Goal: Task Accomplishment & Management: Manage account settings

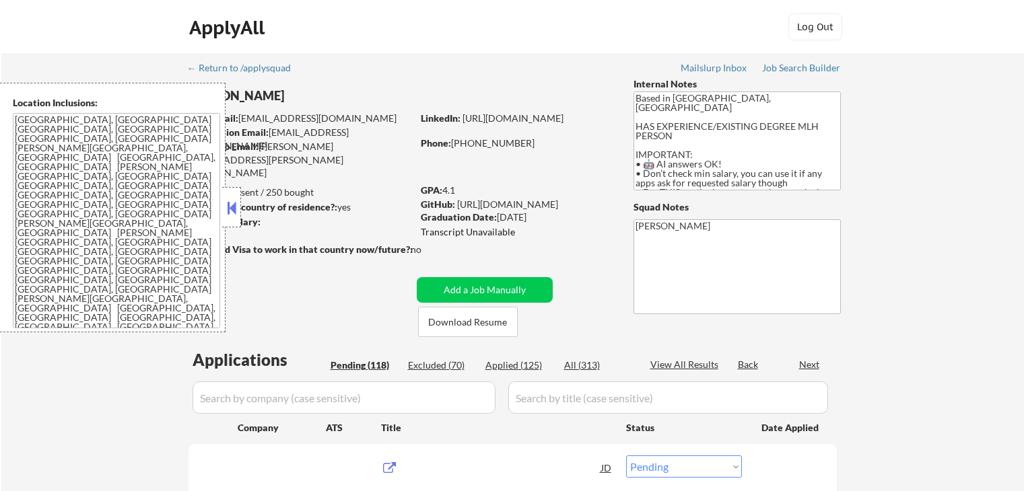
select select ""pending""
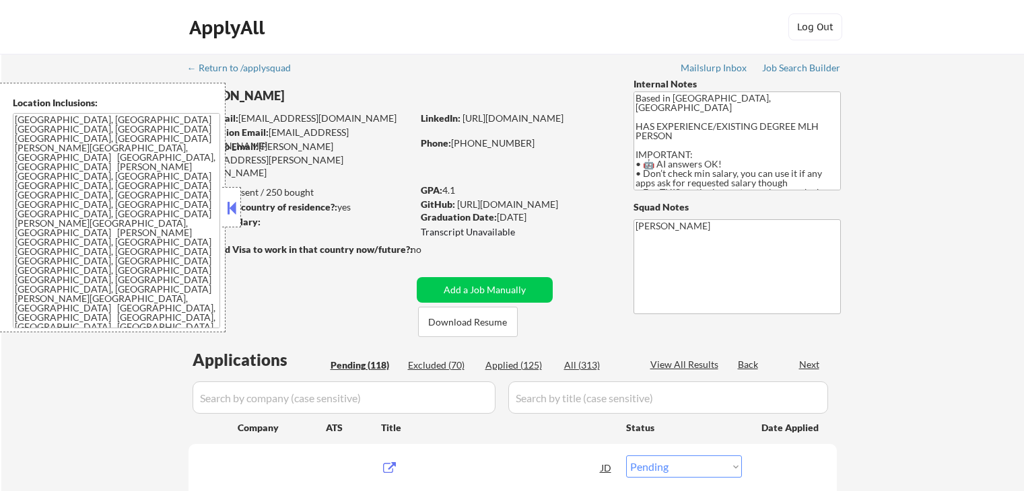
select select ""pending""
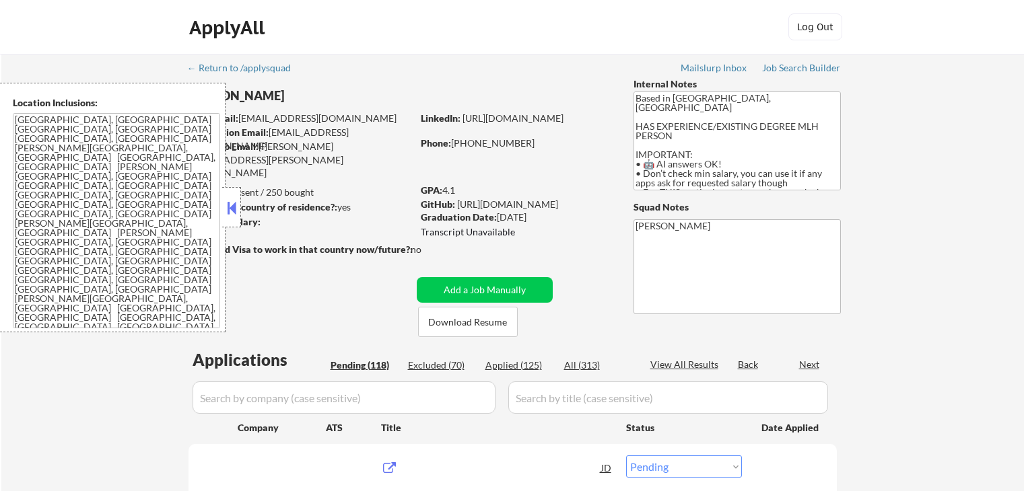
select select ""pending""
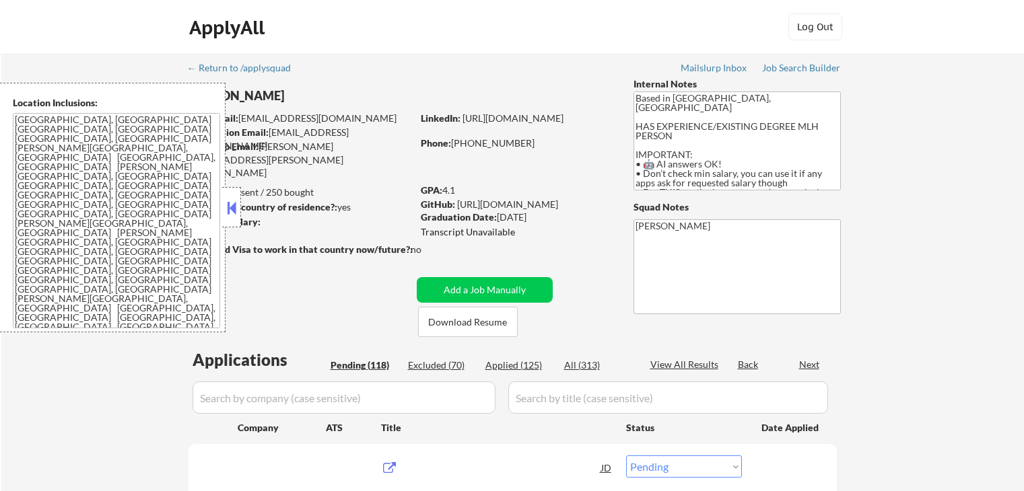
select select ""pending""
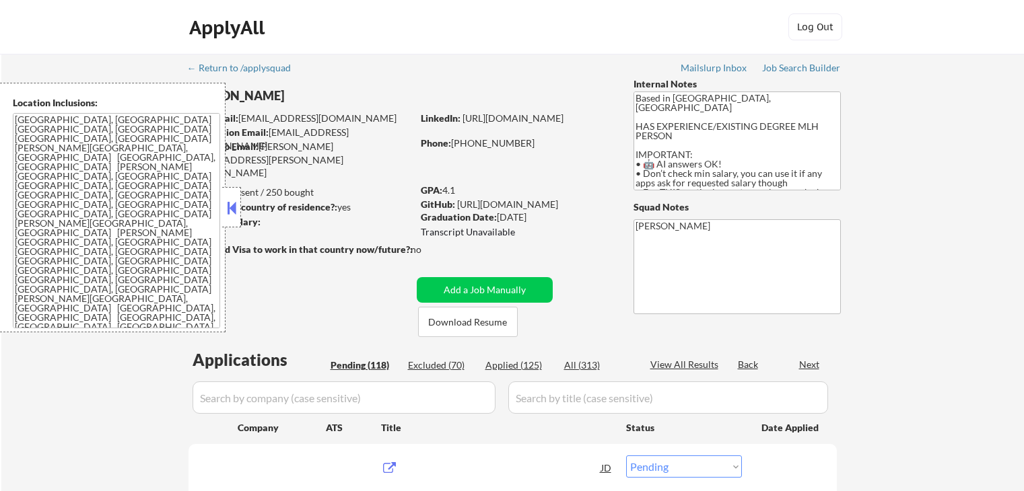
select select ""pending""
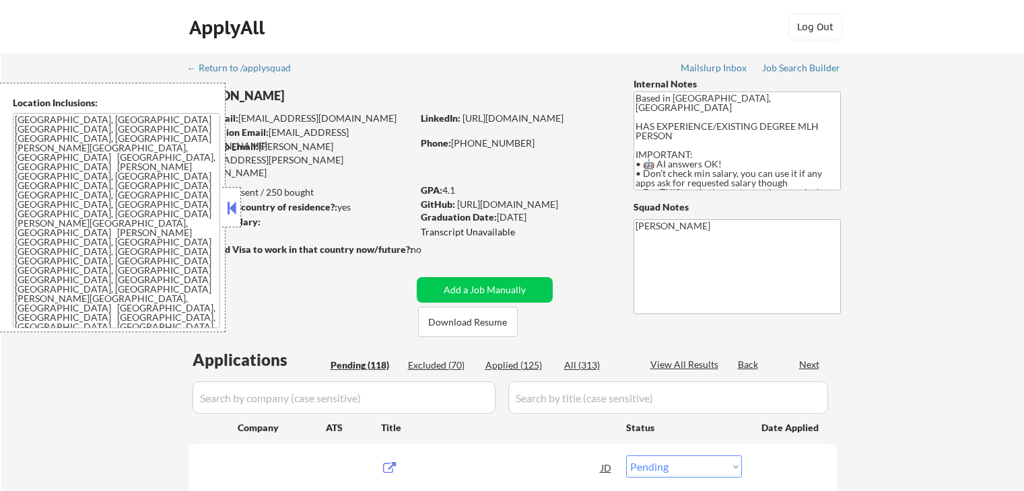
select select ""pending""
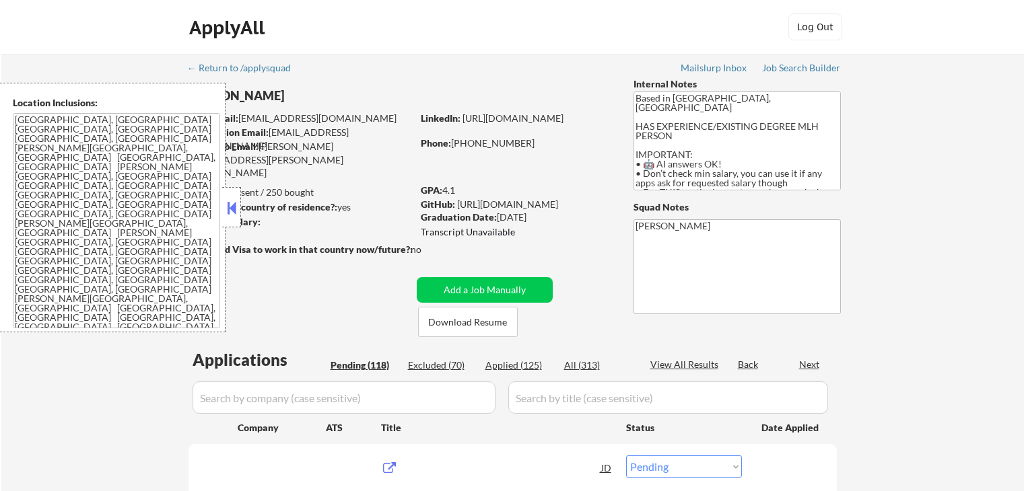
select select ""pending""
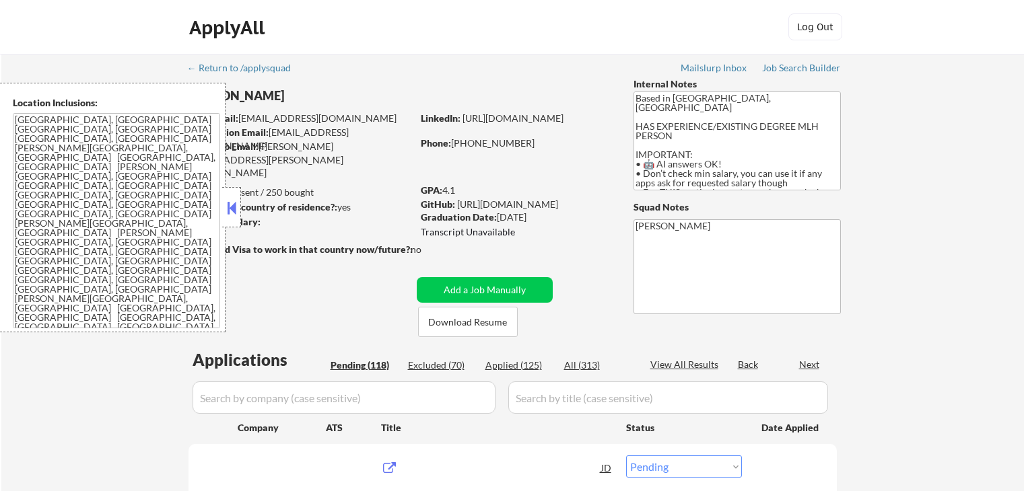
select select ""pending""
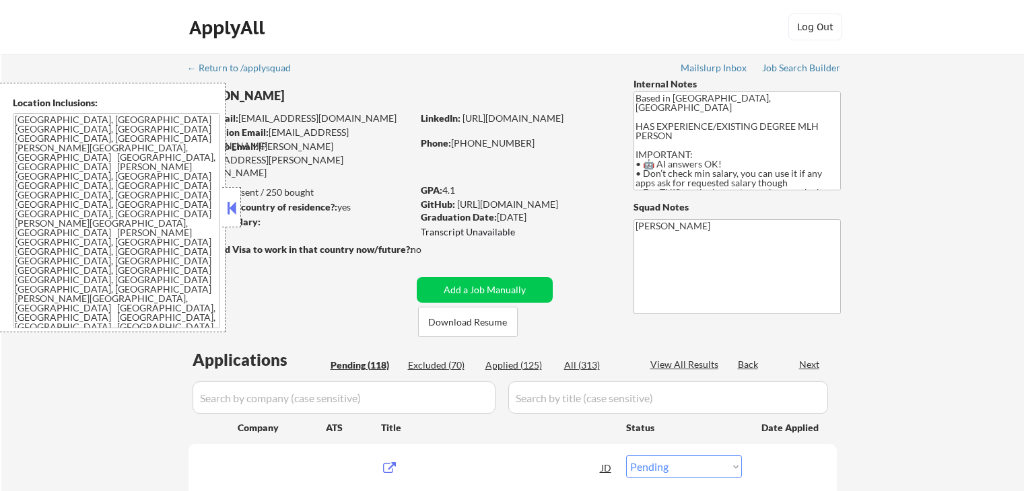
select select ""pending""
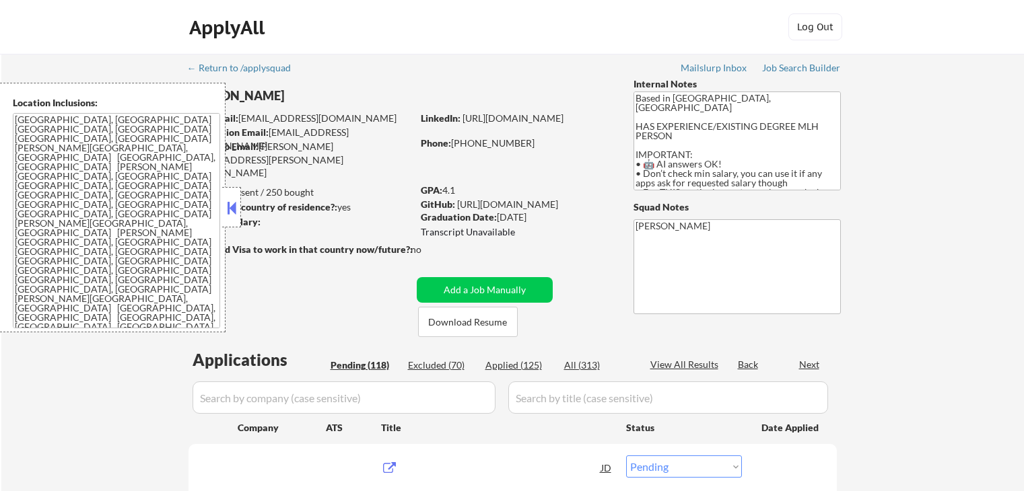
select select ""pending""
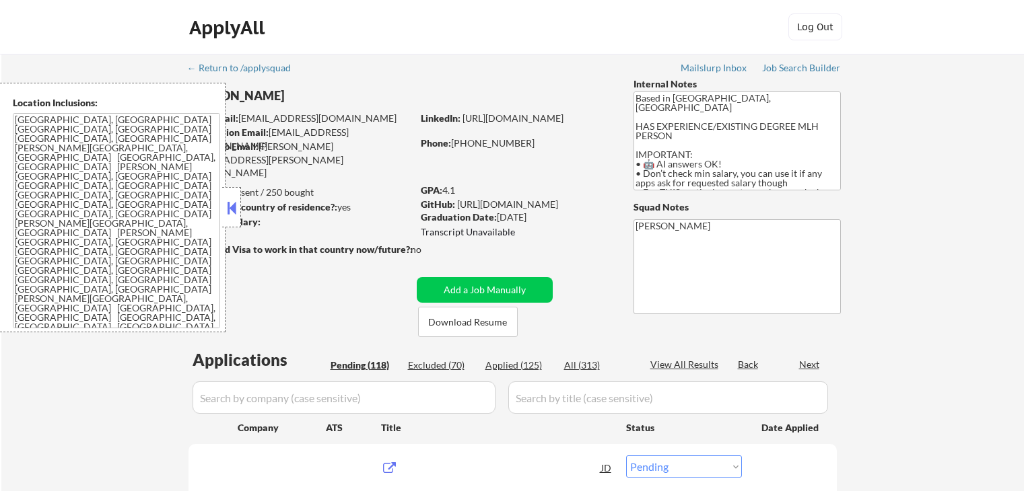
select select ""pending""
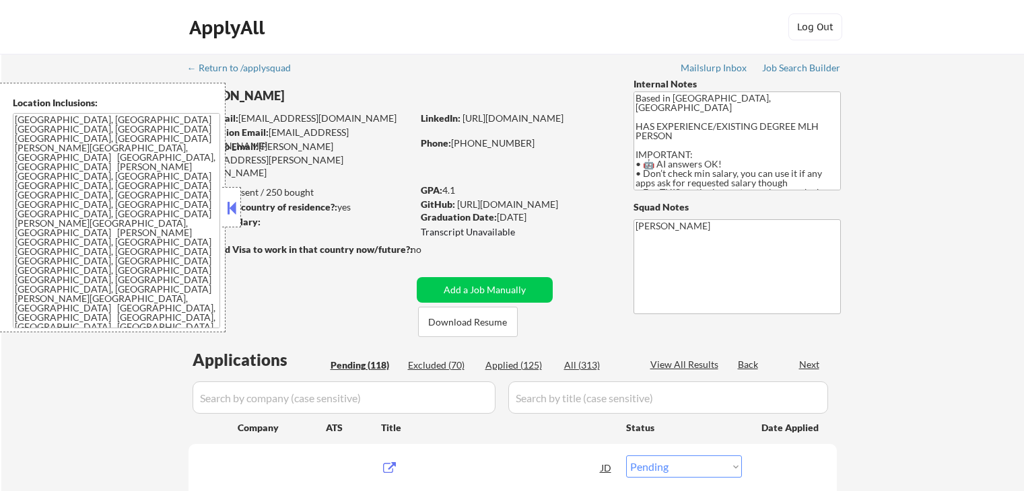
select select ""pending""
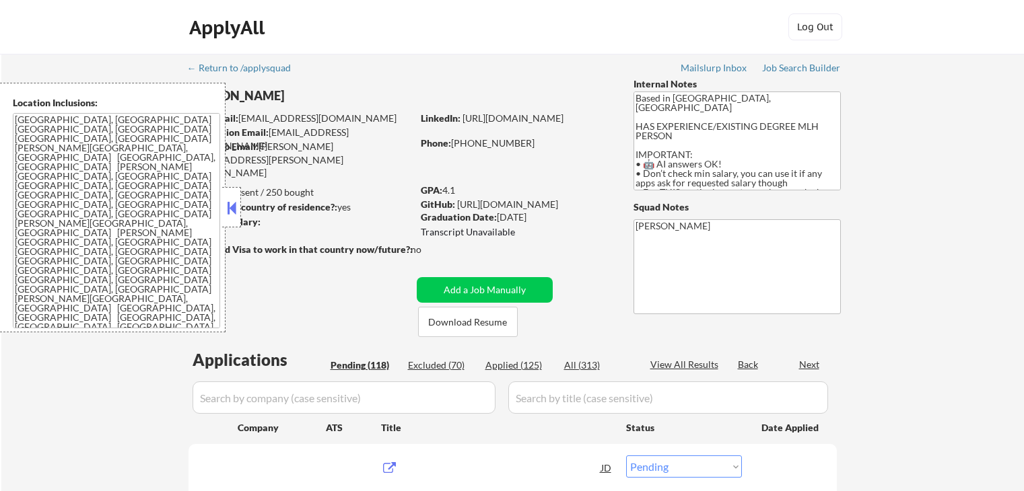
select select ""pending""
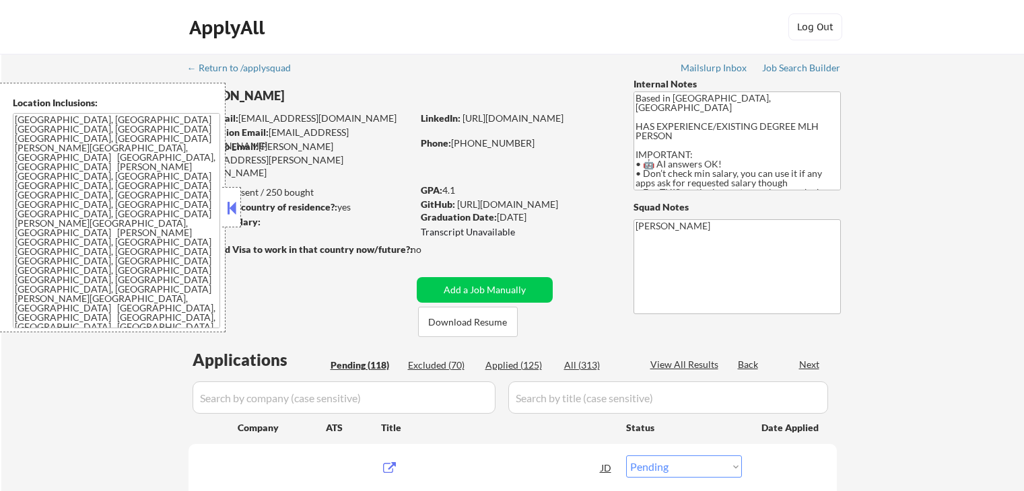
select select ""pending""
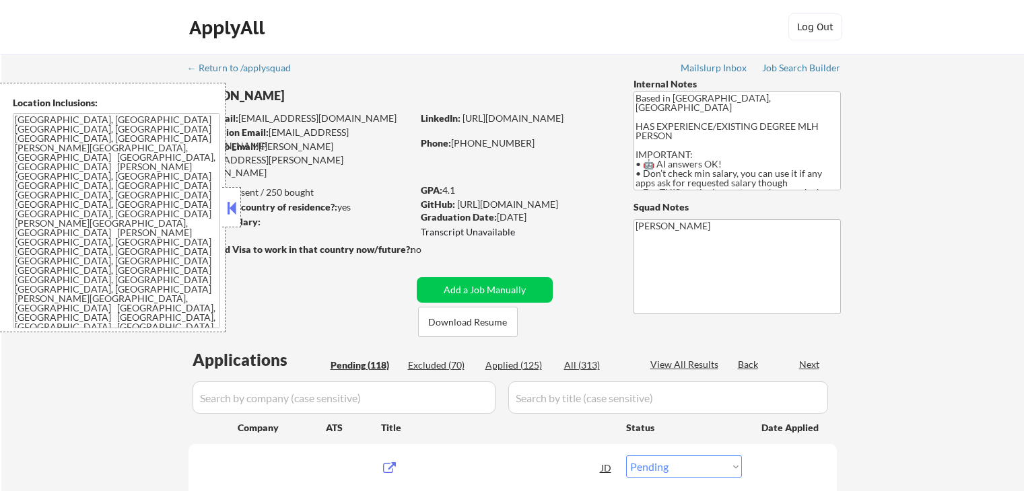
select select ""pending""
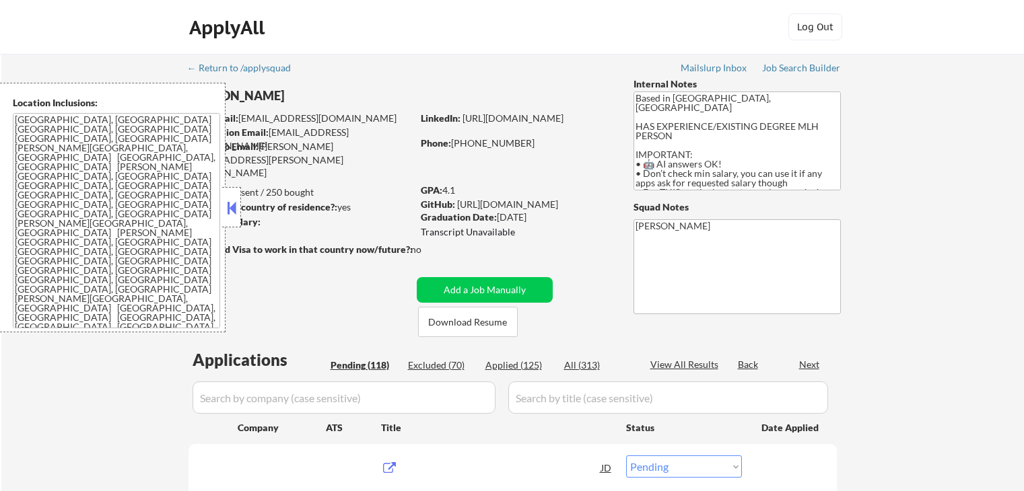
select select ""pending""
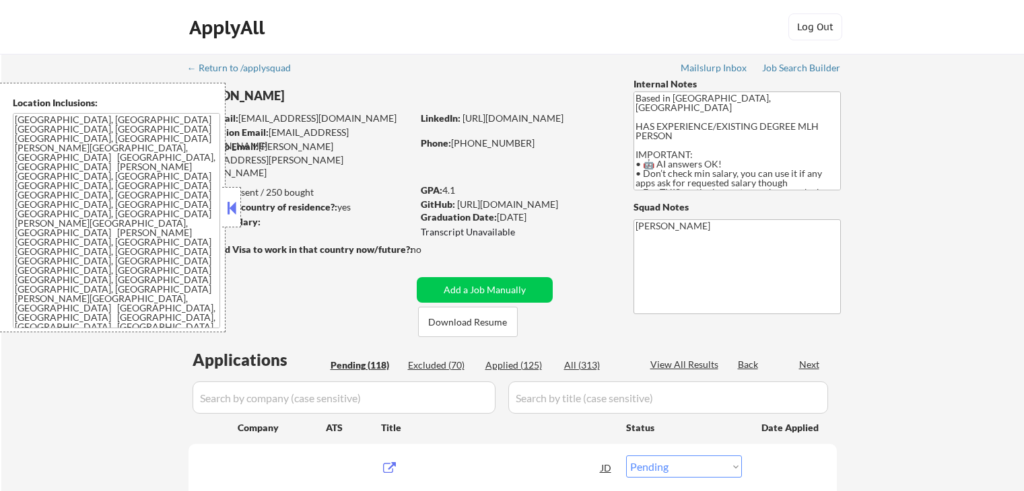
select select ""pending""
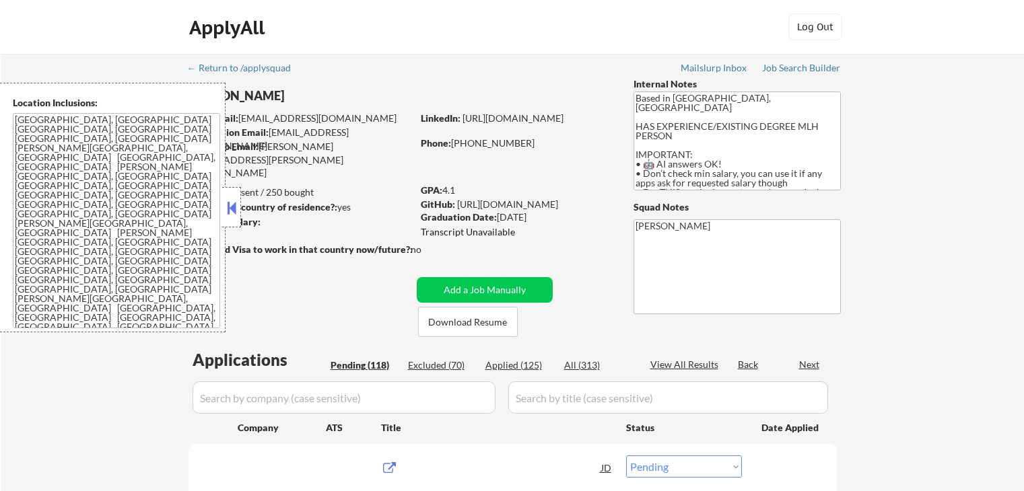
select select ""pending""
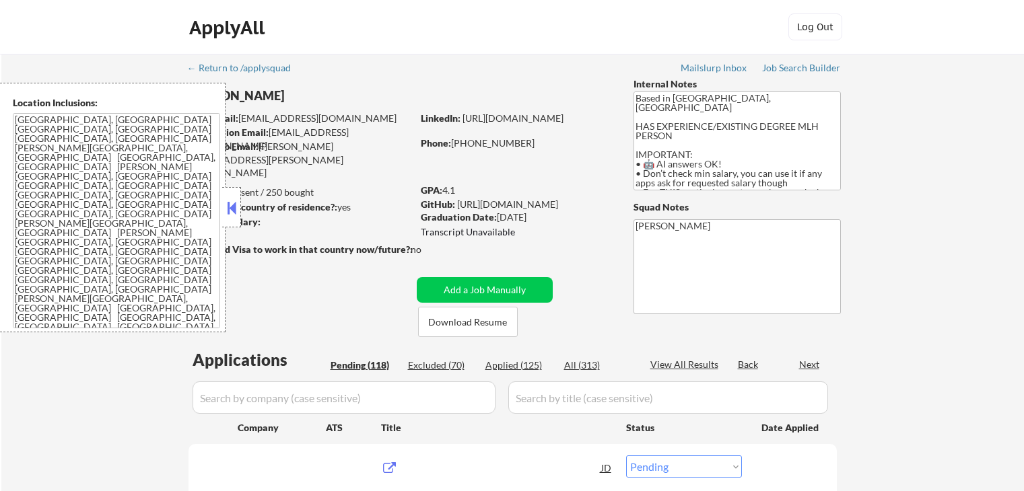
select select ""pending""
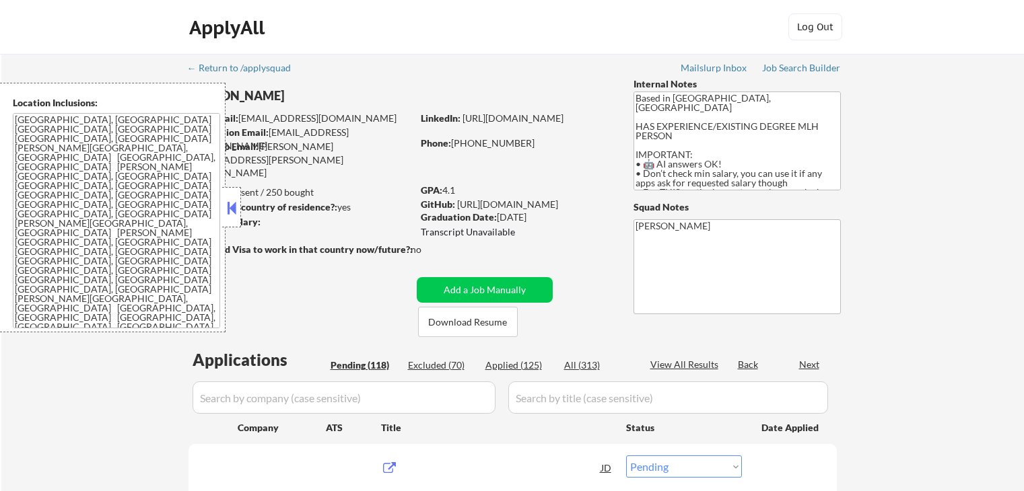
select select ""pending""
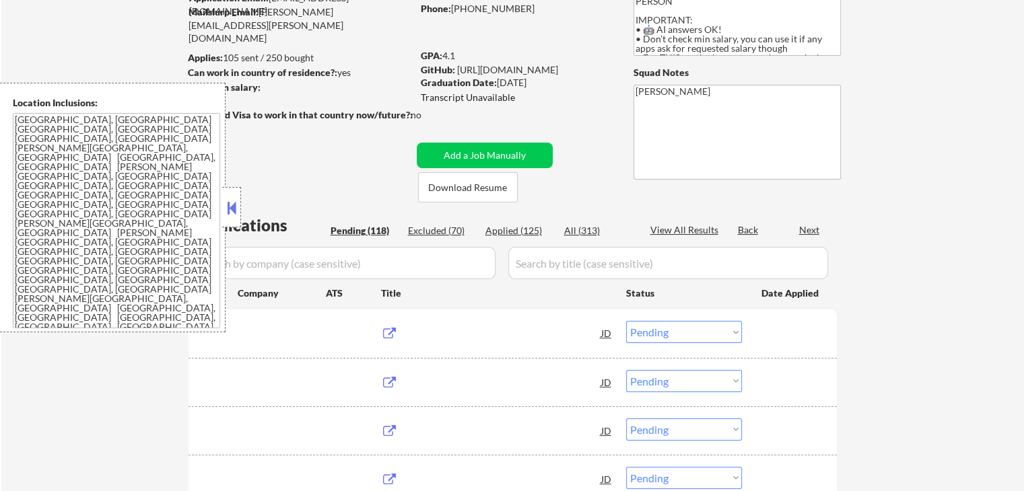
scroll to position [135, 0]
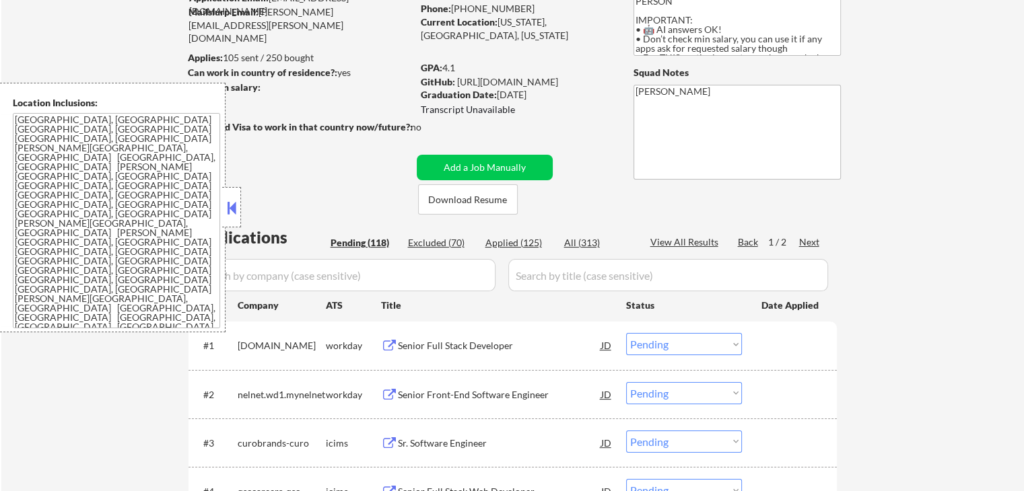
click at [226, 203] on button at bounding box center [231, 208] width 15 height 20
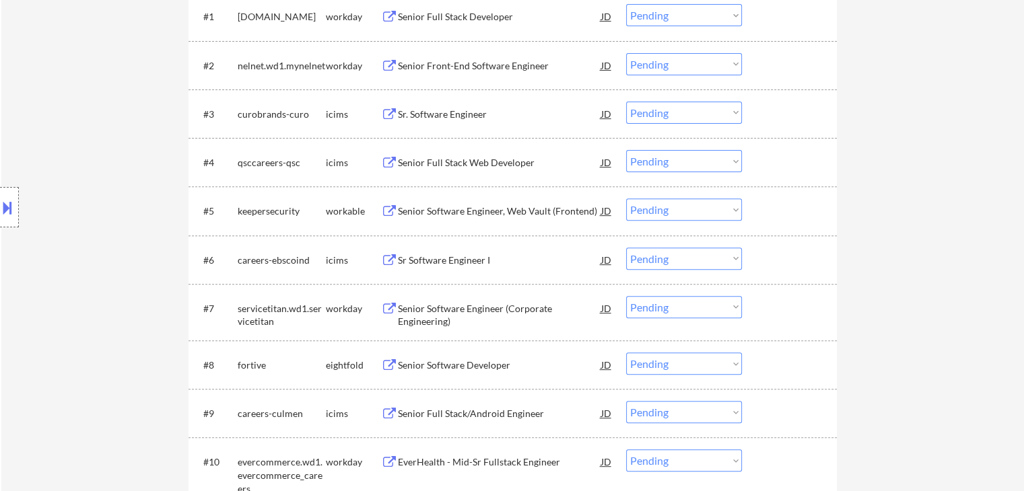
scroll to position [471, 0]
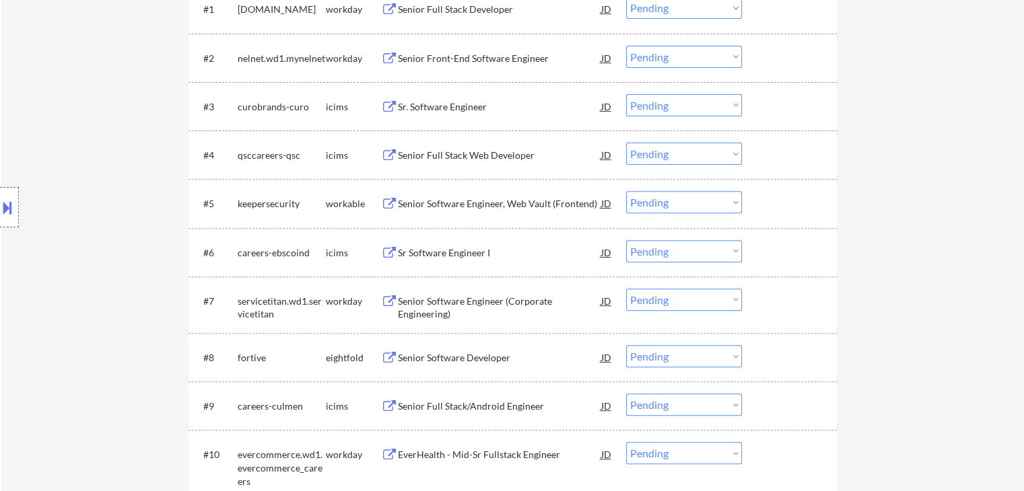
click at [394, 200] on button at bounding box center [389, 204] width 17 height 13
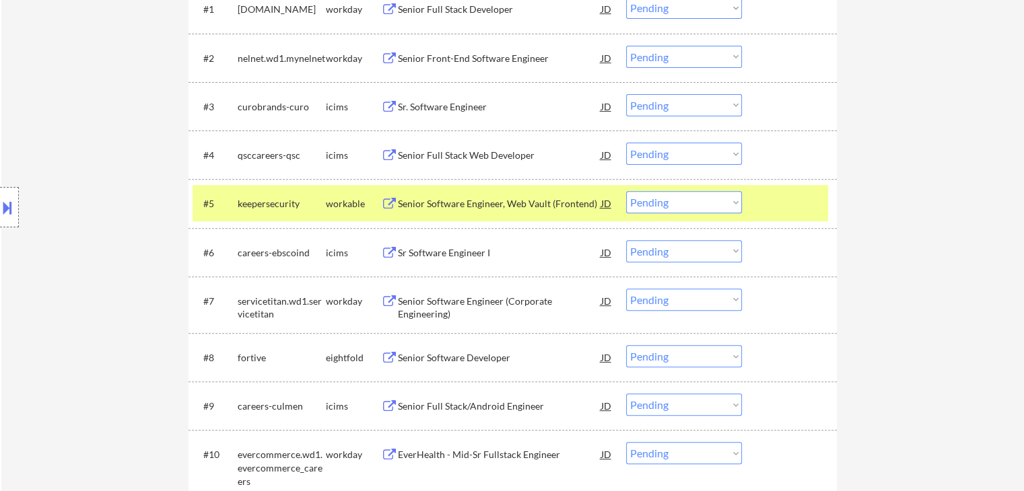
click at [607, 201] on div "JD" at bounding box center [606, 203] width 13 height 24
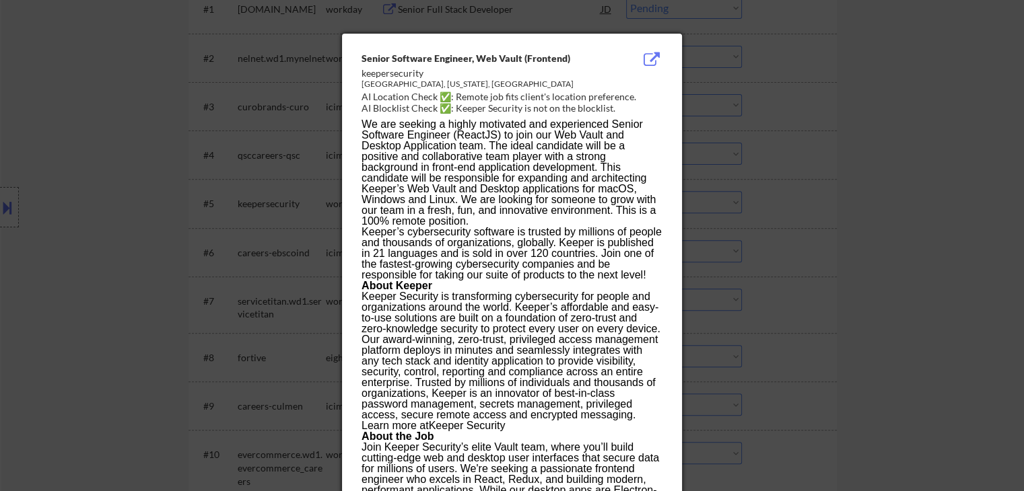
click at [930, 169] on div at bounding box center [512, 245] width 1024 height 491
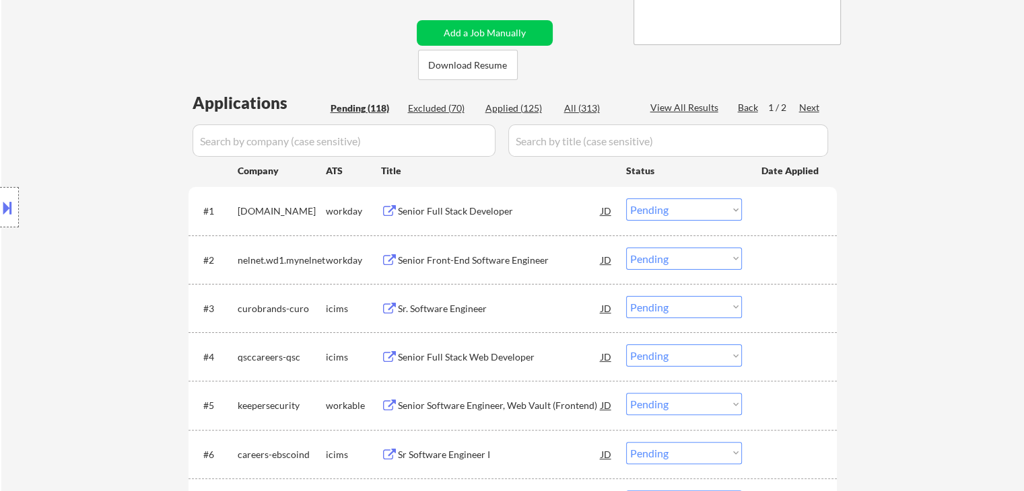
scroll to position [337, 0]
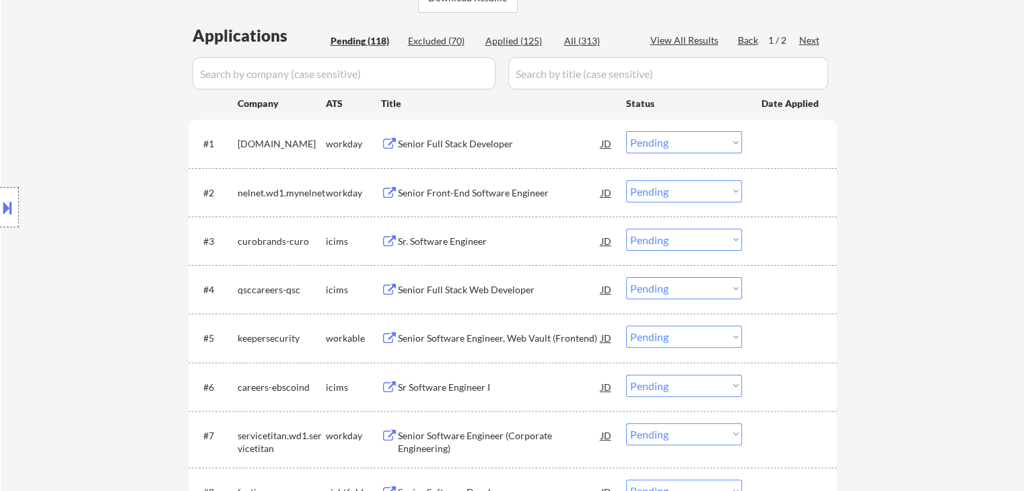
click at [666, 327] on select "Choose an option... Pending Applied Excluded (Questions) Excluded (Expired) Exc…" at bounding box center [684, 337] width 116 height 22
click at [626, 326] on select "Choose an option... Pending Applied Excluded (Questions) Excluded (Expired) Exc…" at bounding box center [684, 337] width 116 height 22
select select ""pending""
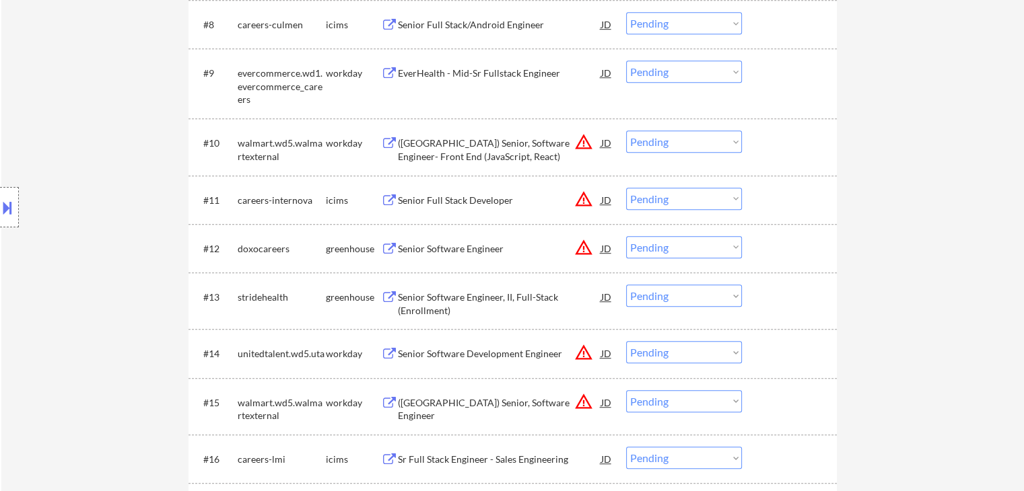
scroll to position [808, 0]
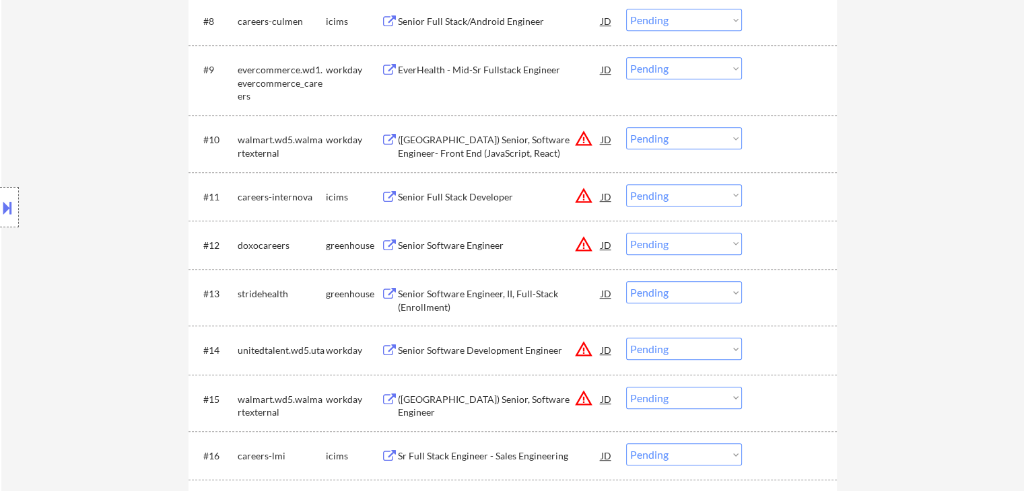
click at [408, 245] on div "Senior Software Engineer" at bounding box center [499, 245] width 203 height 13
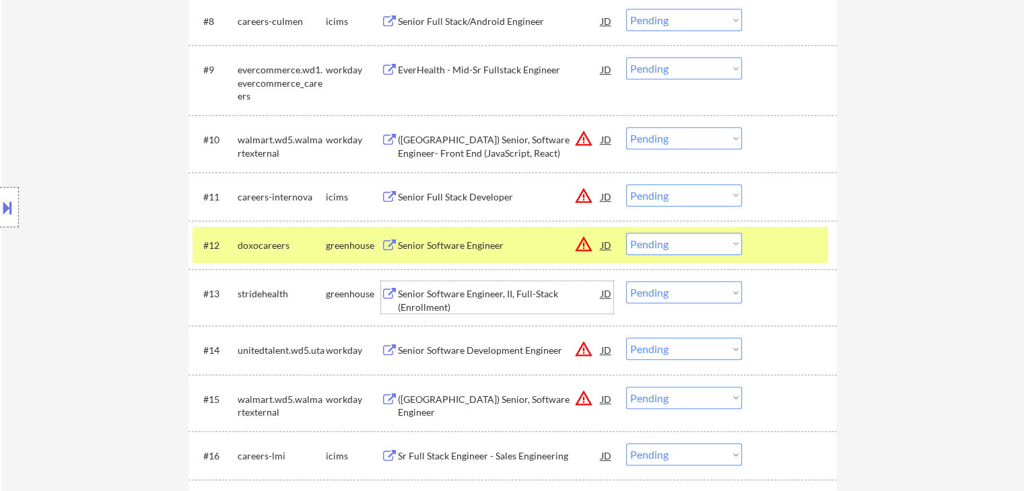
click at [418, 298] on div "Senior Software Engineer, II, Full-Stack (Enrollment)" at bounding box center [499, 300] width 203 height 26
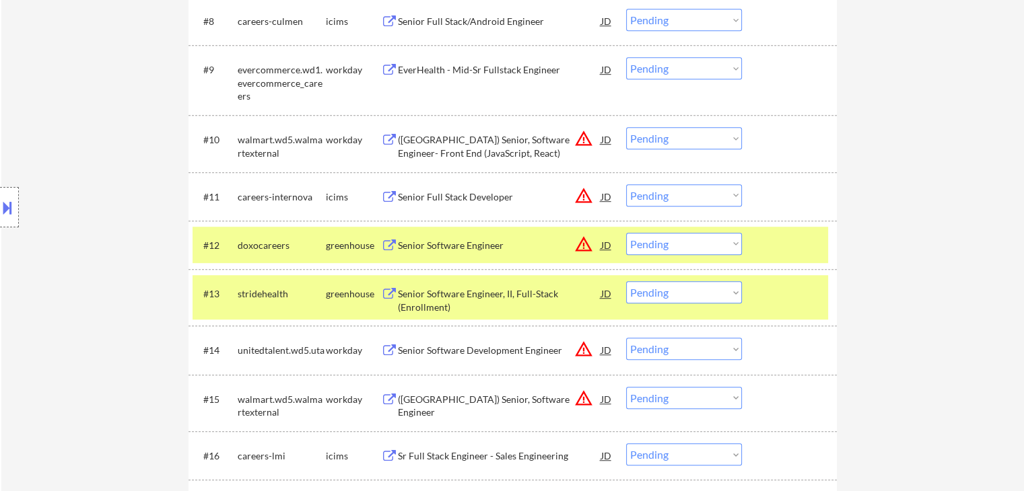
click at [0, 205] on button at bounding box center [7, 208] width 15 height 22
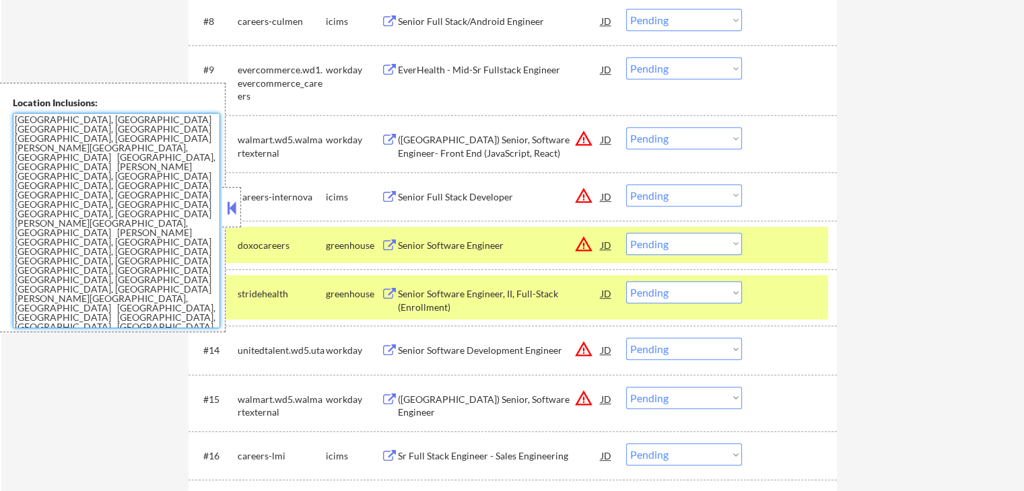
drag, startPoint x: 116, startPoint y: 308, endPoint x: 8, endPoint y: 186, distance: 162.1
click at [0, 204] on div "Location Inclusions: [GEOGRAPHIC_DATA], [GEOGRAPHIC_DATA] [GEOGRAPHIC_DATA], [G…" at bounding box center [113, 208] width 226 height 250
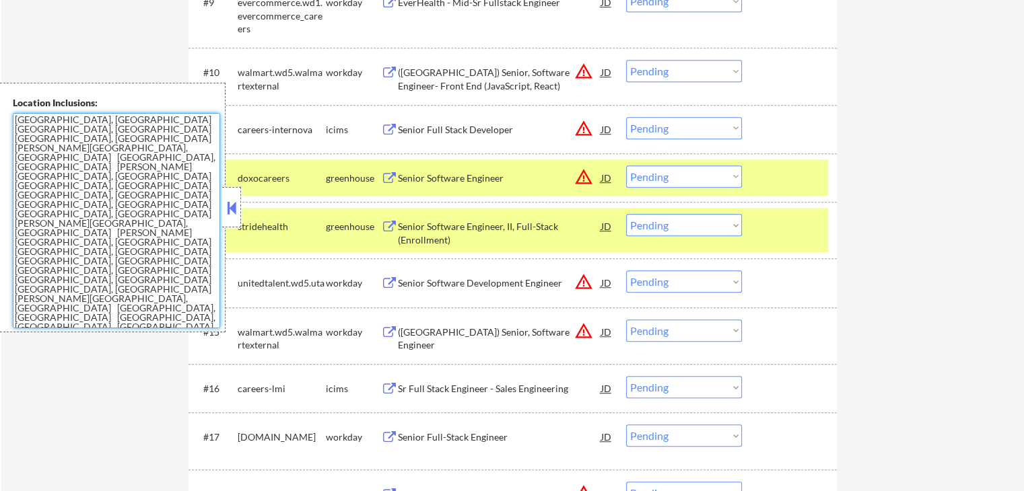
drag, startPoint x: 653, startPoint y: 223, endPoint x: 663, endPoint y: 234, distance: 14.8
click at [654, 224] on select "Choose an option... Pending Applied Excluded (Questions) Excluded (Expired) Exc…" at bounding box center [684, 225] width 116 height 22
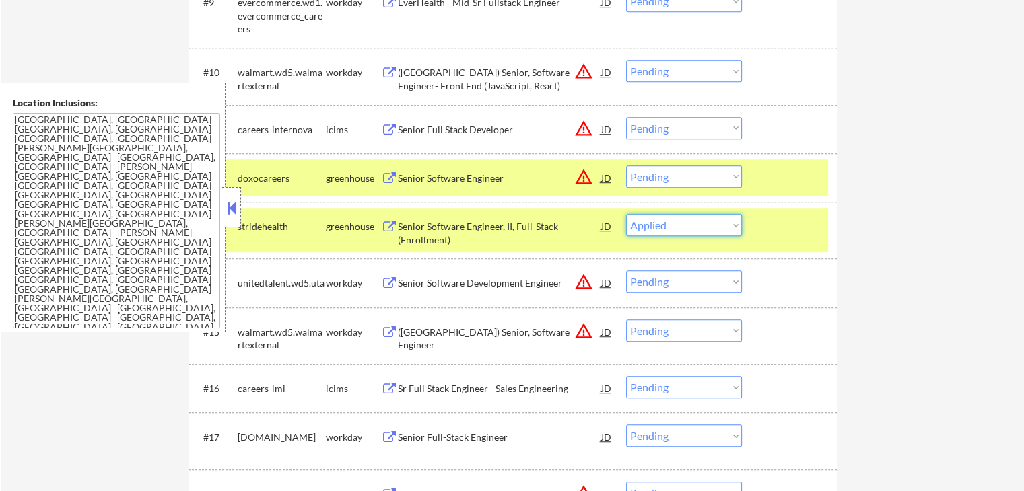
click at [626, 214] on select "Choose an option... Pending Applied Excluded (Questions) Excluded (Expired) Exc…" at bounding box center [684, 225] width 116 height 22
select select ""pending""
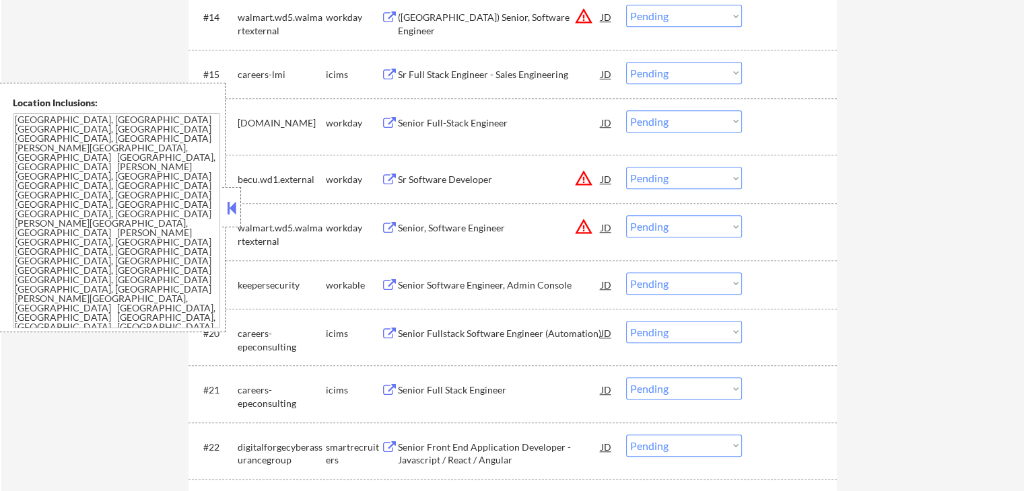
scroll to position [1212, 0]
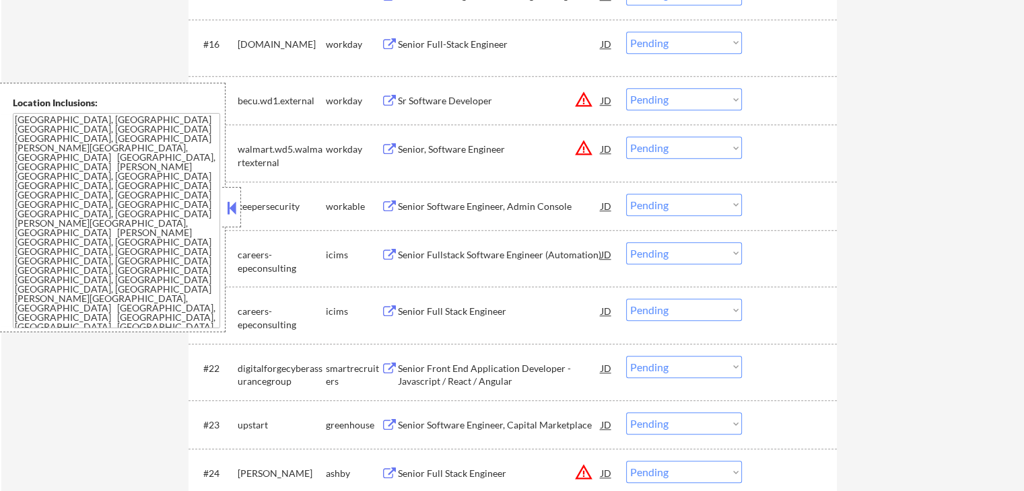
click at [388, 205] on button at bounding box center [389, 207] width 17 height 13
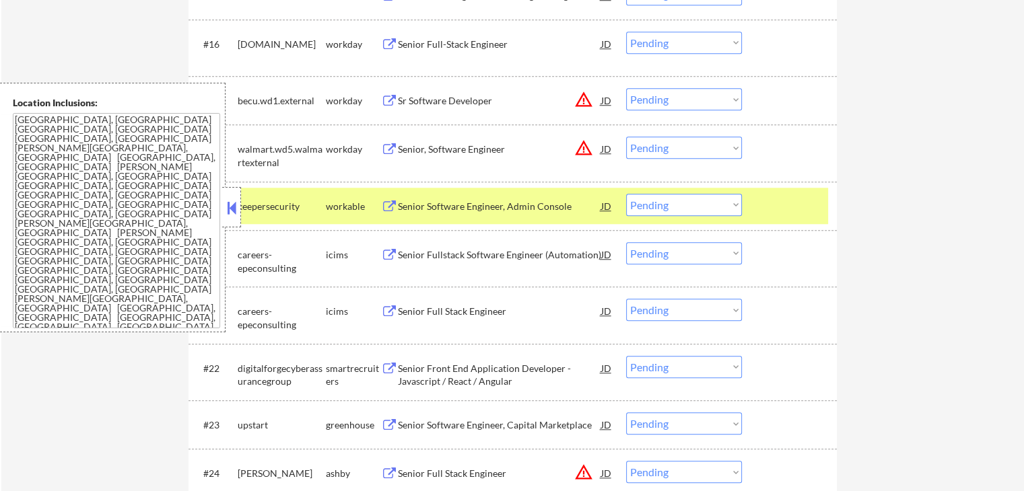
click at [670, 207] on select "Choose an option... Pending Applied Excluded (Questions) Excluded (Expired) Exc…" at bounding box center [684, 205] width 116 height 22
click at [626, 194] on select "Choose an option... Pending Applied Excluded (Questions) Excluded (Expired) Exc…" at bounding box center [684, 205] width 116 height 22
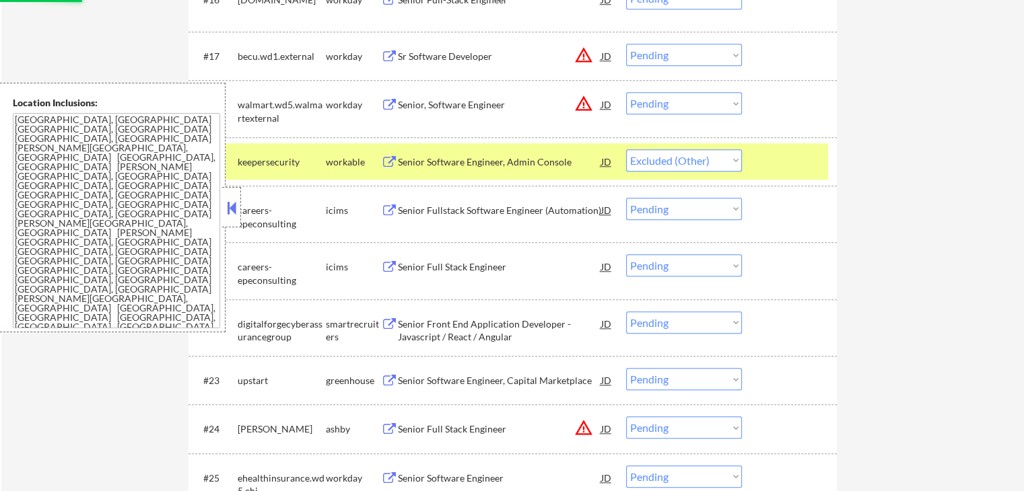
scroll to position [1279, 0]
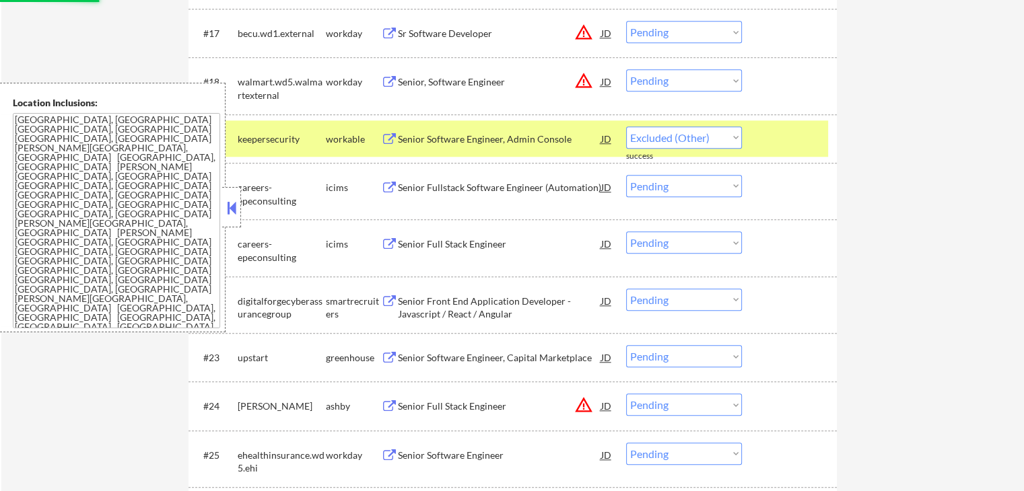
select select ""pending""
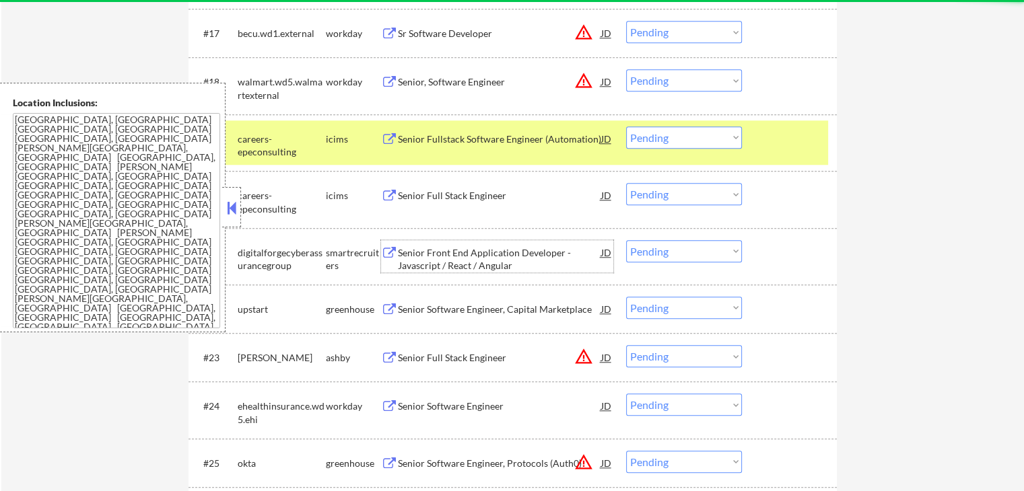
click at [429, 248] on div "Senior Front End Application Developer - Javascript / React / Angular" at bounding box center [499, 259] width 203 height 26
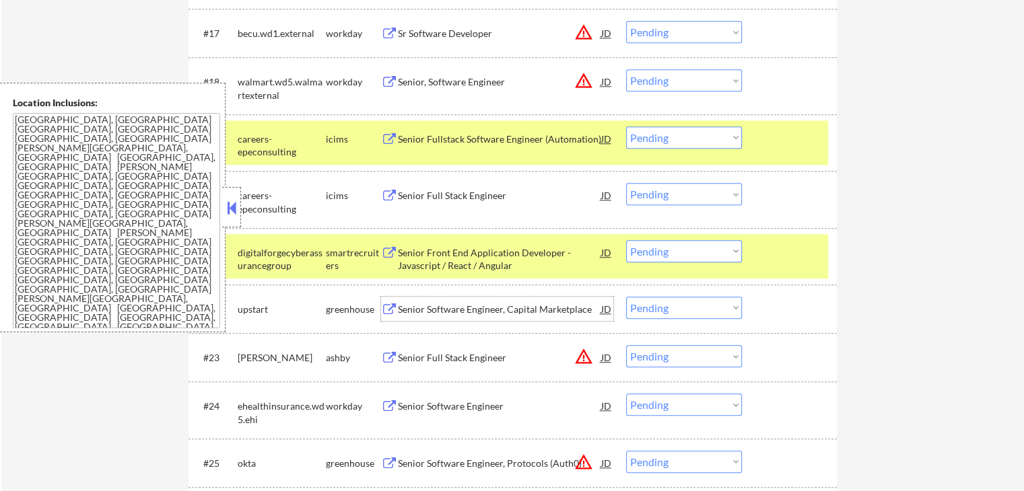
click at [444, 308] on div "Senior Software Engineer, Capital Marketplace" at bounding box center [499, 309] width 203 height 13
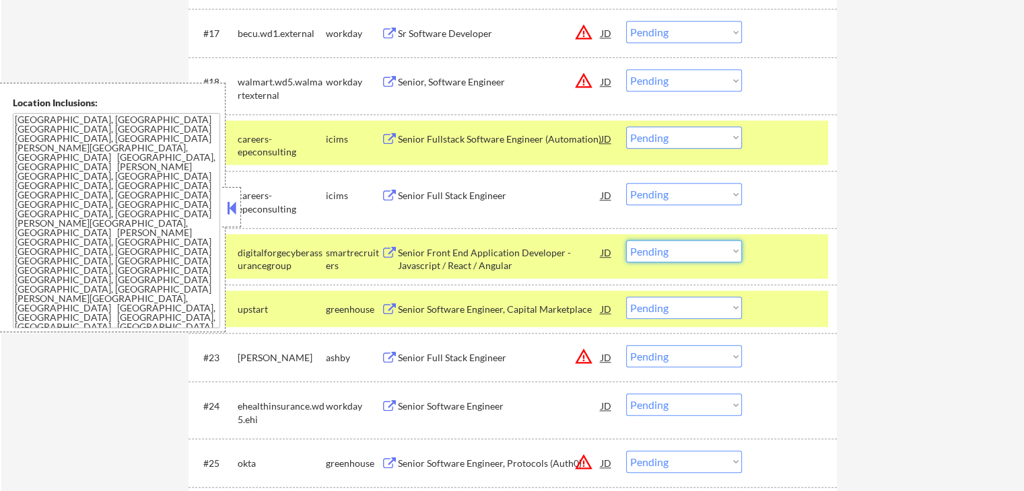
drag, startPoint x: 664, startPoint y: 246, endPoint x: 671, endPoint y: 258, distance: 13.3
click at [665, 246] on select "Choose an option... Pending Applied Excluded (Questions) Excluded (Expired) Exc…" at bounding box center [684, 251] width 116 height 22
click at [626, 240] on select "Choose an option... Pending Applied Excluded (Questions) Excluded (Expired) Exc…" at bounding box center [684, 251] width 116 height 22
select select ""pending""
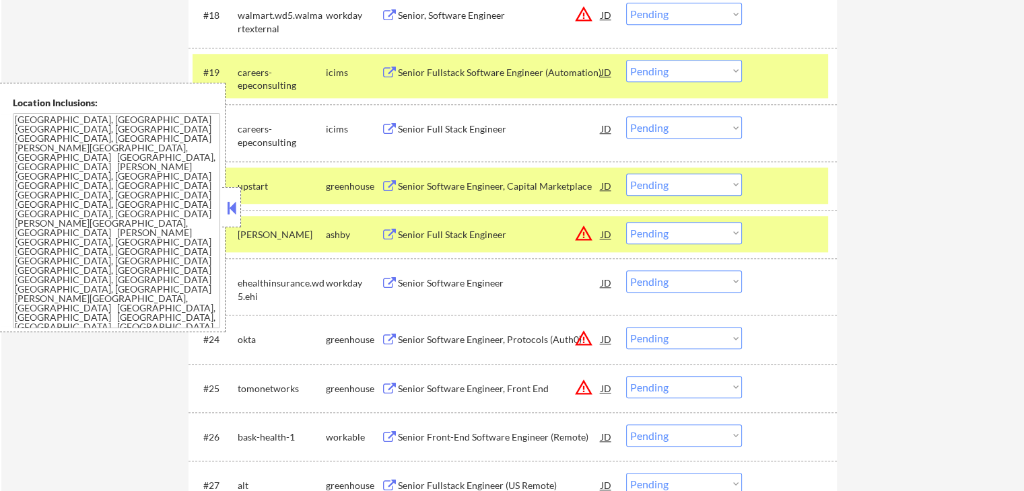
scroll to position [1347, 0]
click at [439, 238] on div "Senior Full Stack Engineer" at bounding box center [499, 234] width 203 height 13
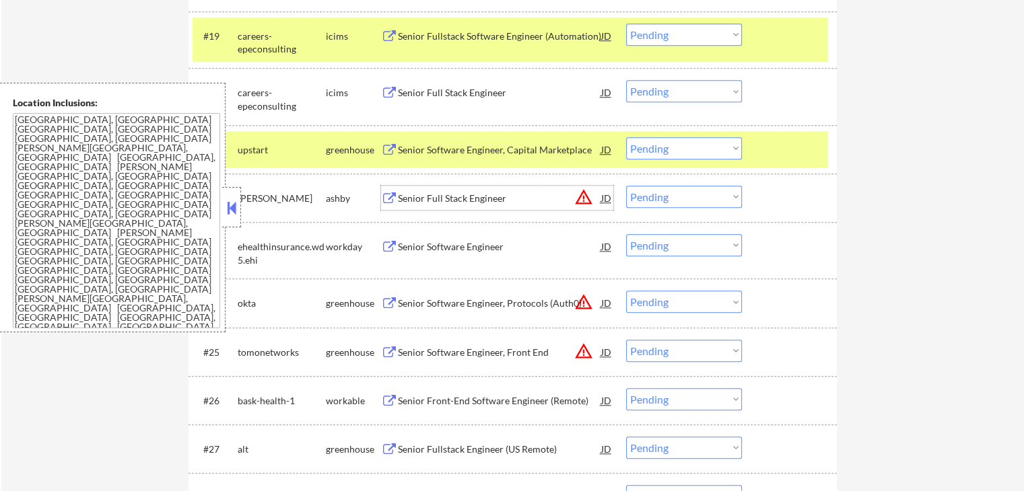
scroll to position [1414, 0]
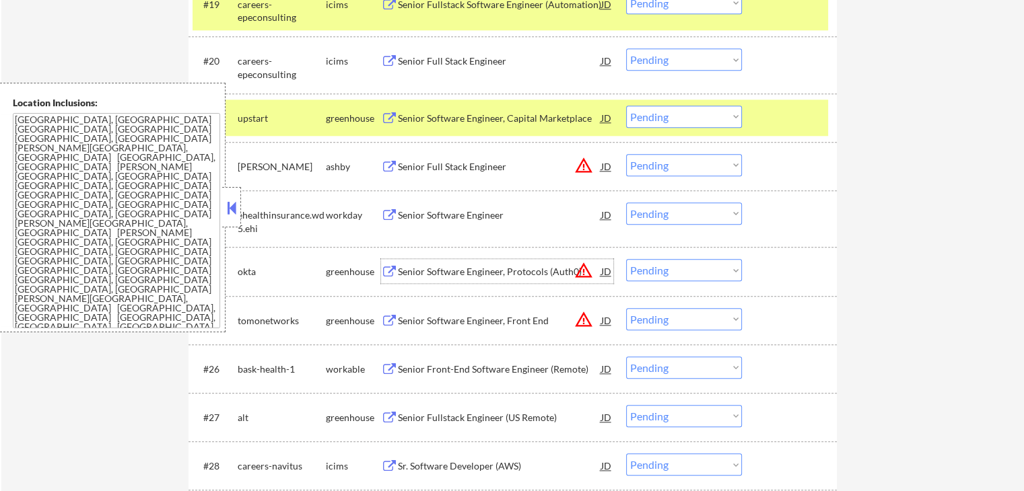
click at [440, 271] on div "Senior Software Engineer, Protocols (Auth0)" at bounding box center [499, 271] width 203 height 13
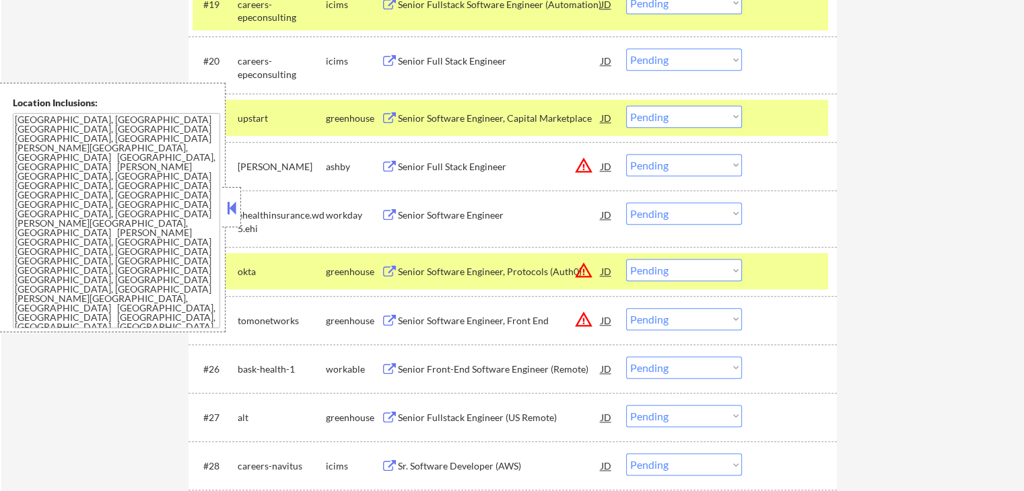
drag, startPoint x: 429, startPoint y: 320, endPoint x: 431, endPoint y: 332, distance: 12.3
click at [431, 325] on div "Senior Software Engineer, Front End" at bounding box center [499, 320] width 203 height 13
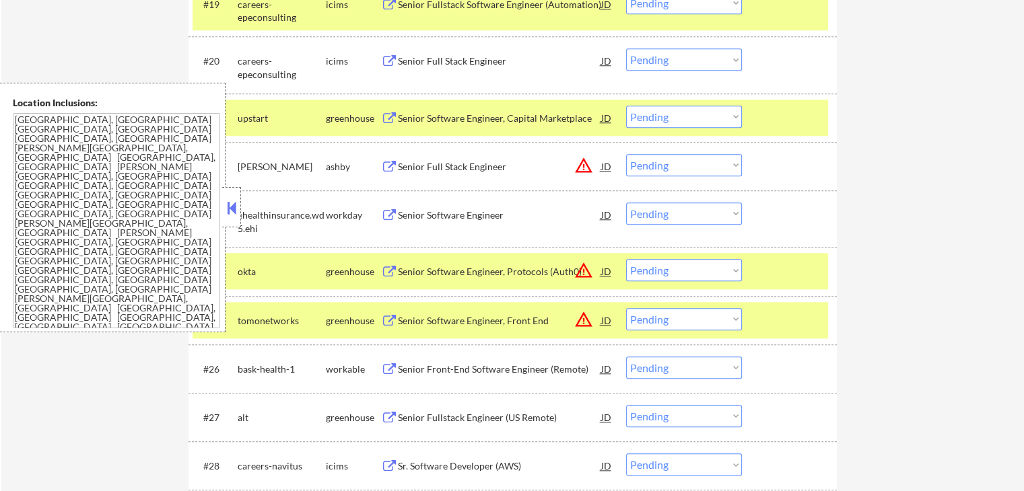
click at [420, 360] on div "Senior Front-End Software Engineer (Remote)" at bounding box center [499, 369] width 203 height 24
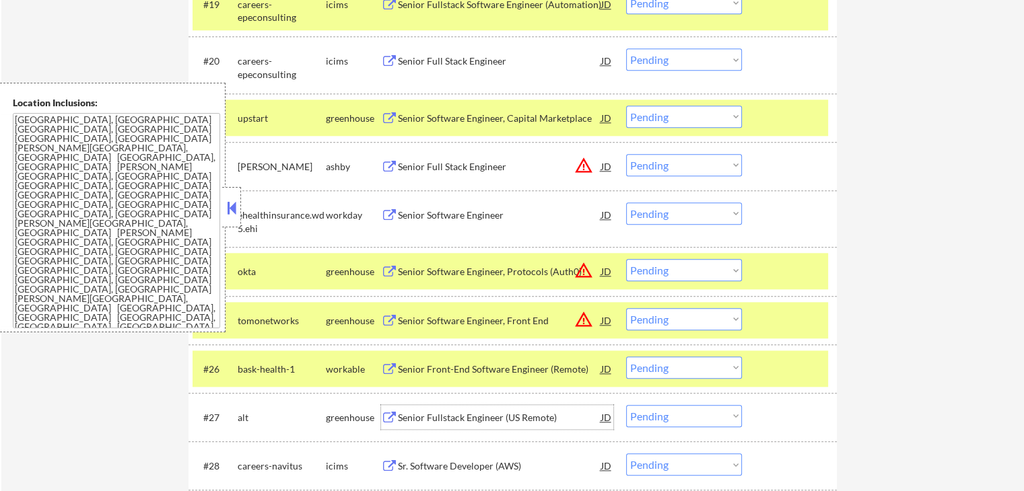
click at [420, 408] on div "Senior Fullstack Engineer (US Remote)" at bounding box center [499, 417] width 203 height 24
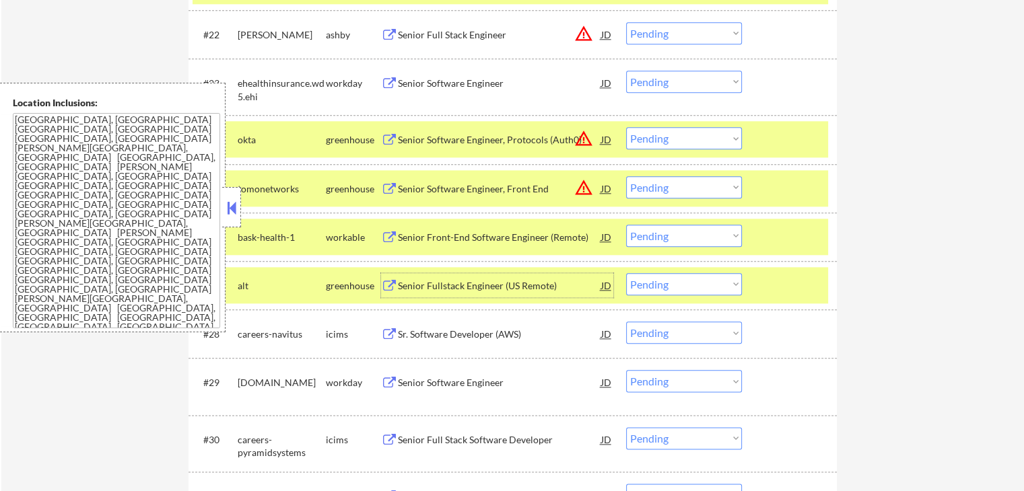
scroll to position [1549, 0]
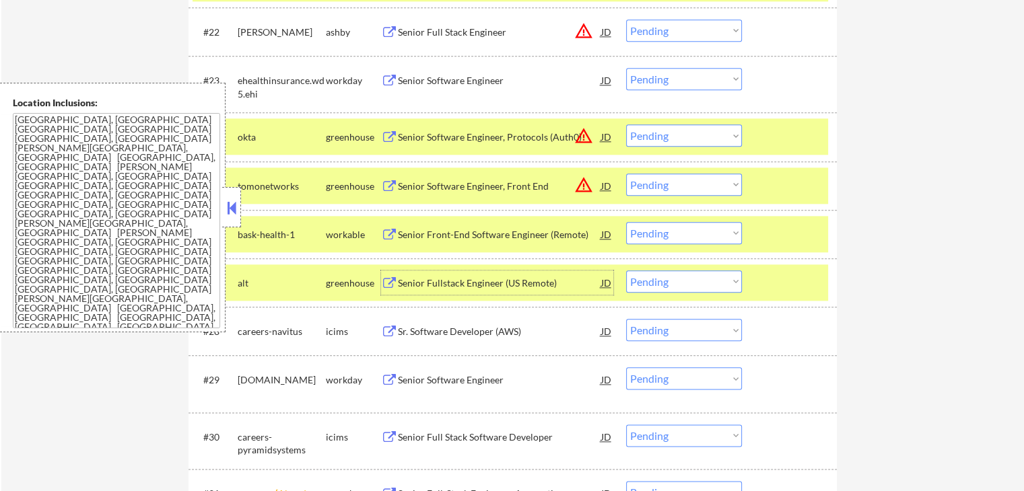
drag, startPoint x: 662, startPoint y: 182, endPoint x: 671, endPoint y: 192, distance: 13.4
click at [663, 184] on select "Choose an option... Pending Applied Excluded (Questions) Excluded (Expired) Exc…" at bounding box center [684, 185] width 116 height 22
click at [626, 174] on select "Choose an option... Pending Applied Excluded (Questions) Excluded (Expired) Exc…" at bounding box center [684, 185] width 116 height 22
select select ""pending""
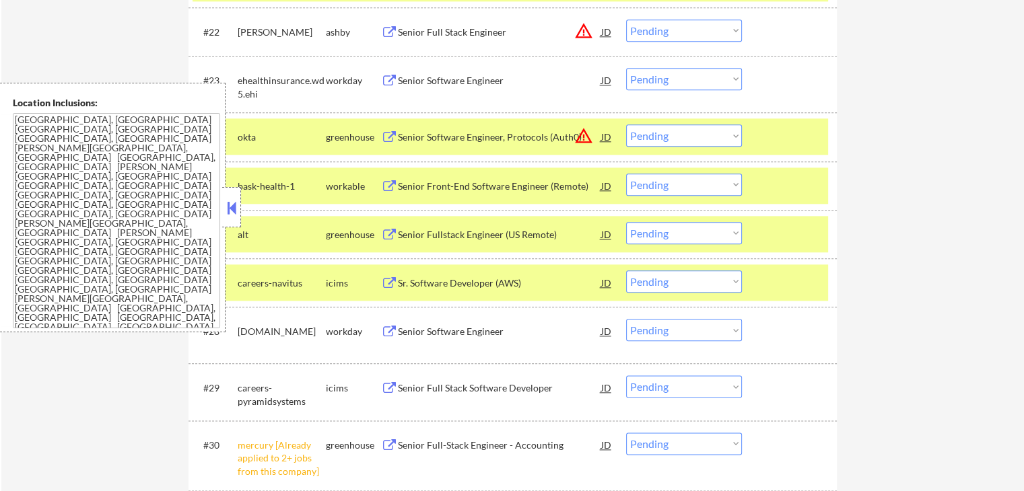
click at [657, 232] on select "Choose an option... Pending Applied Excluded (Questions) Excluded (Expired) Exc…" at bounding box center [684, 233] width 116 height 22
click at [626, 222] on select "Choose an option... Pending Applied Excluded (Questions) Excluded (Expired) Exc…" at bounding box center [684, 233] width 116 height 22
select select ""pending""
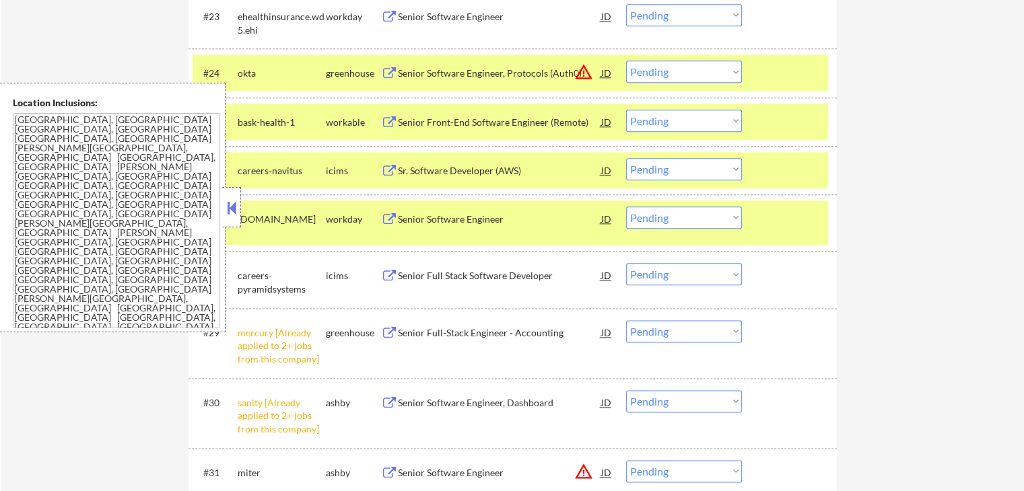
scroll to position [1616, 0]
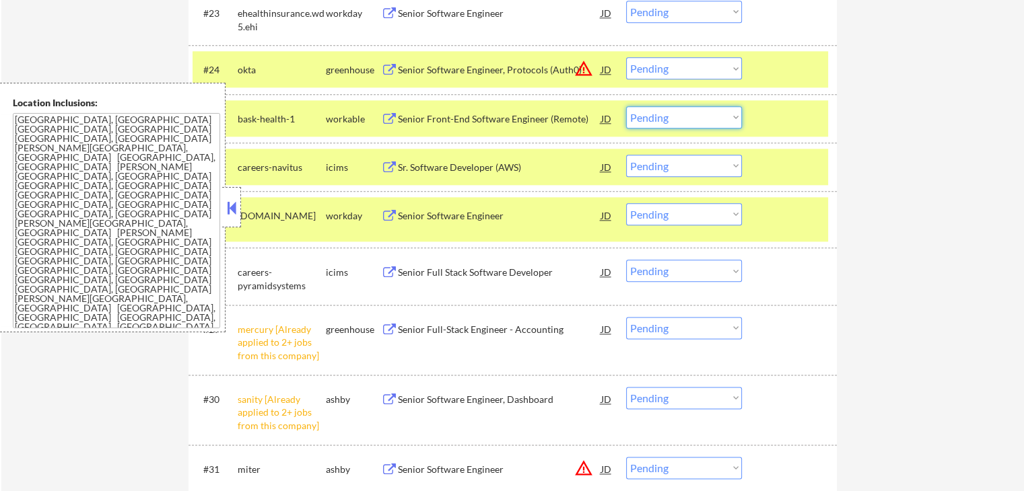
drag, startPoint x: 693, startPoint y: 122, endPoint x: 687, endPoint y: 127, distance: 8.2
click at [693, 122] on select "Choose an option... Pending Applied Excluded (Questions) Excluded (Expired) Exc…" at bounding box center [684, 117] width 116 height 22
click at [626, 106] on select "Choose an option... Pending Applied Excluded (Questions) Excluded (Expired) Exc…" at bounding box center [684, 117] width 116 height 22
select select ""pending""
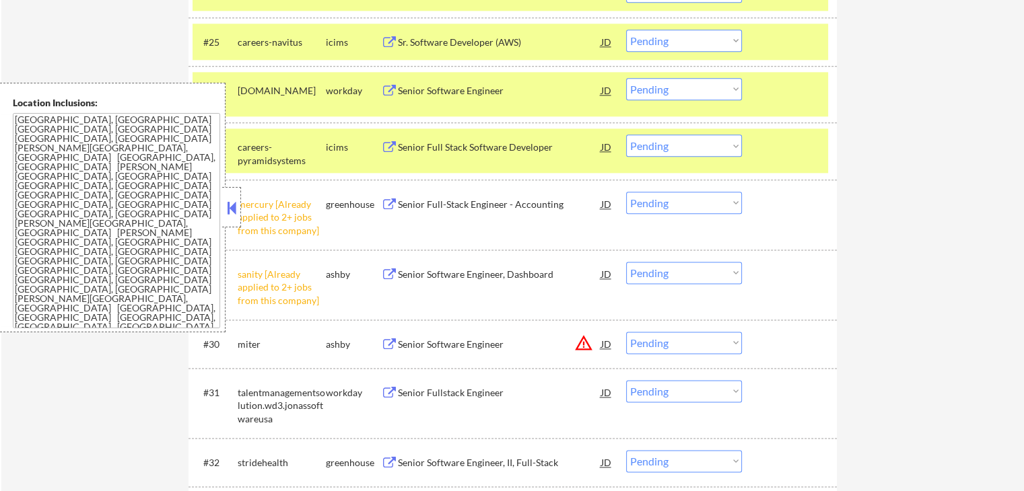
scroll to position [1751, 0]
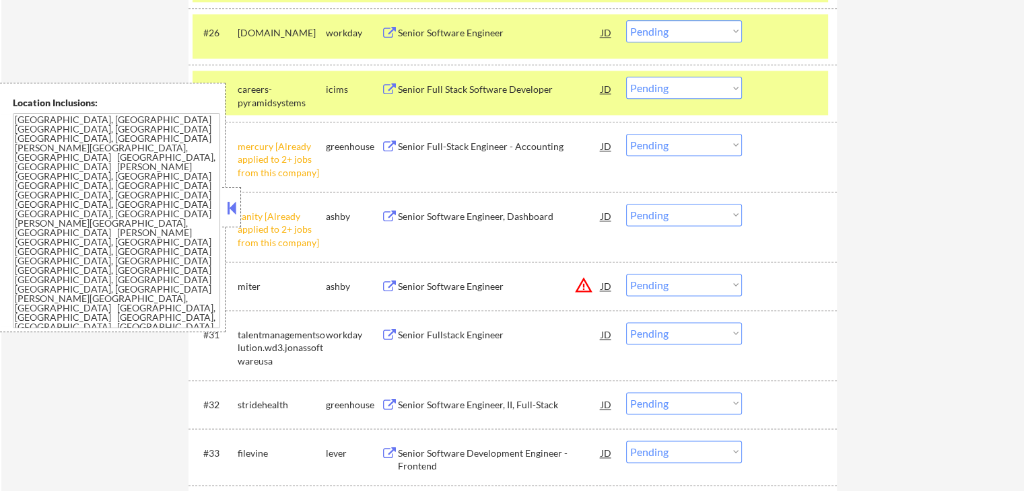
click at [675, 220] on select "Choose an option... Pending Applied Excluded (Questions) Excluded (Expired) Exc…" at bounding box center [684, 215] width 116 height 22
click at [626, 204] on select "Choose an option... Pending Applied Excluded (Questions) Excluded (Expired) Exc…" at bounding box center [684, 215] width 116 height 22
click at [665, 147] on select "Choose an option... Pending Applied Excluded (Questions) Excluded (Expired) Exc…" at bounding box center [684, 145] width 116 height 22
select select ""pending""
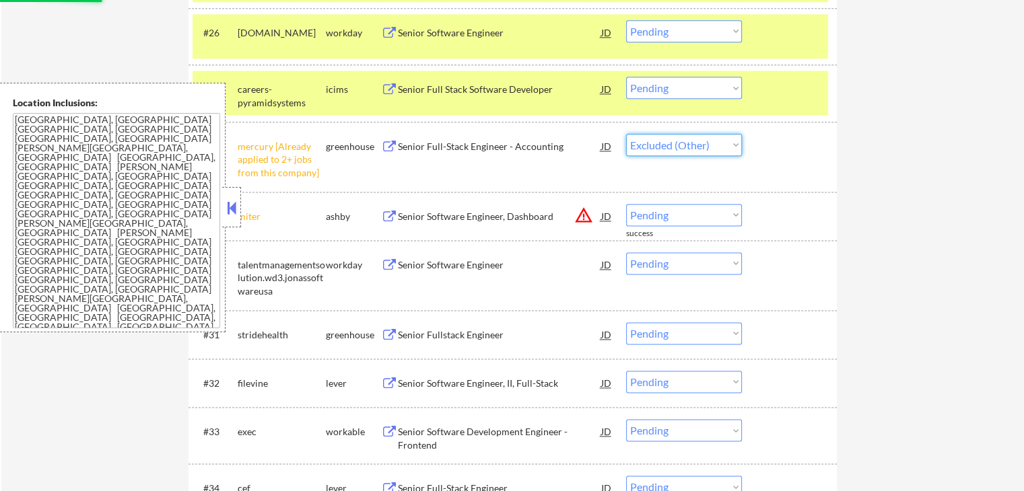
click at [626, 134] on select "Choose an option... Pending Applied Excluded (Questions) Excluded (Expired) Exc…" at bounding box center [684, 145] width 116 height 22
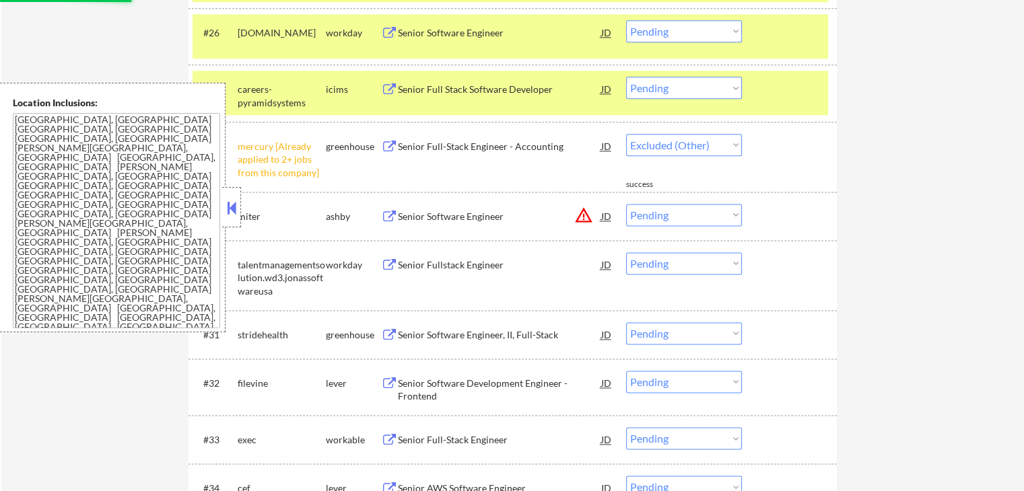
select select ""pending""
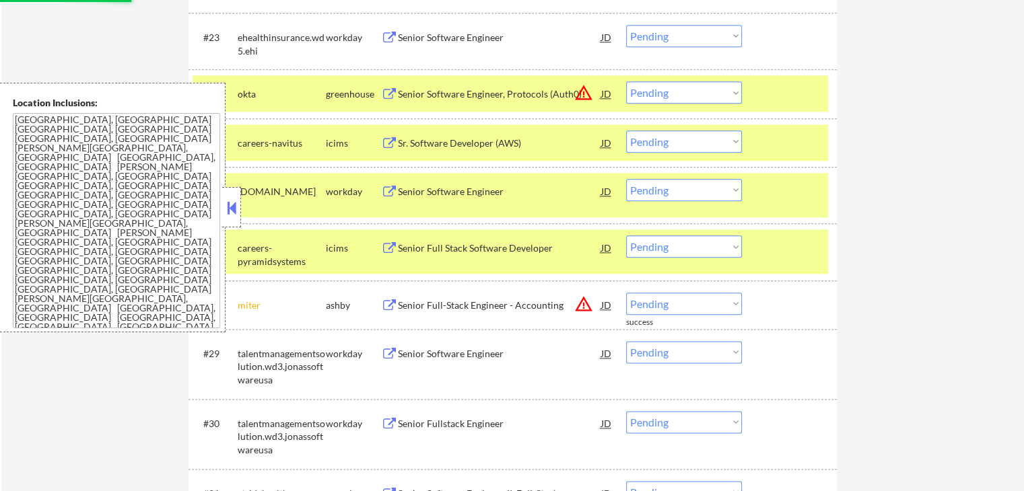
scroll to position [1549, 0]
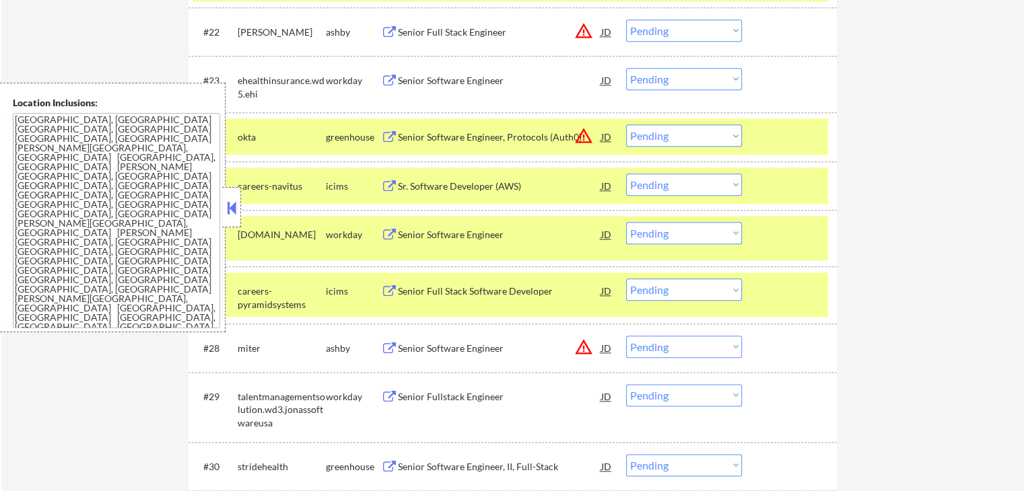
click at [673, 131] on select "Choose an option... Pending Applied Excluded (Questions) Excluded (Expired) Exc…" at bounding box center [684, 136] width 116 height 22
click at [626, 125] on select "Choose an option... Pending Applied Excluded (Questions) Excluded (Expired) Exc…" at bounding box center [684, 136] width 116 height 22
select select ""pending""
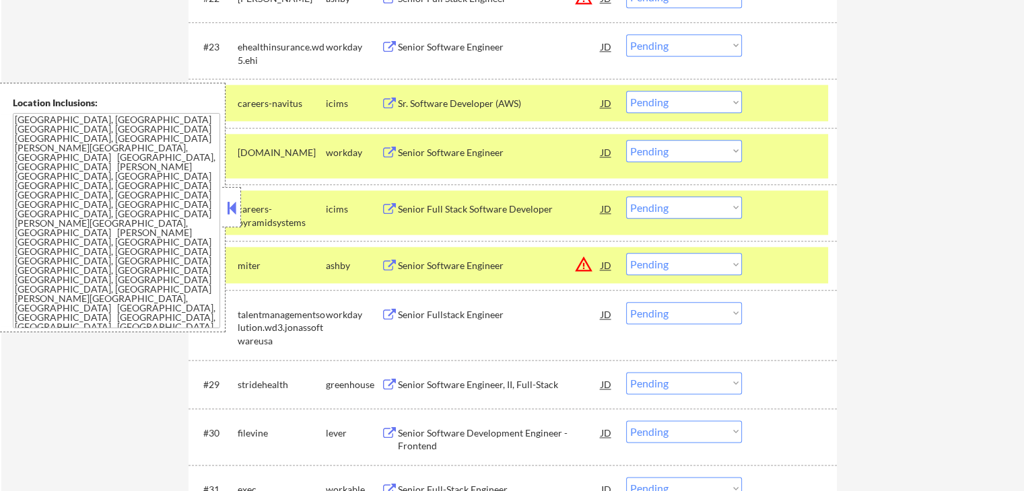
scroll to position [1616, 0]
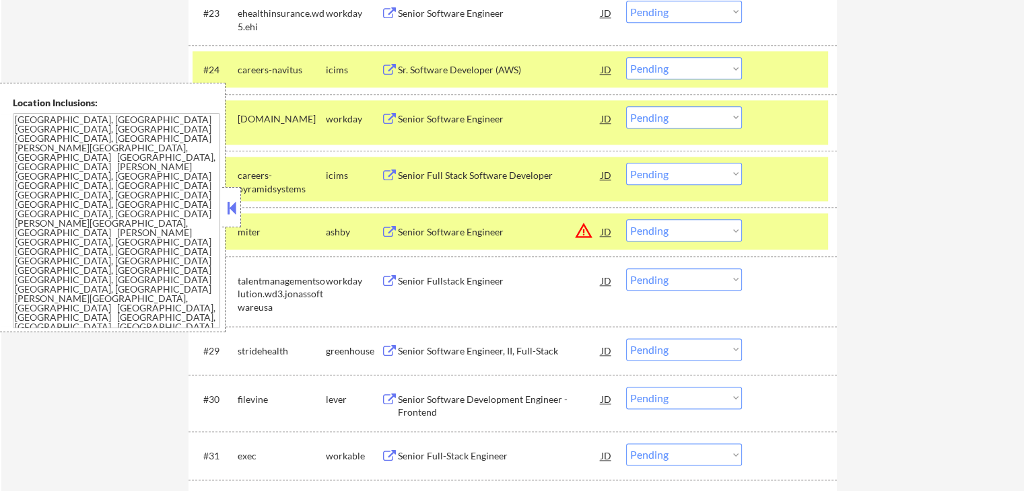
click at [407, 230] on div "Senior Software Engineer" at bounding box center [499, 232] width 203 height 13
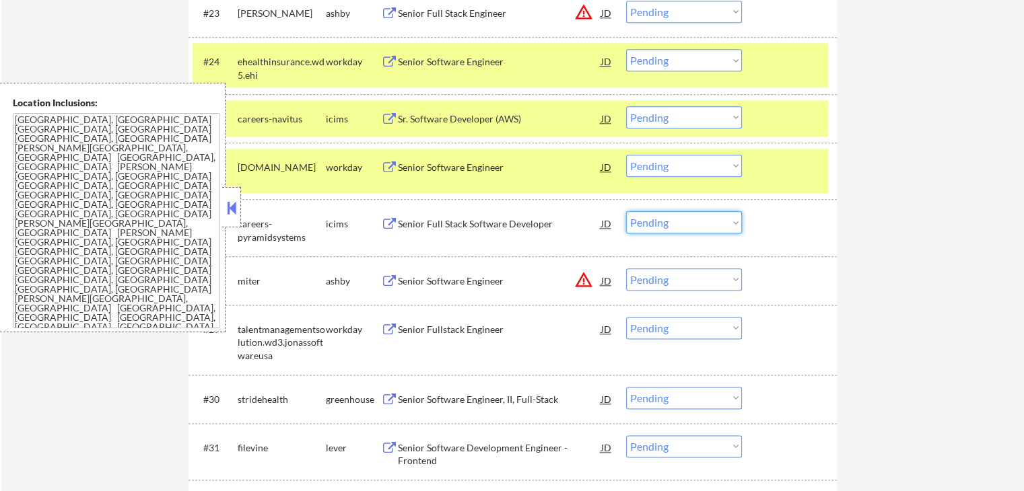
click at [676, 227] on select "Choose an option... Pending Applied Excluded (Questions) Excluded (Expired) Exc…" at bounding box center [684, 222] width 116 height 22
click at [626, 211] on select "Choose an option... Pending Applied Excluded (Questions) Excluded (Expired) Exc…" at bounding box center [684, 222] width 116 height 22
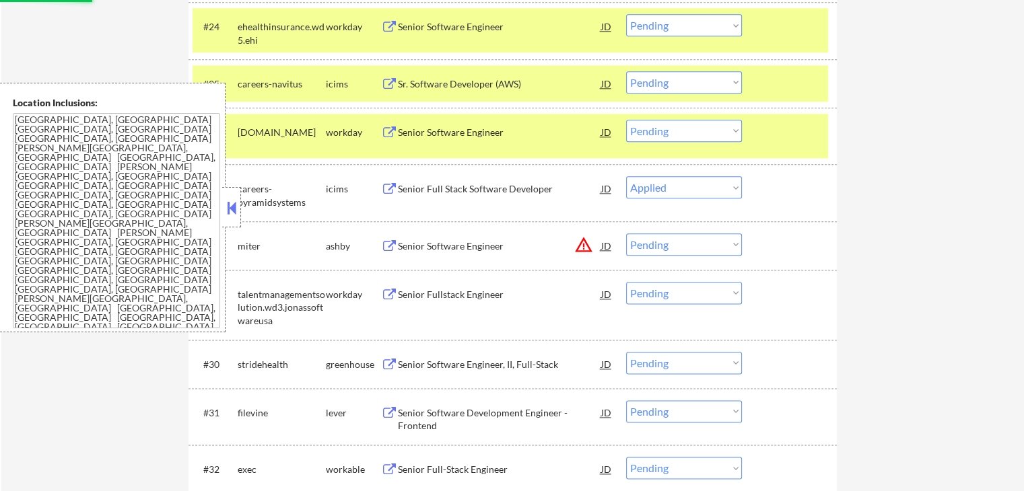
scroll to position [1683, 0]
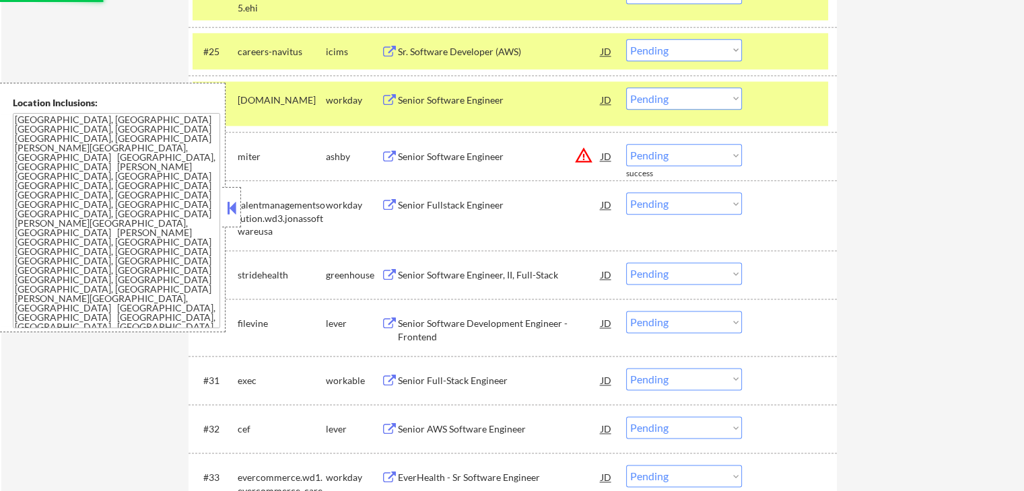
click at [660, 159] on select "Choose an option... Pending Applied Excluded (Questions) Excluded (Expired) Exc…" at bounding box center [684, 155] width 116 height 22
click at [626, 144] on select "Choose an option... Pending Applied Excluded (Questions) Excluded (Expired) Exc…" at bounding box center [684, 155] width 116 height 22
select select ""pending""
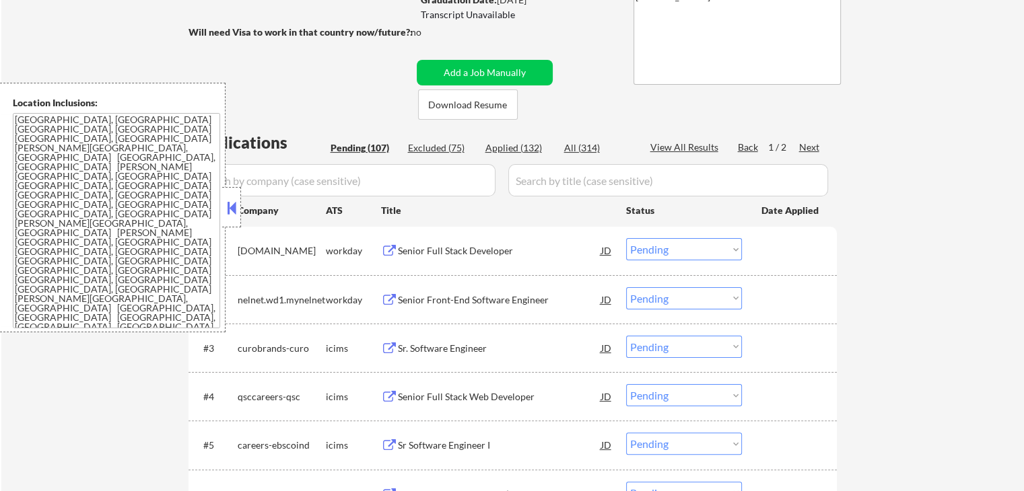
scroll to position [67, 0]
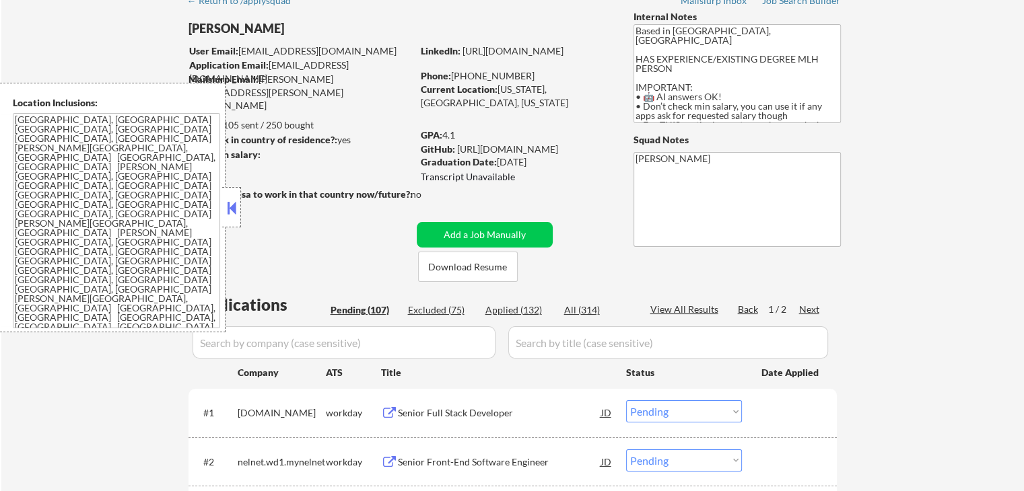
click at [516, 308] on div "Applied (132)" at bounding box center [518, 310] width 67 height 13
select select ""applied""
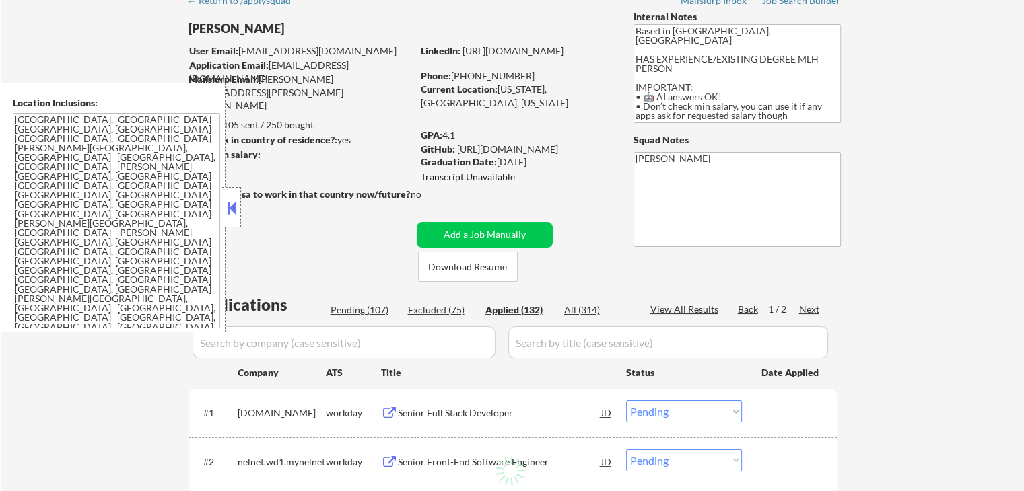
select select ""applied""
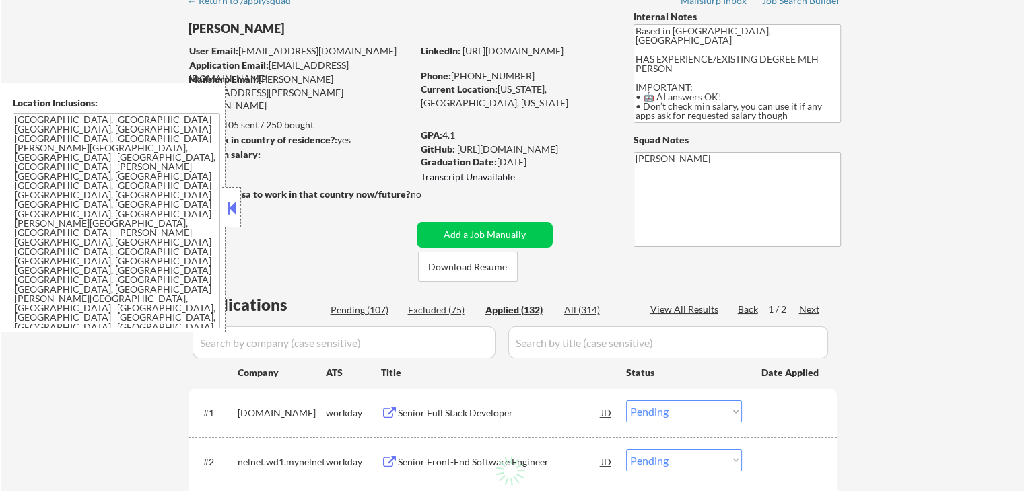
select select ""applied""
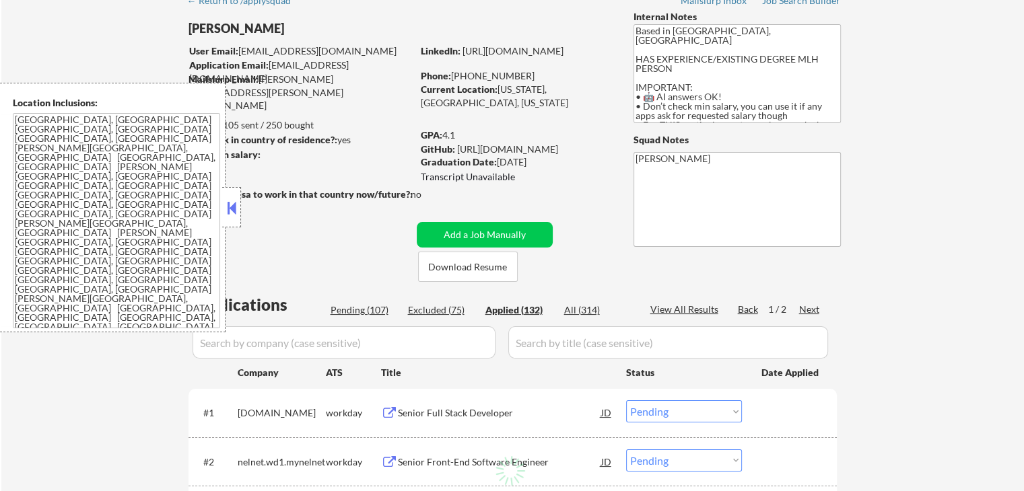
select select ""applied""
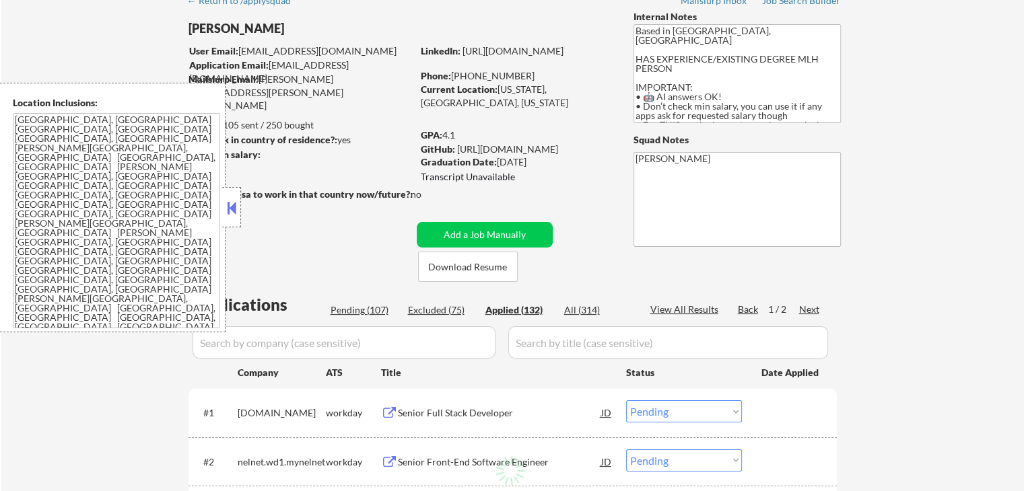
select select ""applied""
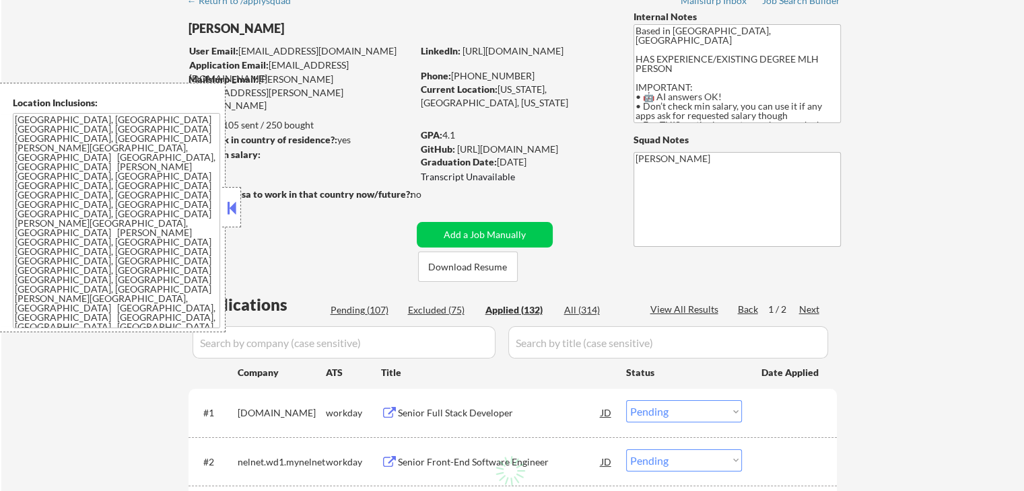
select select ""applied""
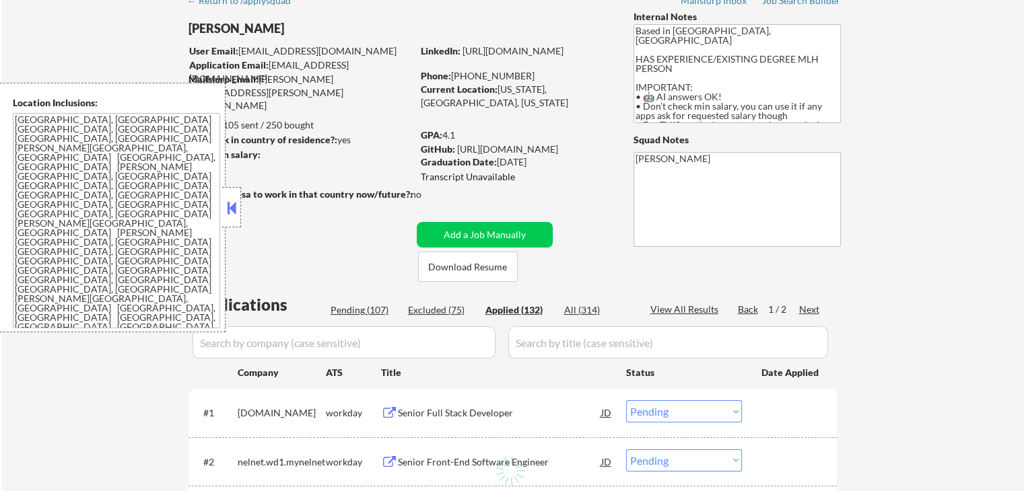
select select ""applied""
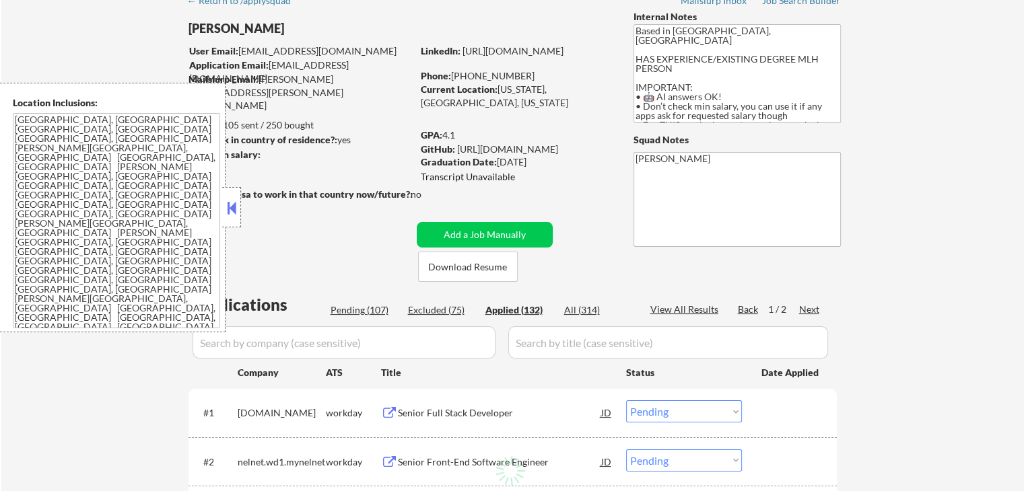
select select ""applied""
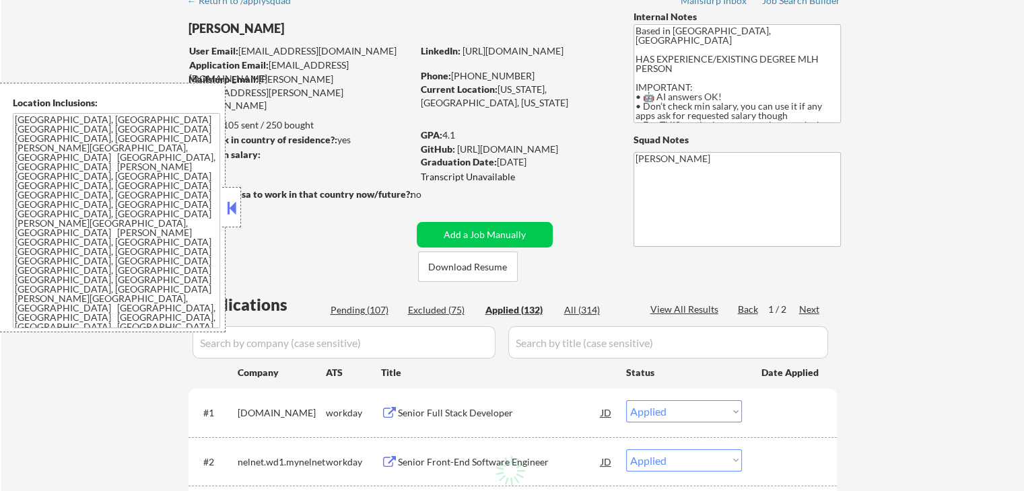
select select ""applied""
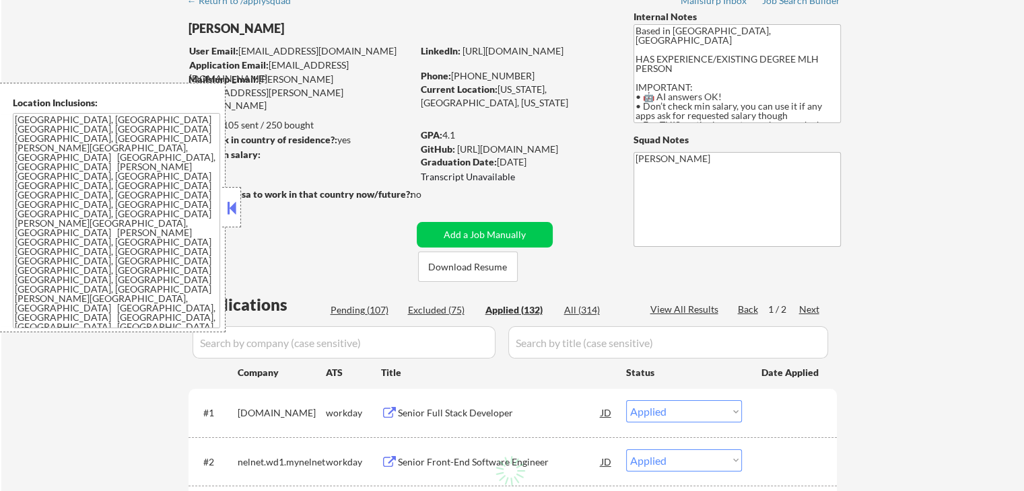
select select ""applied""
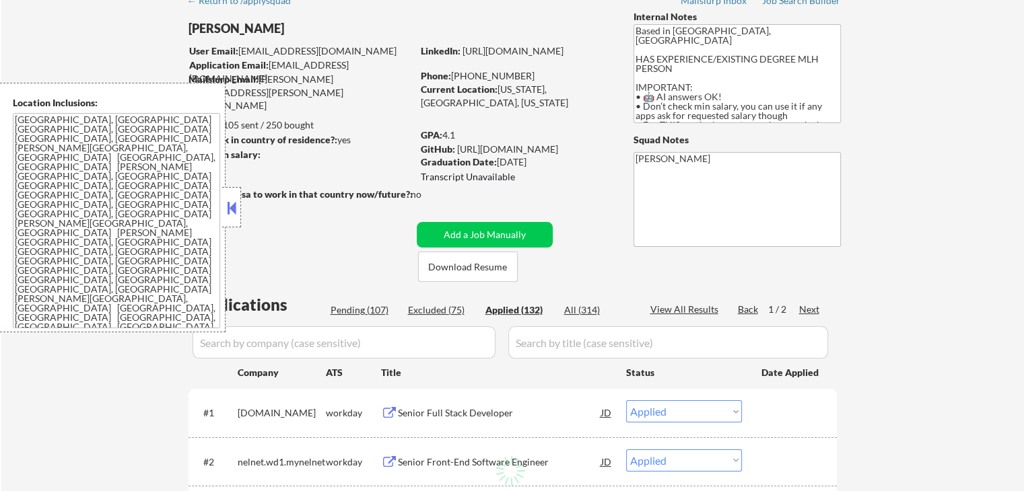
select select ""applied""
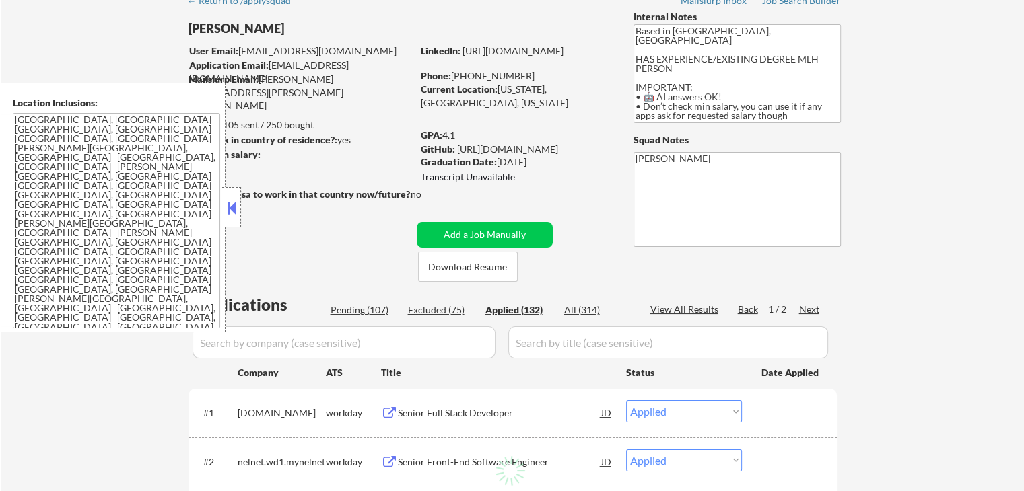
select select ""applied""
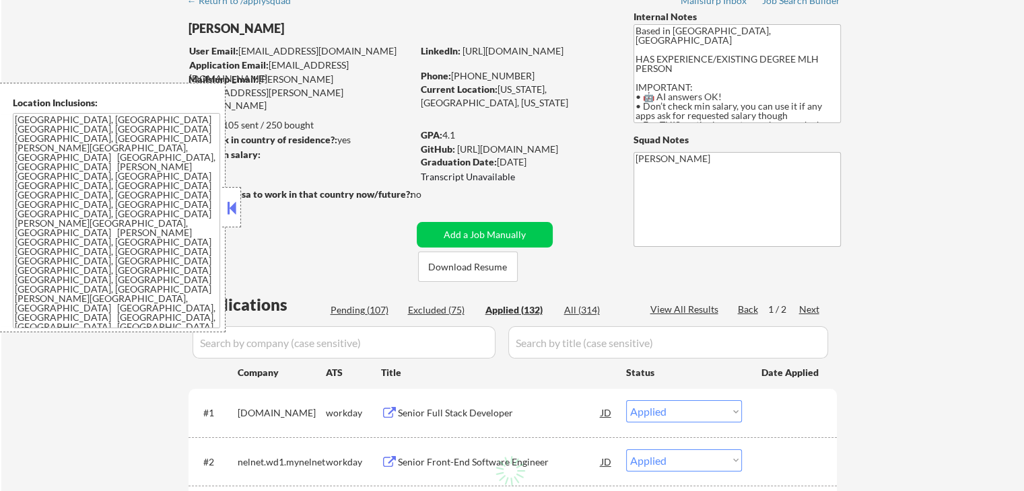
select select ""applied""
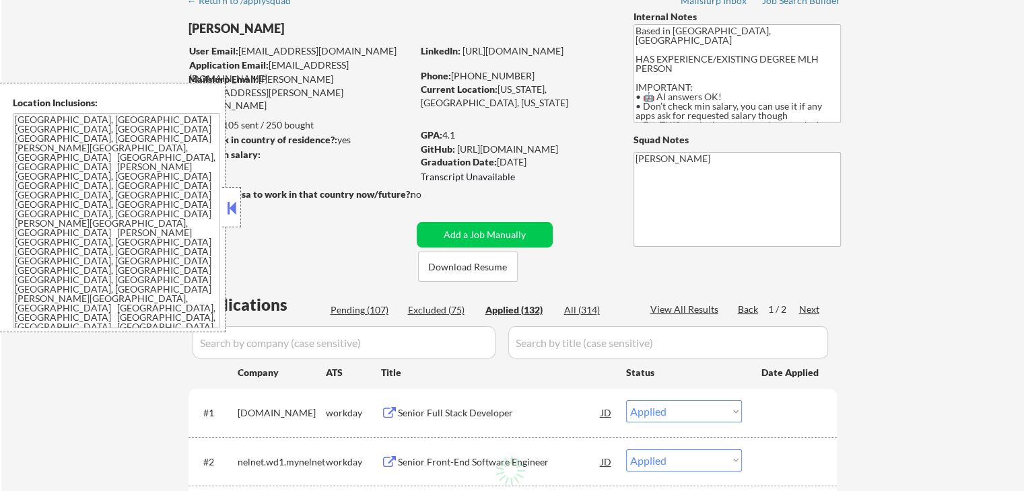
select select ""applied""
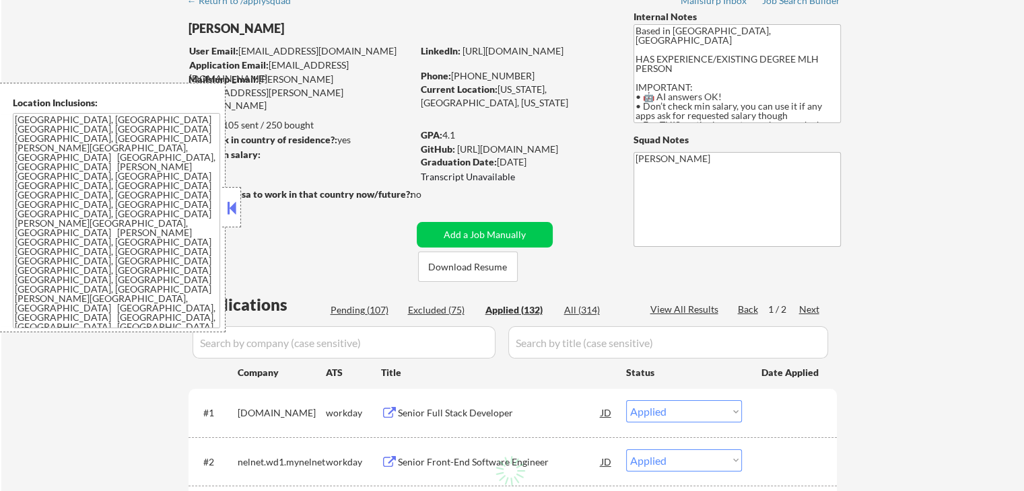
select select ""applied""
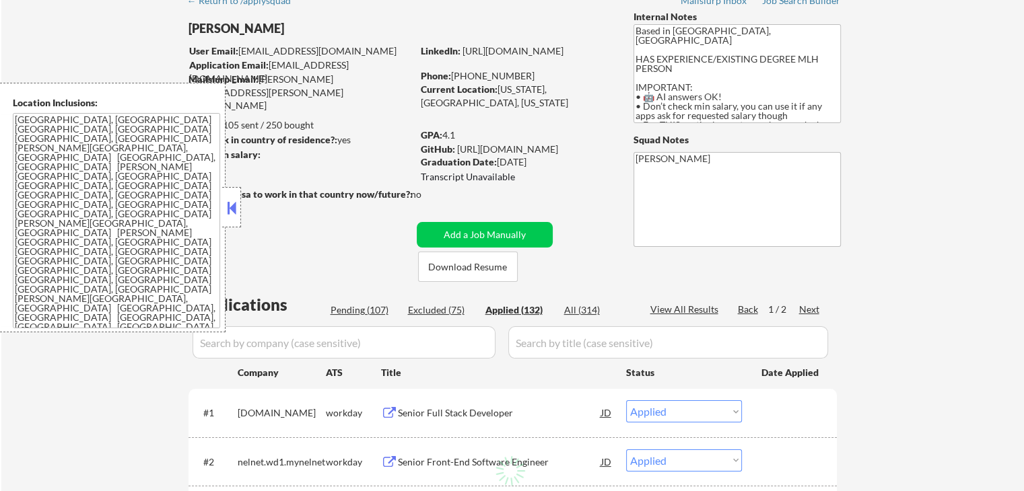
select select ""applied""
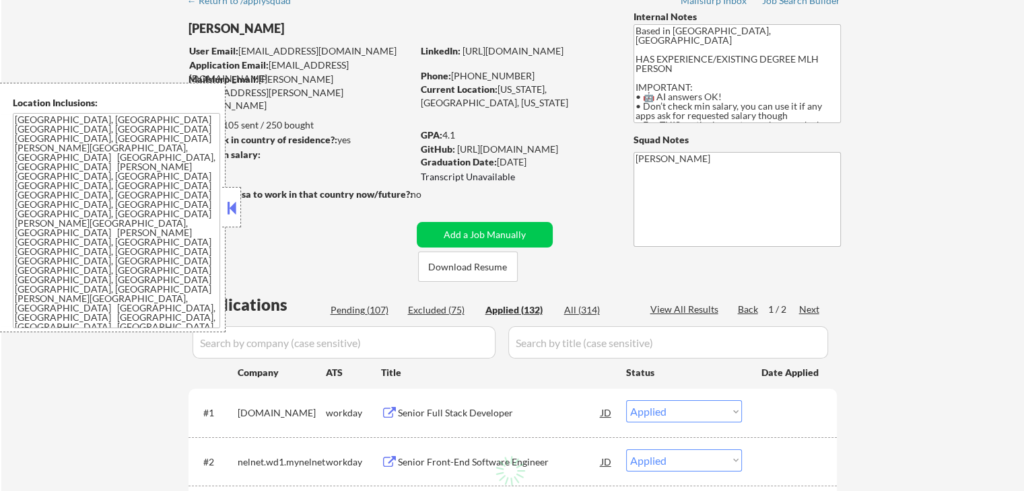
select select ""applied""
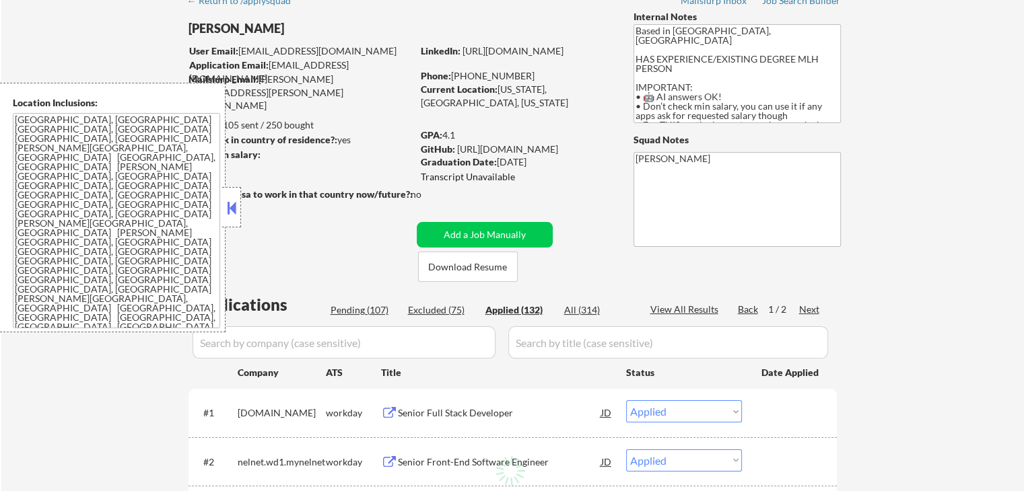
select select ""applied""
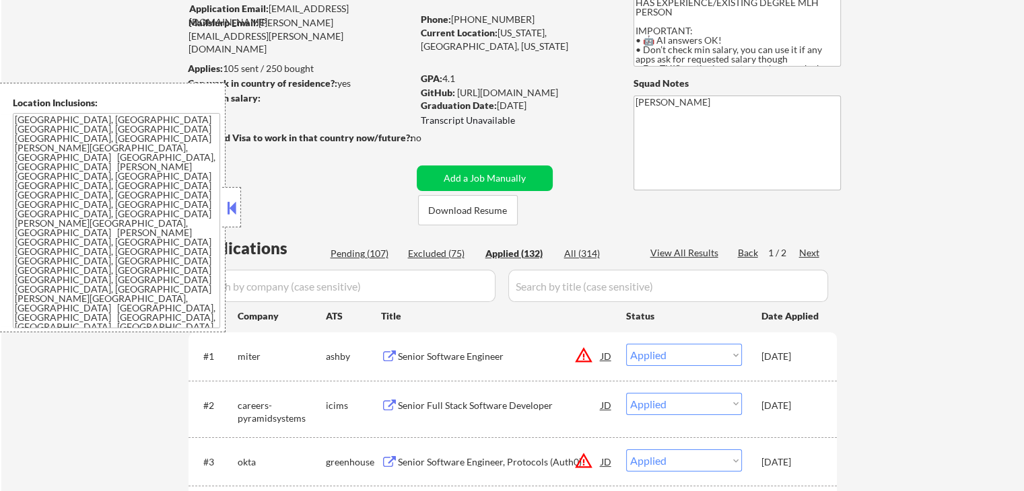
scroll to position [269, 0]
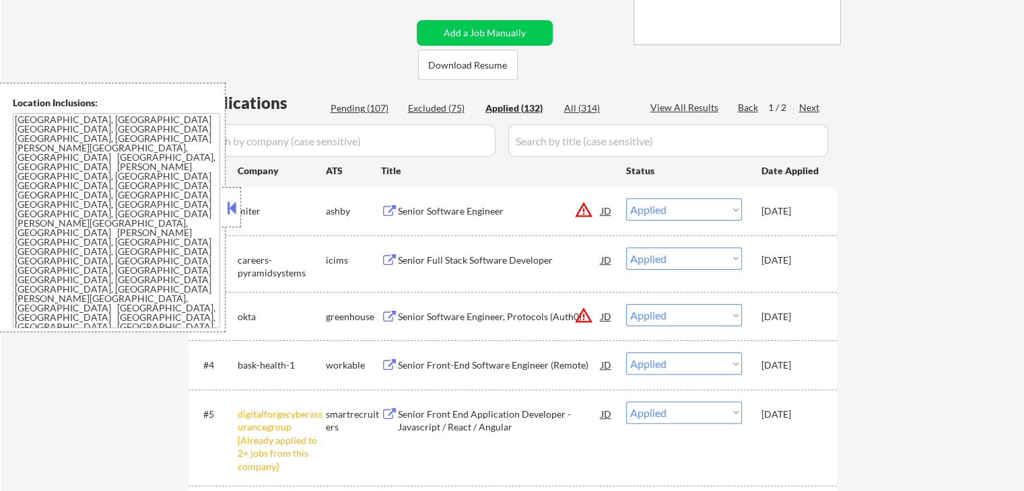
click at [699, 265] on select "Choose an option... Pending Applied Excluded (Questions) Excluded (Expired) Exc…" at bounding box center [684, 259] width 116 height 22
click at [475, 262] on div "Senior Full Stack Software Developer" at bounding box center [499, 260] width 203 height 13
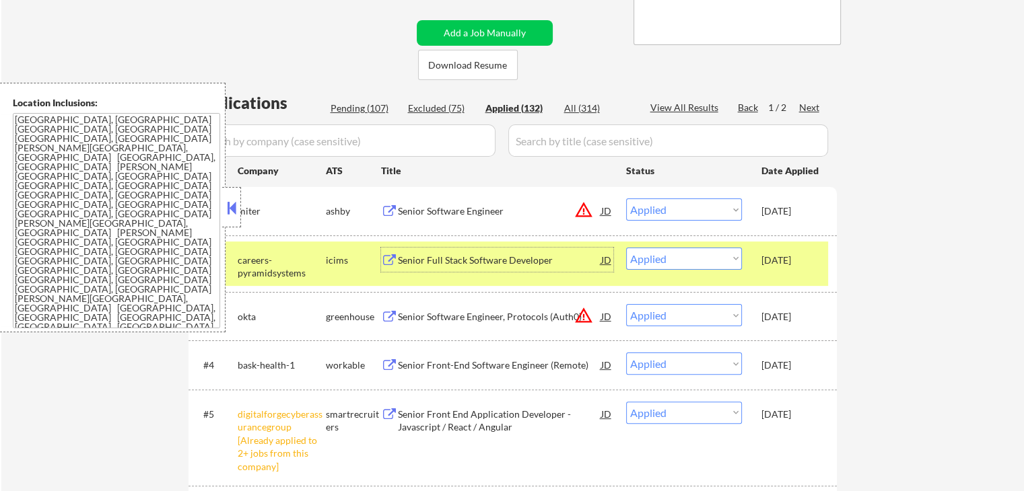
click at [683, 261] on select "Choose an option... Pending Applied Excluded (Questions) Excluded (Expired) Exc…" at bounding box center [684, 259] width 116 height 22
click at [626, 248] on select "Choose an option... Pending Applied Excluded (Questions) Excluded (Expired) Exc…" at bounding box center [684, 259] width 116 height 22
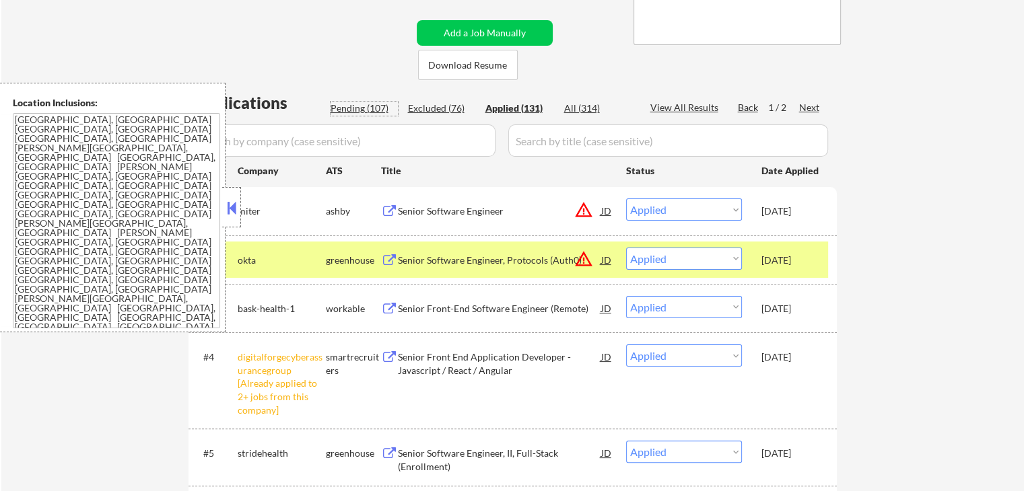
click at [369, 110] on div "Pending (107)" at bounding box center [364, 108] width 67 height 13
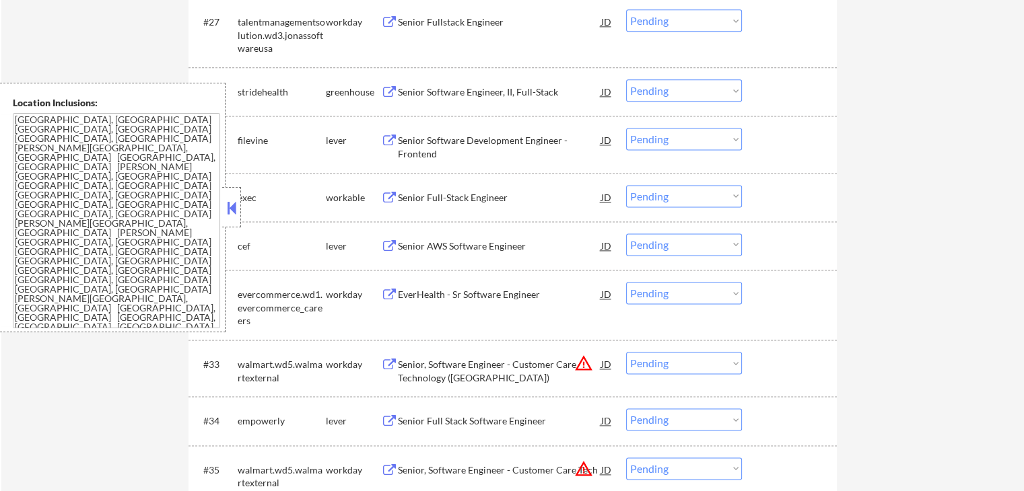
scroll to position [1751, 0]
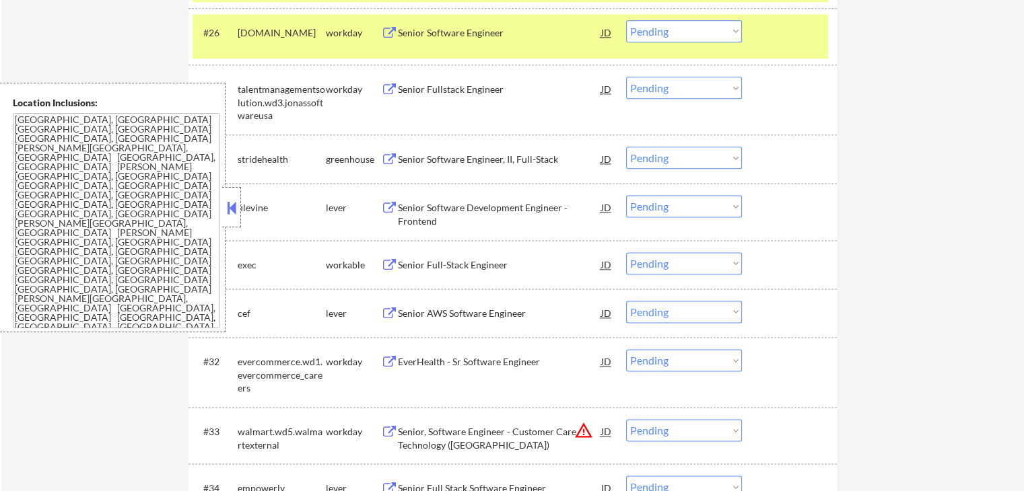
click at [436, 158] on div "Senior Software Engineer, II, Full-Stack" at bounding box center [499, 159] width 203 height 13
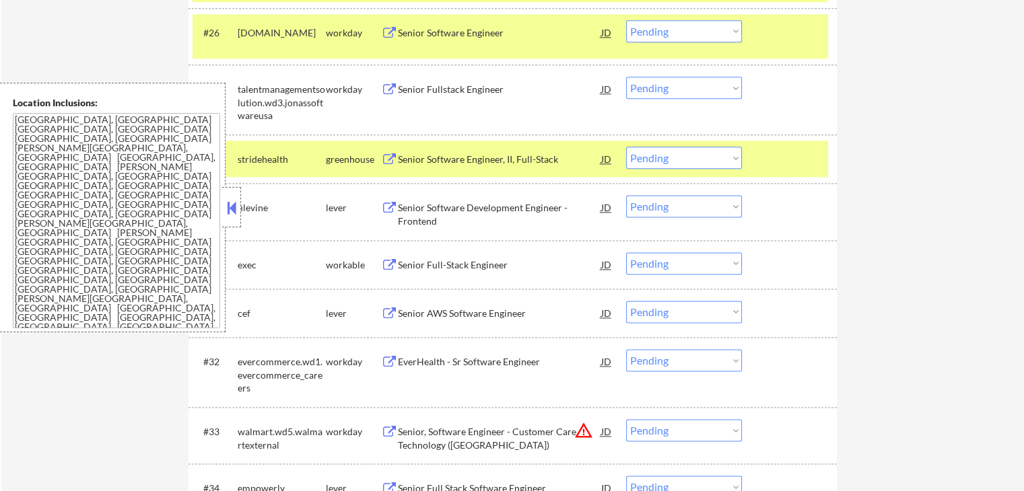
click at [418, 211] on div "Senior Software Development Engineer - Frontend" at bounding box center [499, 214] width 203 height 26
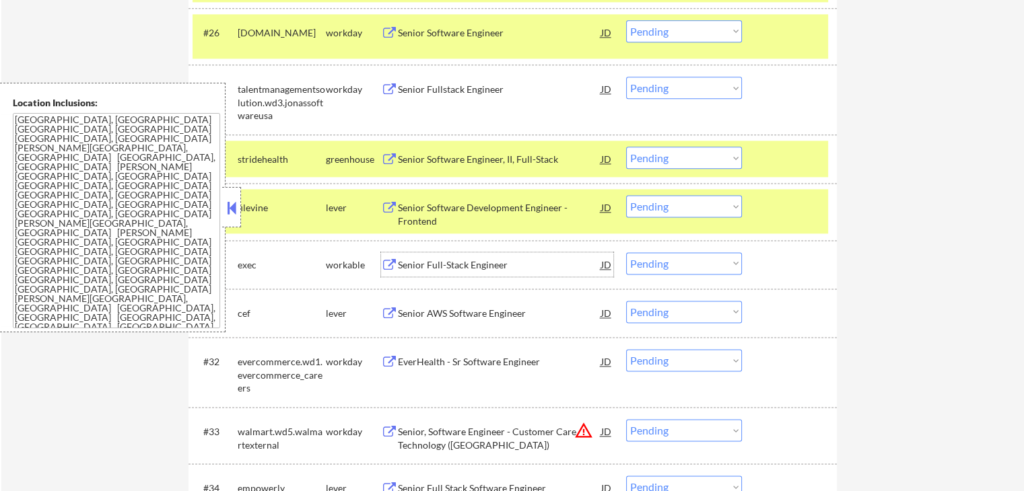
drag, startPoint x: 412, startPoint y: 261, endPoint x: 397, endPoint y: 312, distance: 53.5
click at [412, 262] on div "Senior Full-Stack Engineer" at bounding box center [499, 265] width 203 height 13
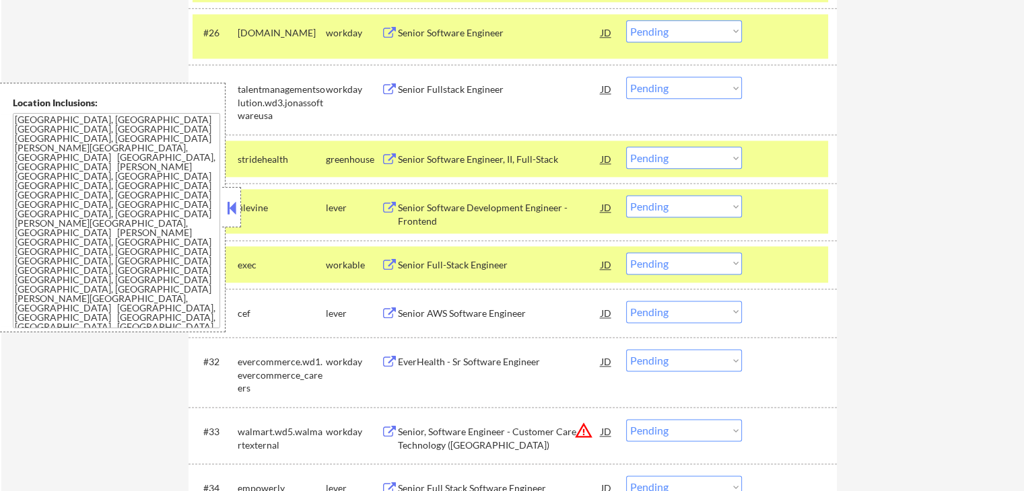
click at [394, 319] on button at bounding box center [389, 314] width 17 height 13
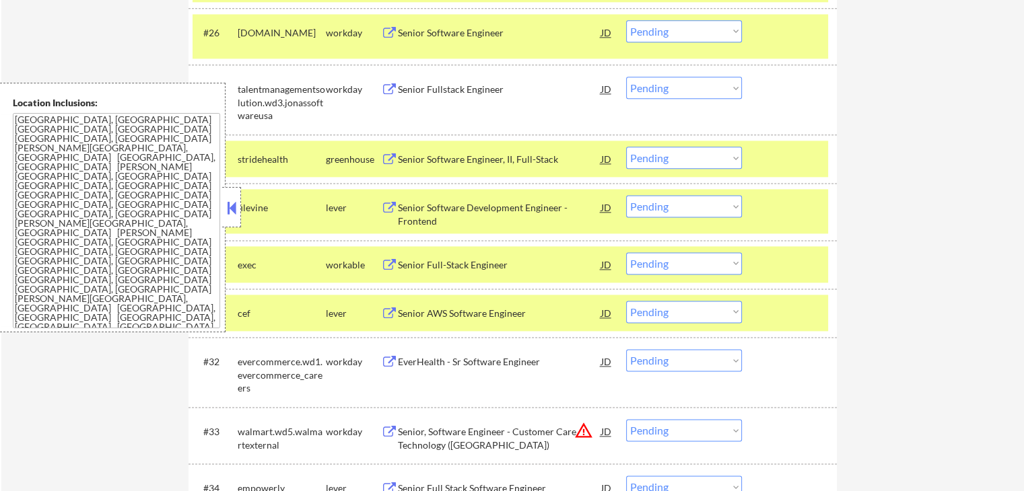
drag, startPoint x: 658, startPoint y: 162, endPoint x: 665, endPoint y: 168, distance: 8.6
click at [658, 162] on select "Choose an option... Pending Applied Excluded (Questions) Excluded (Expired) Exc…" at bounding box center [684, 158] width 116 height 22
click at [626, 147] on select "Choose an option... Pending Applied Excluded (Questions) Excluded (Expired) Exc…" at bounding box center [684, 158] width 116 height 22
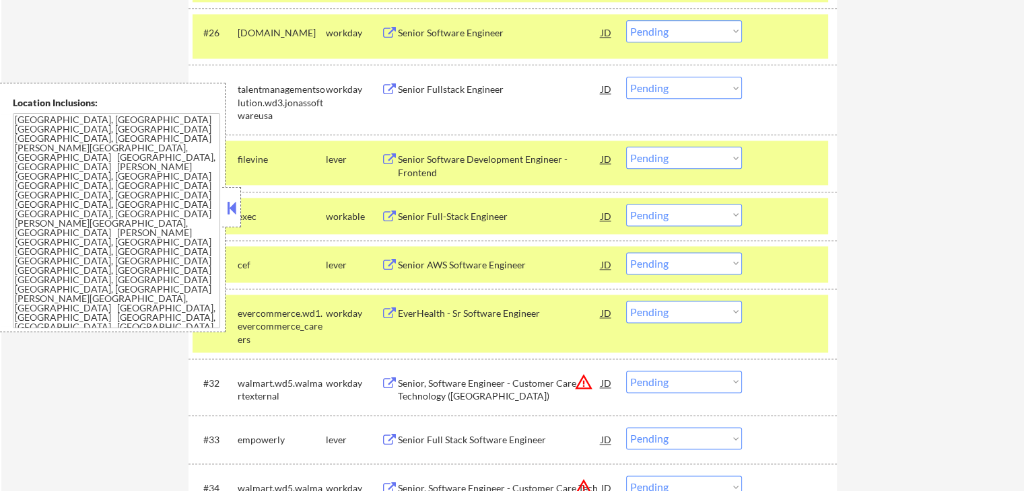
click at [679, 270] on select "Choose an option... Pending Applied Excluded (Questions) Excluded (Expired) Exc…" at bounding box center [684, 263] width 116 height 22
click at [626, 252] on select "Choose an option... Pending Applied Excluded (Questions) Excluded (Expired) Exc…" at bounding box center [684, 263] width 116 height 22
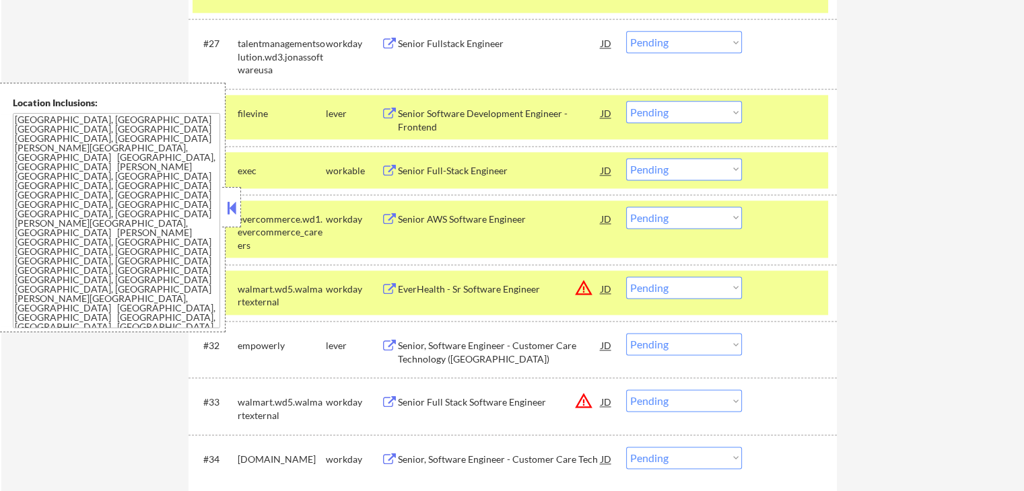
scroll to position [1818, 0]
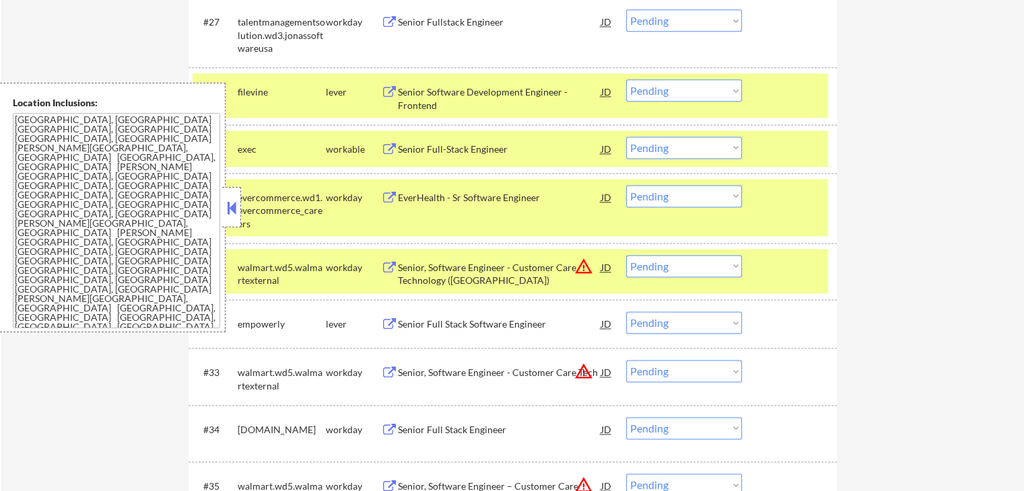
click at [666, 145] on select "Choose an option... Pending Applied Excluded (Questions) Excluded (Expired) Exc…" at bounding box center [684, 148] width 116 height 22
click at [626, 137] on select "Choose an option... Pending Applied Excluded (Questions) Excluded (Expired) Exc…" at bounding box center [684, 148] width 116 height 22
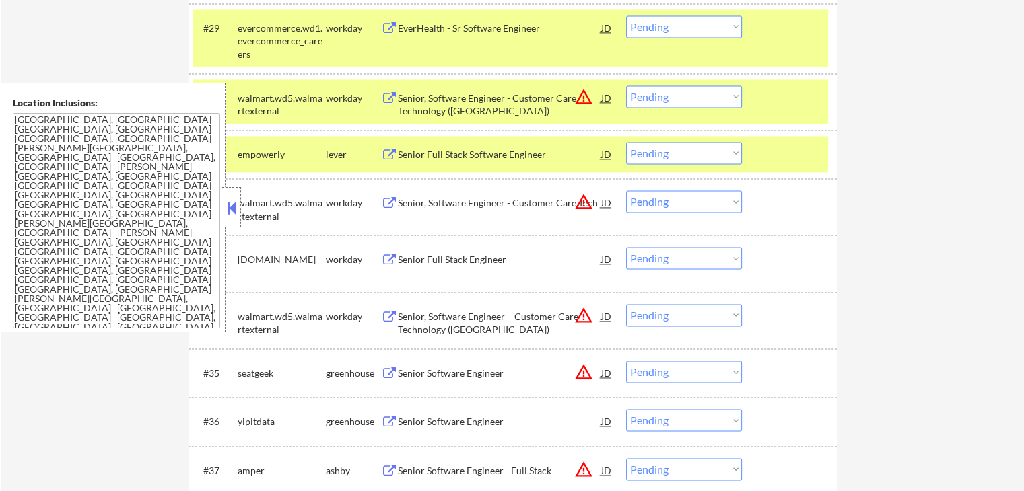
scroll to position [1953, 0]
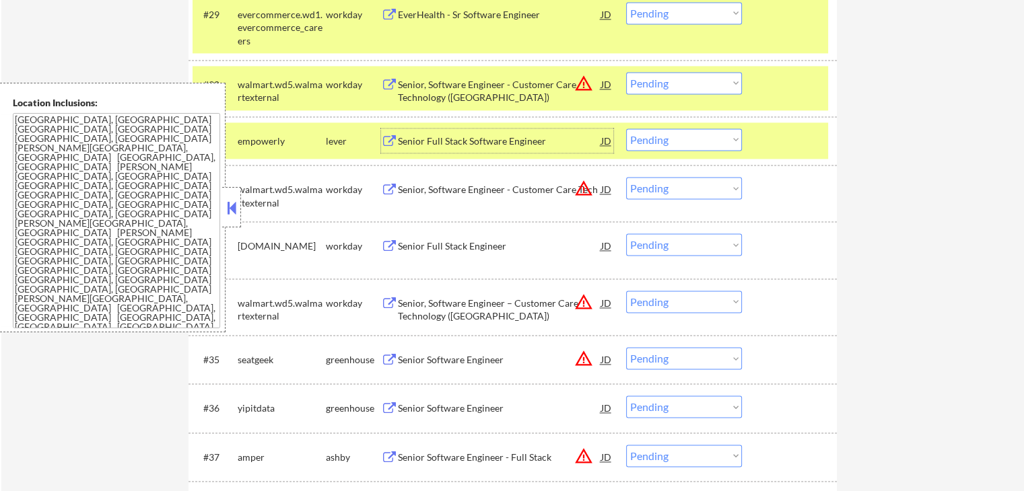
click at [407, 137] on div "Senior Full Stack Software Engineer" at bounding box center [499, 141] width 203 height 13
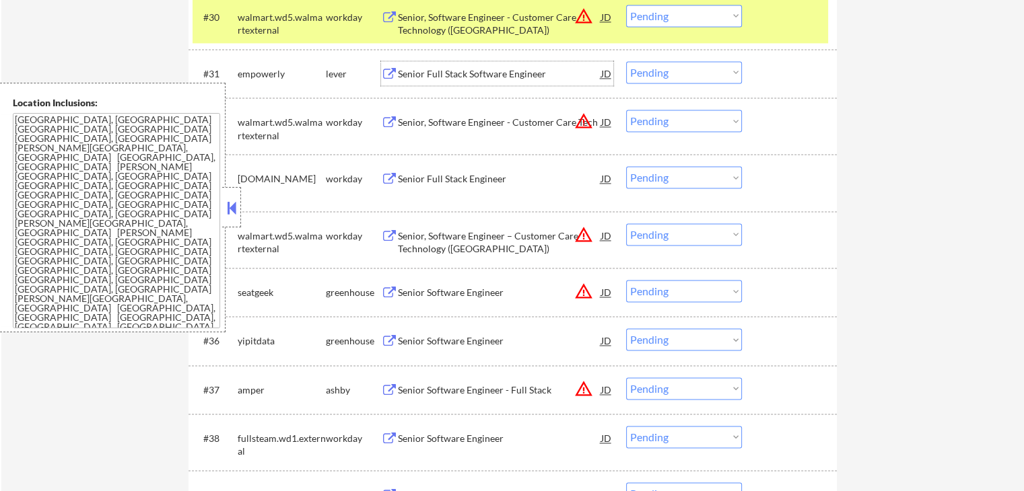
scroll to position [2087, 0]
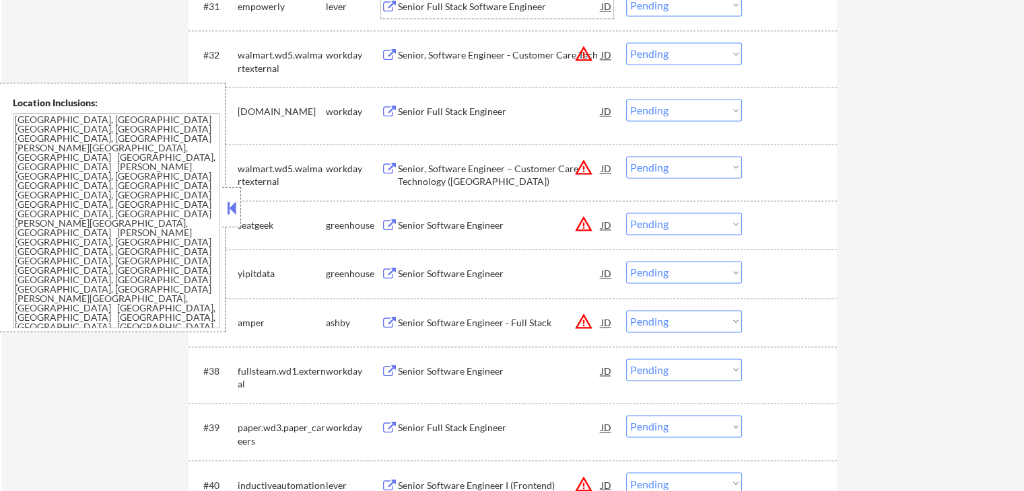
click at [428, 273] on div "Senior Software Engineer" at bounding box center [499, 273] width 203 height 13
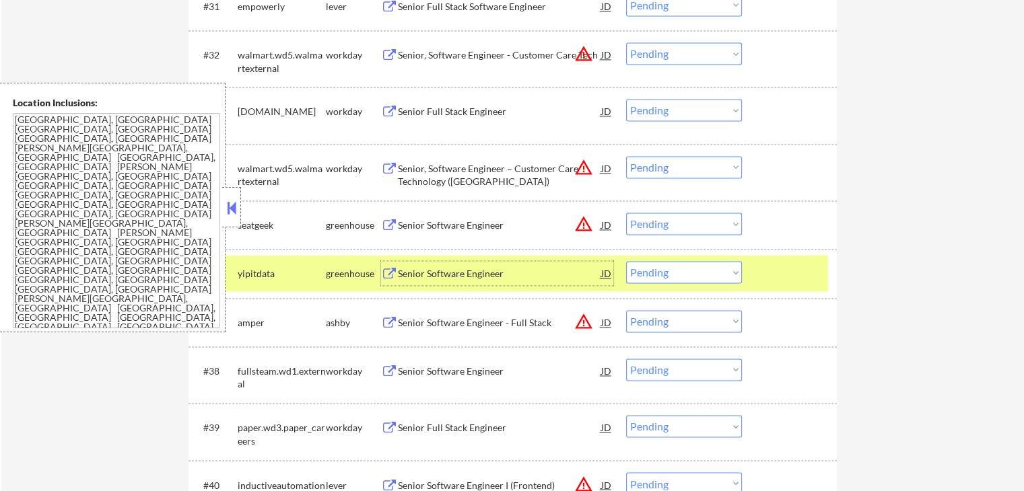
drag, startPoint x: 676, startPoint y: 265, endPoint x: 681, endPoint y: 274, distance: 9.9
click at [676, 265] on select "Choose an option... Pending Applied Excluded (Questions) Excluded (Expired) Exc…" at bounding box center [684, 272] width 116 height 22
click at [626, 261] on select "Choose an option... Pending Applied Excluded (Questions) Excluded (Expired) Exc…" at bounding box center [684, 272] width 116 height 22
click at [444, 331] on div "Senior Software Engineer - Full Stack" at bounding box center [499, 322] width 203 height 24
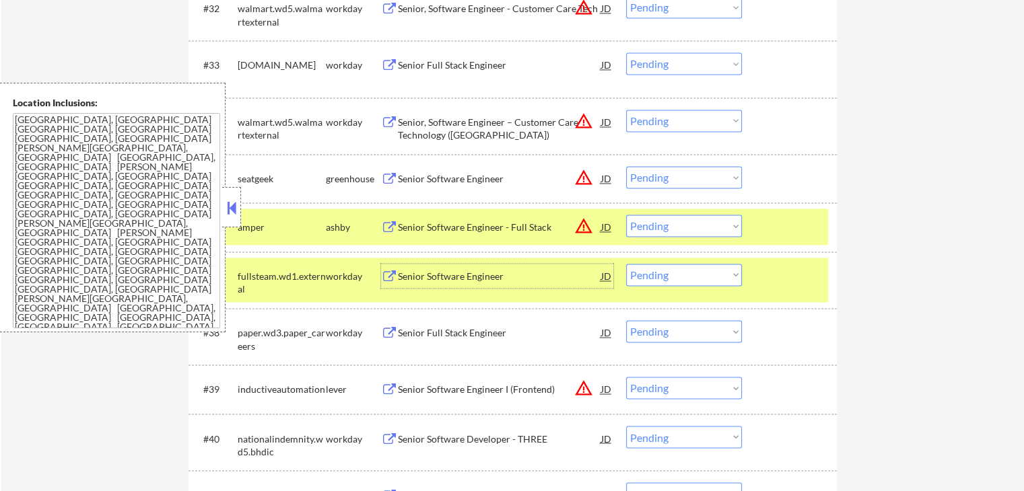
scroll to position [2154, 0]
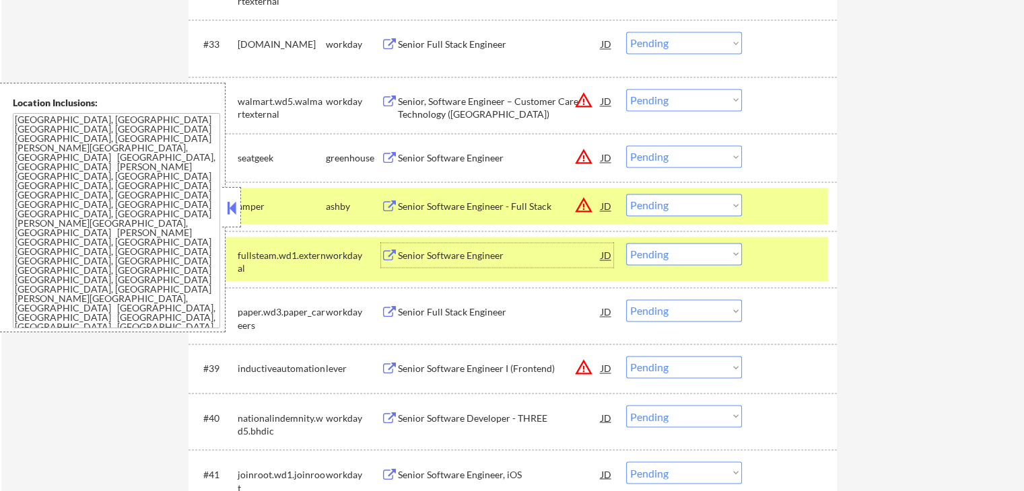
click at [670, 205] on select "Choose an option... Pending Applied Excluded (Questions) Excluded (Expired) Exc…" at bounding box center [684, 205] width 116 height 22
click at [626, 194] on select "Choose an option... Pending Applied Excluded (Questions) Excluded (Expired) Exc…" at bounding box center [684, 205] width 116 height 22
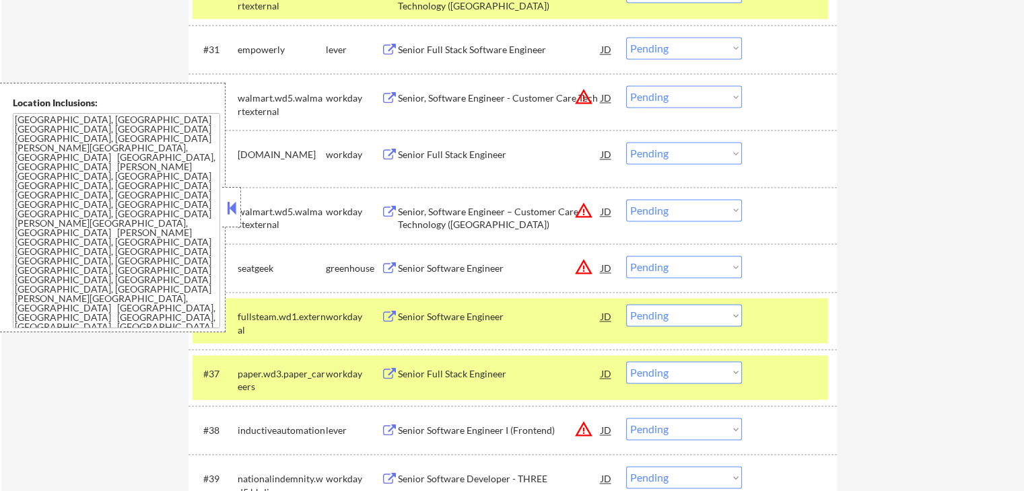
scroll to position [2020, 0]
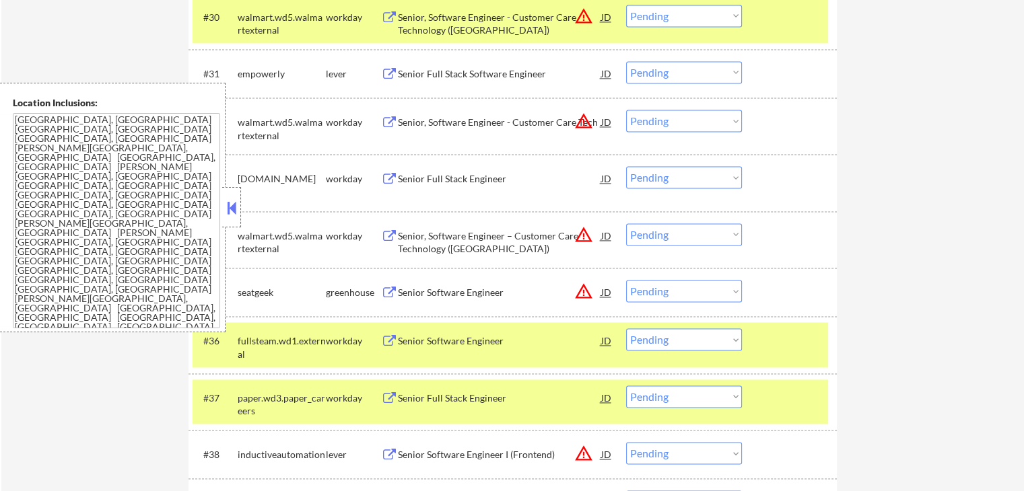
click at [647, 73] on select "Choose an option... Pending Applied Excluded (Questions) Excluded (Expired) Exc…" at bounding box center [684, 72] width 116 height 22
click at [626, 61] on select "Choose an option... Pending Applied Excluded (Questions) Excluded (Expired) Exc…" at bounding box center [684, 72] width 116 height 22
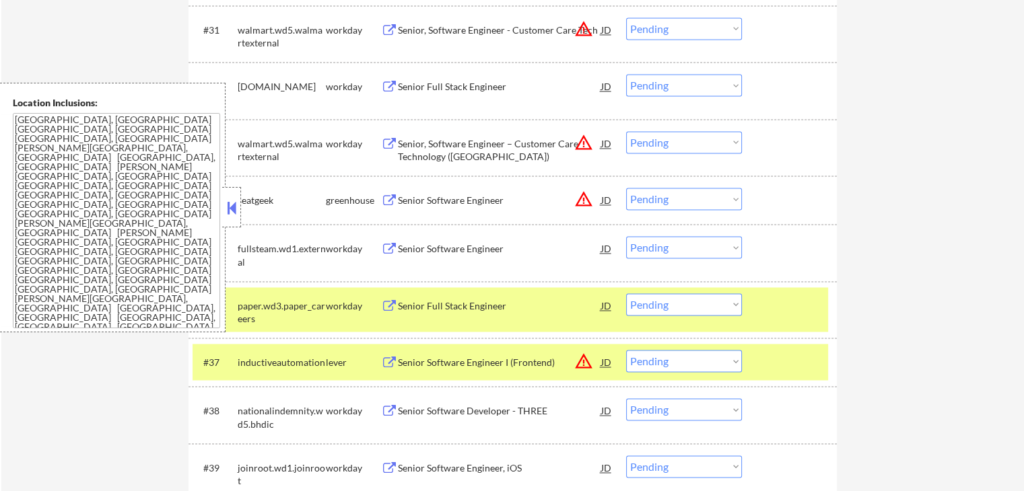
scroll to position [2087, 0]
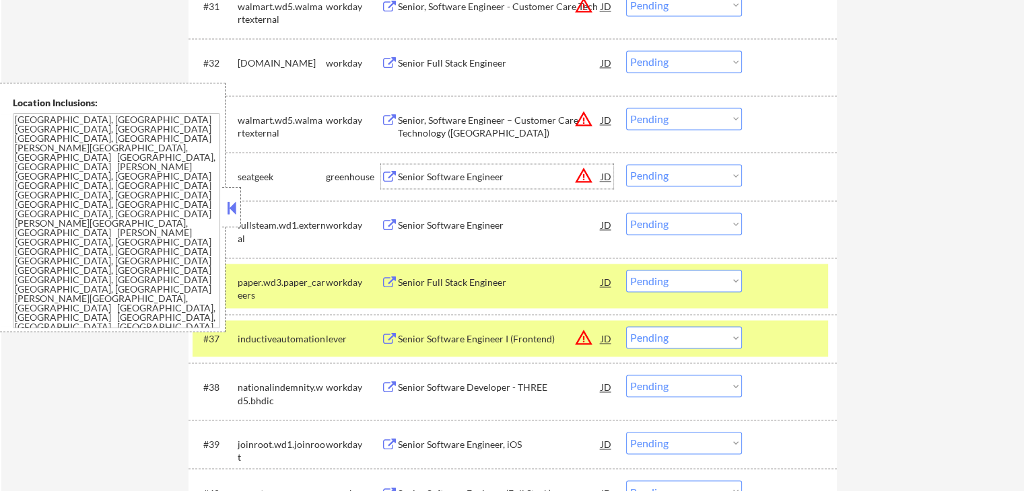
click at [454, 179] on div "Senior Software Engineer" at bounding box center [499, 176] width 203 height 13
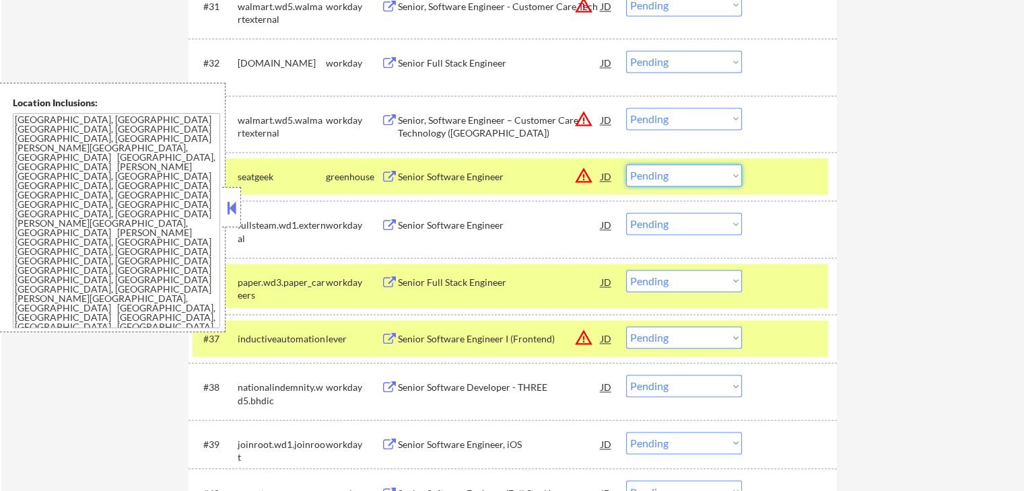
drag, startPoint x: 655, startPoint y: 173, endPoint x: 665, endPoint y: 184, distance: 14.8
click at [657, 173] on select "Choose an option... Pending Applied Excluded (Questions) Excluded (Expired) Exc…" at bounding box center [684, 175] width 116 height 22
click at [626, 164] on select "Choose an option... Pending Applied Excluded (Questions) Excluded (Expired) Exc…" at bounding box center [684, 175] width 116 height 22
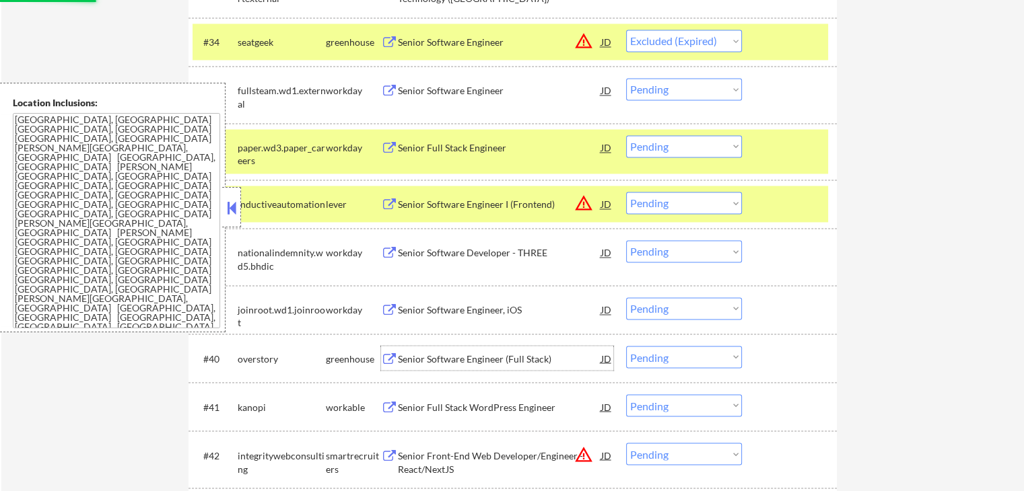
click at [426, 355] on div "Senior Software Engineer (Full Stack)" at bounding box center [499, 358] width 203 height 13
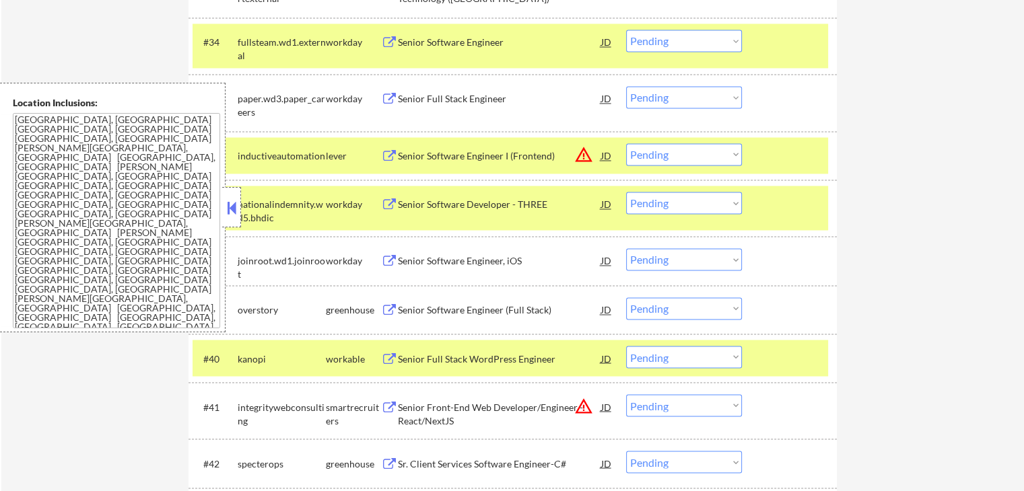
click at [462, 158] on div "Senior Software Engineer I (Frontend)" at bounding box center [499, 155] width 203 height 13
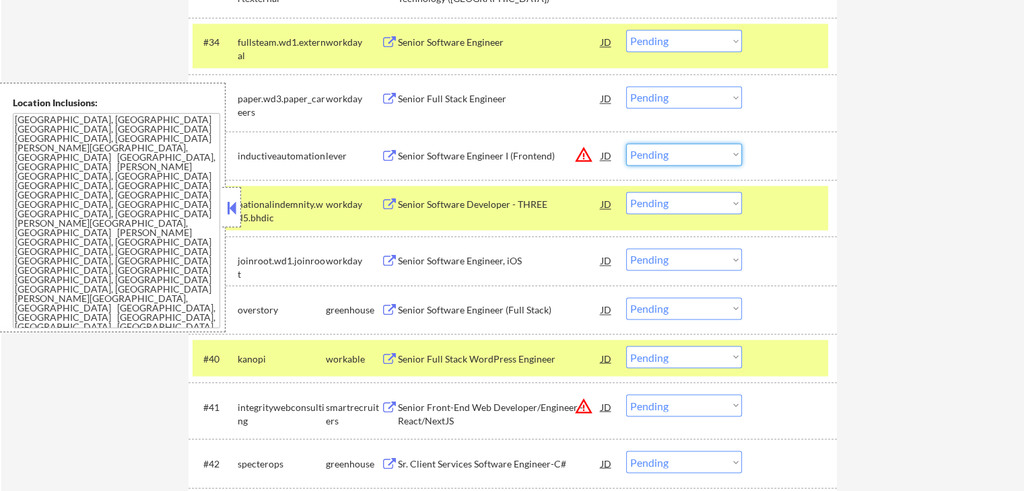
click at [668, 154] on select "Choose an option... Pending Applied Excluded (Questions) Excluded (Expired) Exc…" at bounding box center [684, 154] width 116 height 22
click at [626, 143] on select "Choose an option... Pending Applied Excluded (Questions) Excluded (Expired) Exc…" at bounding box center [684, 154] width 116 height 22
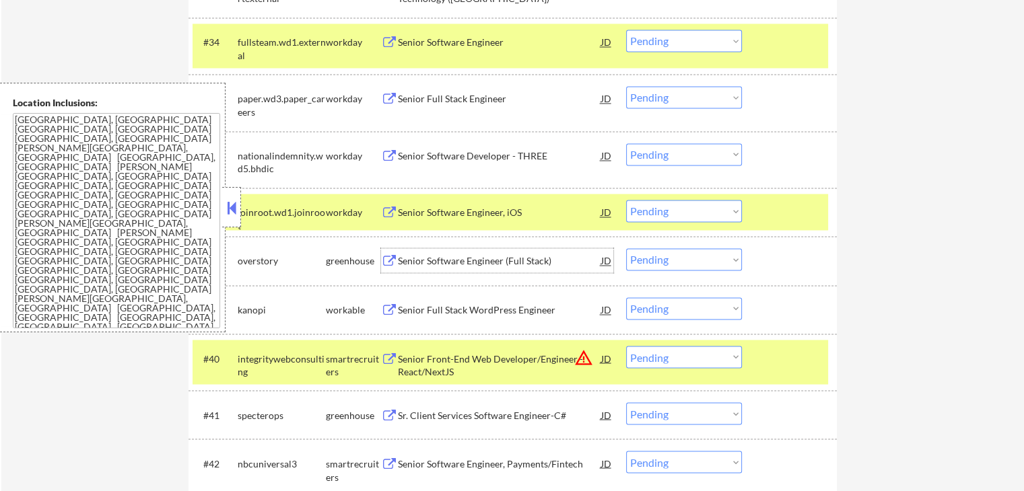
click at [467, 263] on div "Senior Software Engineer (Full Stack)" at bounding box center [499, 260] width 203 height 13
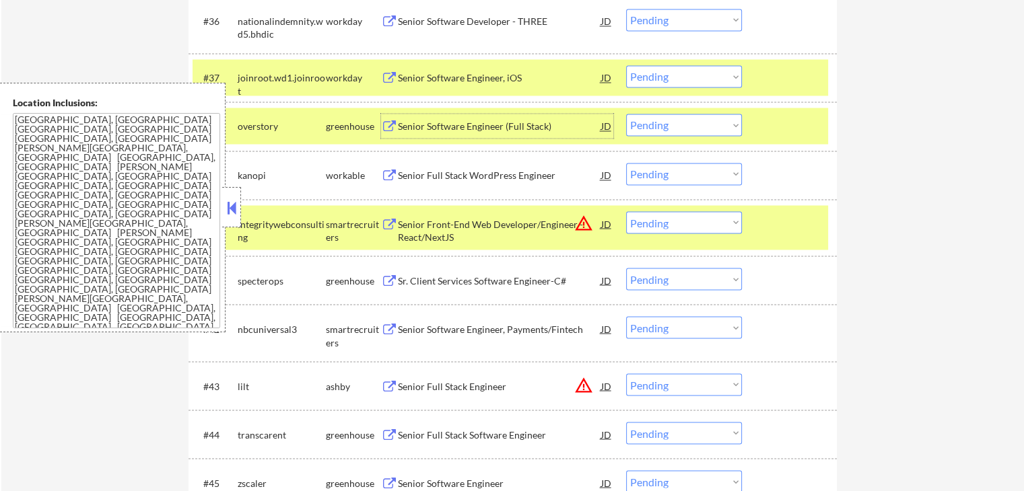
scroll to position [2424, 0]
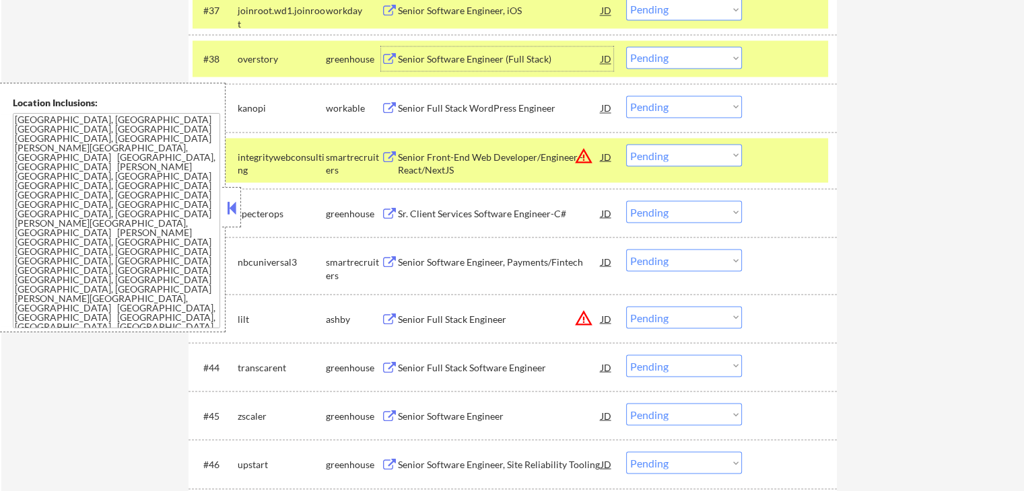
click at [403, 122] on div "#39 kanopi workable Senior Full Stack WordPress Engineer JD warning_amber Choos…" at bounding box center [511, 108] width 636 height 36
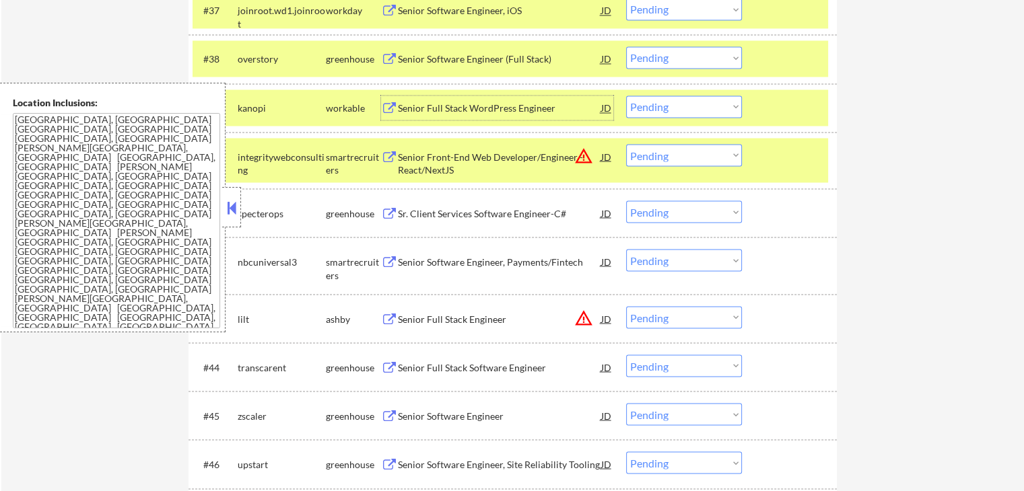
click at [407, 102] on div "Senior Full Stack WordPress Engineer" at bounding box center [499, 108] width 203 height 13
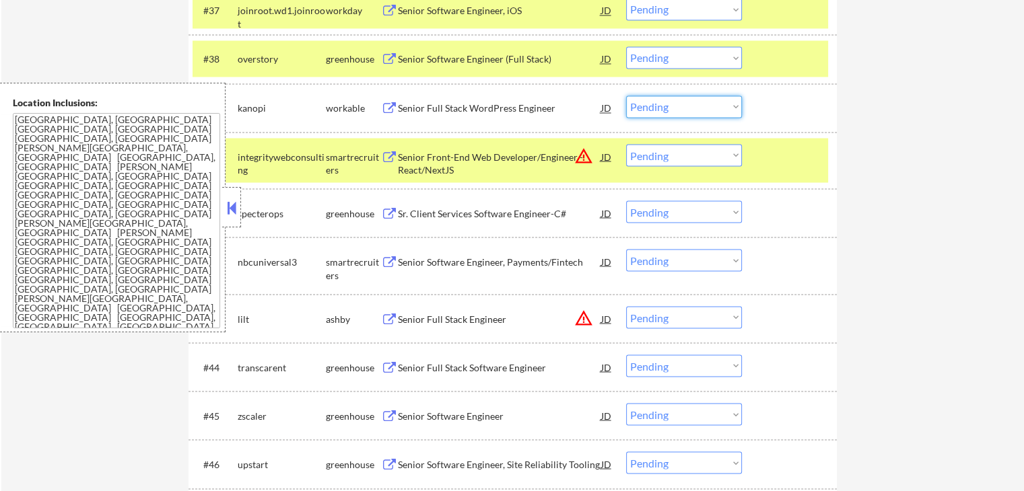
drag, startPoint x: 677, startPoint y: 110, endPoint x: 681, endPoint y: 116, distance: 7.3
click at [677, 110] on select "Choose an option... Pending Applied Excluded (Questions) Excluded (Expired) Exc…" at bounding box center [684, 107] width 116 height 22
click at [626, 96] on select "Choose an option... Pending Applied Excluded (Questions) Excluded (Expired) Exc…" at bounding box center [684, 107] width 116 height 22
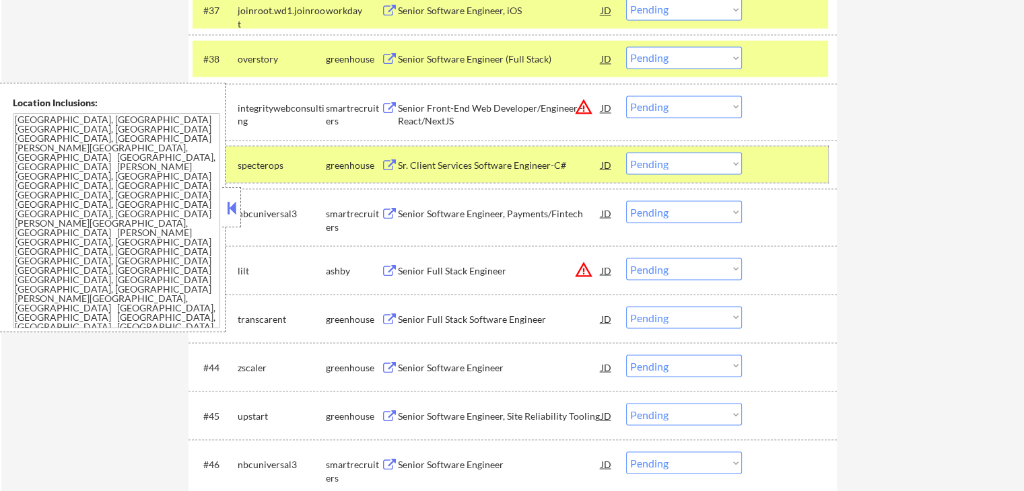
click at [400, 178] on div "#40 specterops greenhouse Sr. Client Services Software Engineer-C# JD warning_a…" at bounding box center [511, 164] width 636 height 36
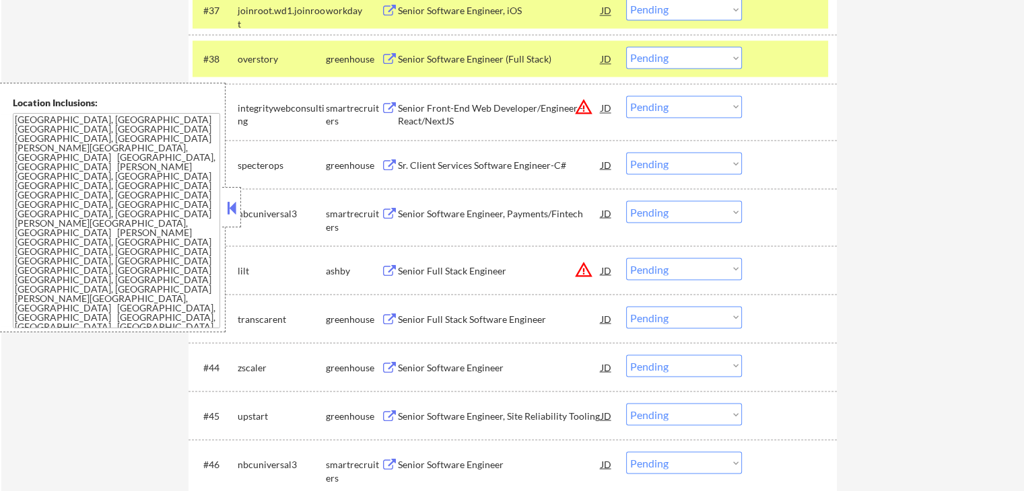
click at [396, 166] on button at bounding box center [389, 165] width 17 height 13
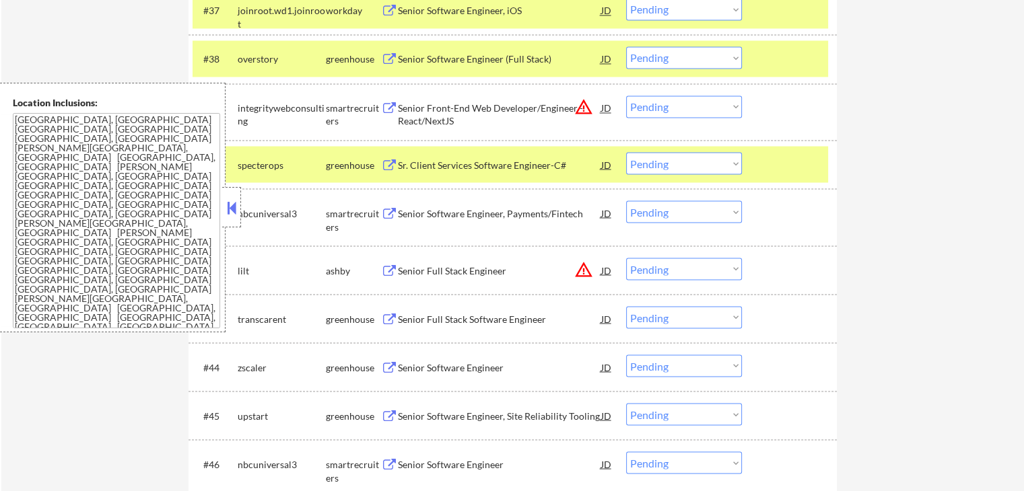
click at [683, 172] on div "#40 specterops greenhouse Sr. Client Services Software Engineer-C# JD warning_a…" at bounding box center [511, 164] width 636 height 36
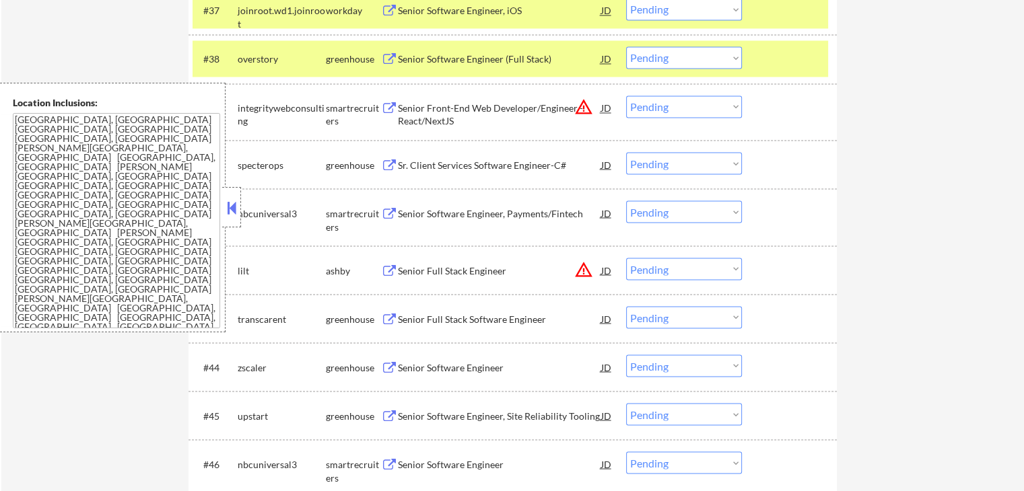
click at [687, 165] on select "Choose an option... Pending Applied Excluded (Questions) Excluded (Expired) Exc…" at bounding box center [684, 163] width 116 height 22
click at [626, 152] on select "Choose an option... Pending Applied Excluded (Questions) Excluded (Expired) Exc…" at bounding box center [684, 163] width 116 height 22
click at [455, 199] on div "#41 nbcuniversal3 smartrecruiters Senior Software Engineer, Payments/Fintech JD…" at bounding box center [511, 217] width 636 height 44
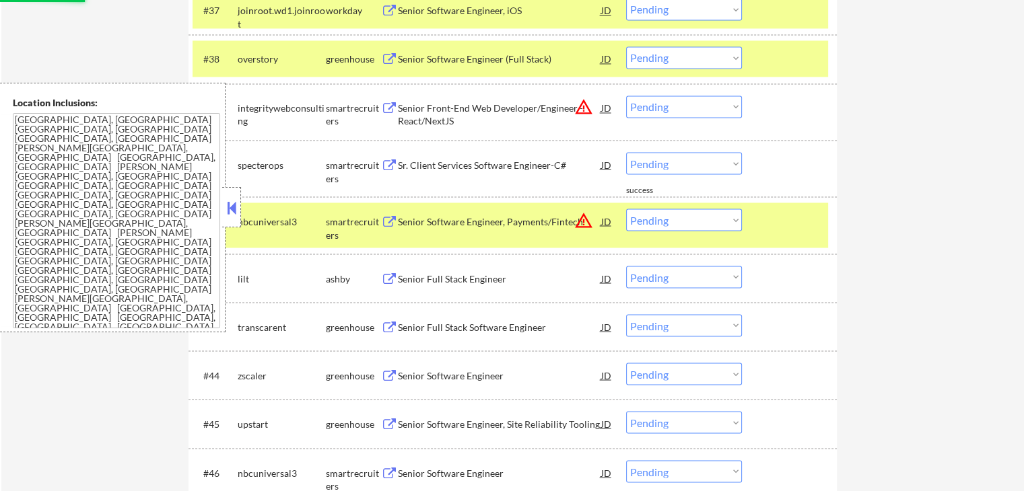
click at [452, 211] on div "Senior Software Engineer, Payments/Fintech" at bounding box center [499, 221] width 203 height 24
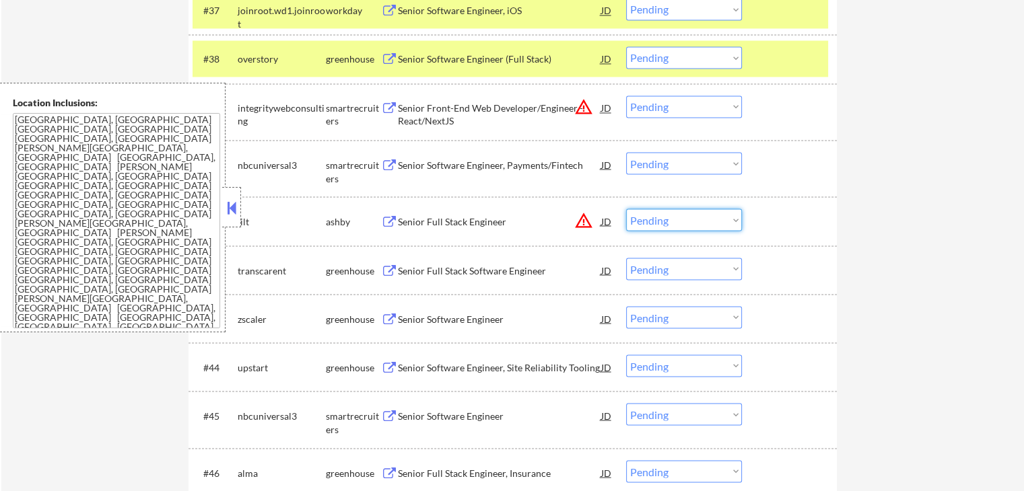
drag, startPoint x: 654, startPoint y: 217, endPoint x: 667, endPoint y: 230, distance: 18.1
click at [657, 221] on select "Choose an option... Pending Applied Excluded (Questions) Excluded (Expired) Exc…" at bounding box center [684, 220] width 116 height 22
click at [626, 209] on select "Choose an option... Pending Applied Excluded (Questions) Excluded (Expired) Exc…" at bounding box center [684, 220] width 116 height 22
click at [454, 173] on div "Senior Software Engineer, Payments/Fintech" at bounding box center [499, 164] width 203 height 24
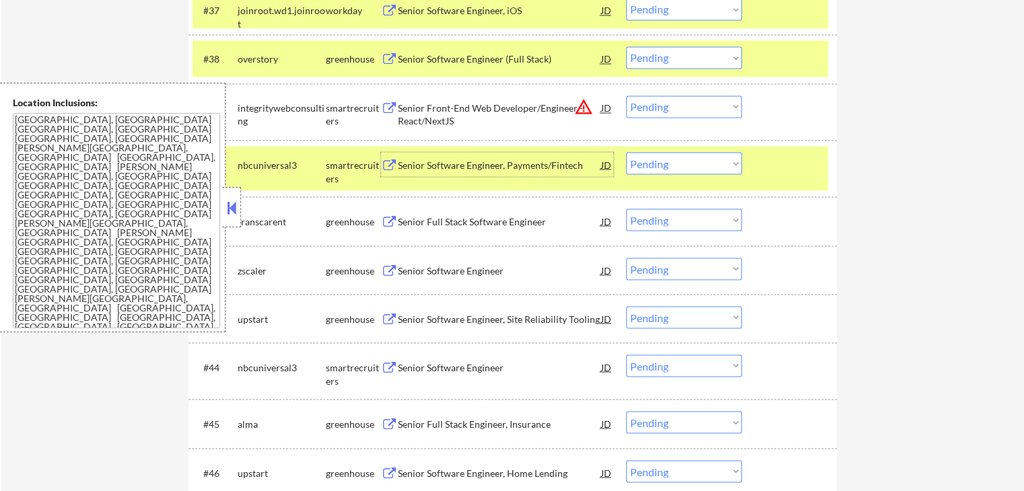
click at [660, 165] on select "Choose an option... Pending Applied Excluded (Questions) Excluded (Expired) Exc…" at bounding box center [684, 163] width 116 height 22
click at [626, 152] on select "Choose an option... Pending Applied Excluded (Questions) Excluded (Expired) Exc…" at bounding box center [684, 163] width 116 height 22
click at [432, 217] on div "Senior Full Stack Software Engineer" at bounding box center [499, 221] width 203 height 13
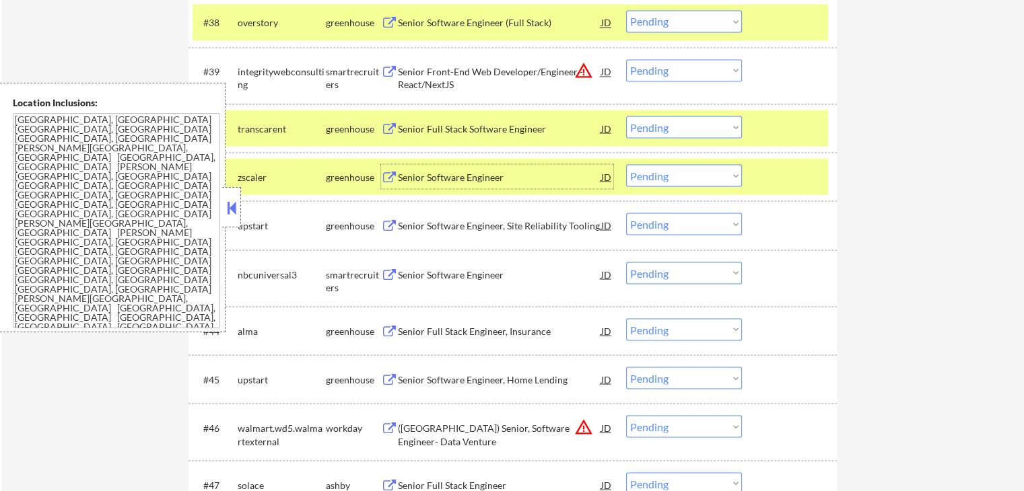
scroll to position [2491, 0]
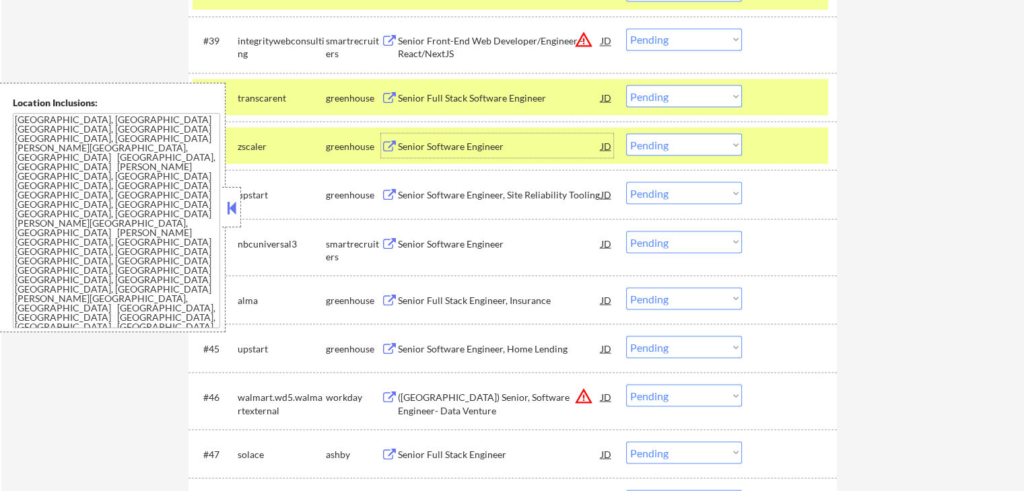
click at [417, 98] on div "Senior Full Stack Software Engineer" at bounding box center [499, 97] width 203 height 13
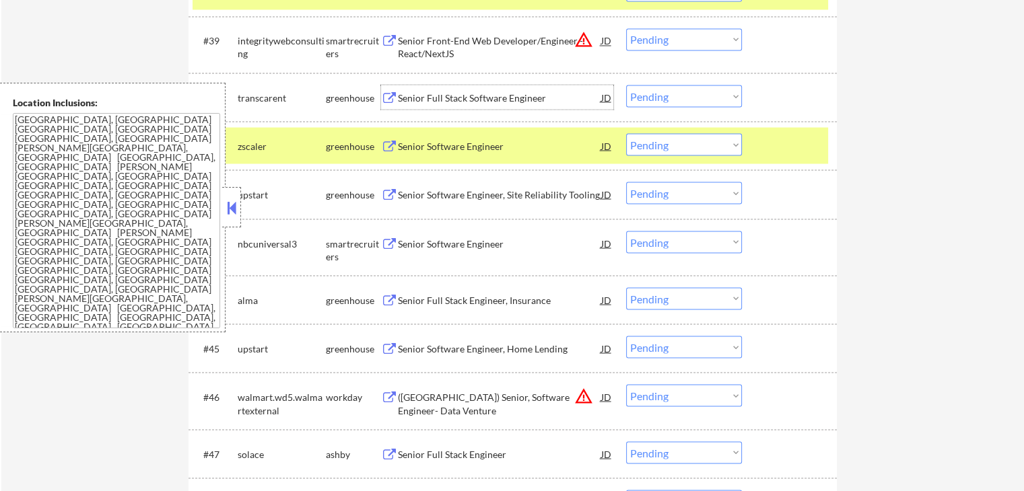
click at [420, 194] on div "Senior Software Engineer, Site Reliability Tooling" at bounding box center [499, 194] width 203 height 13
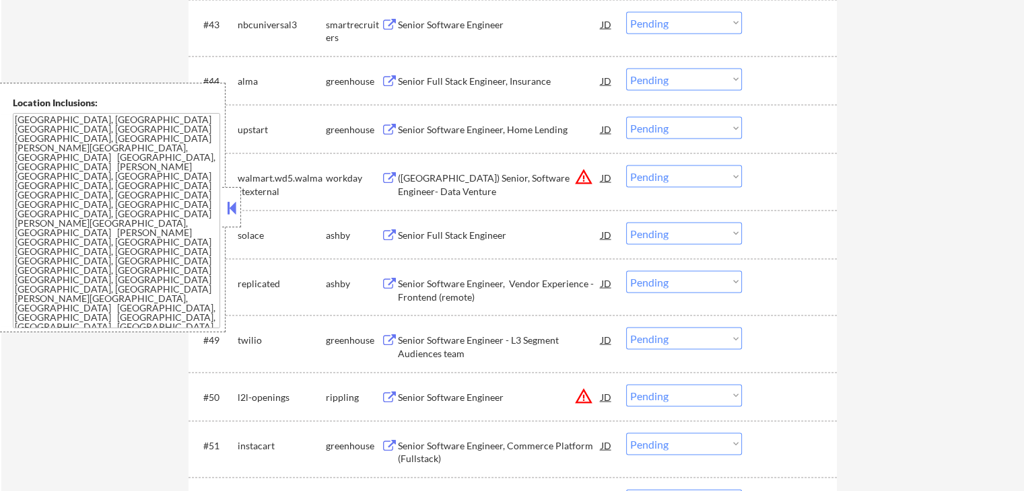
scroll to position [2895, 0]
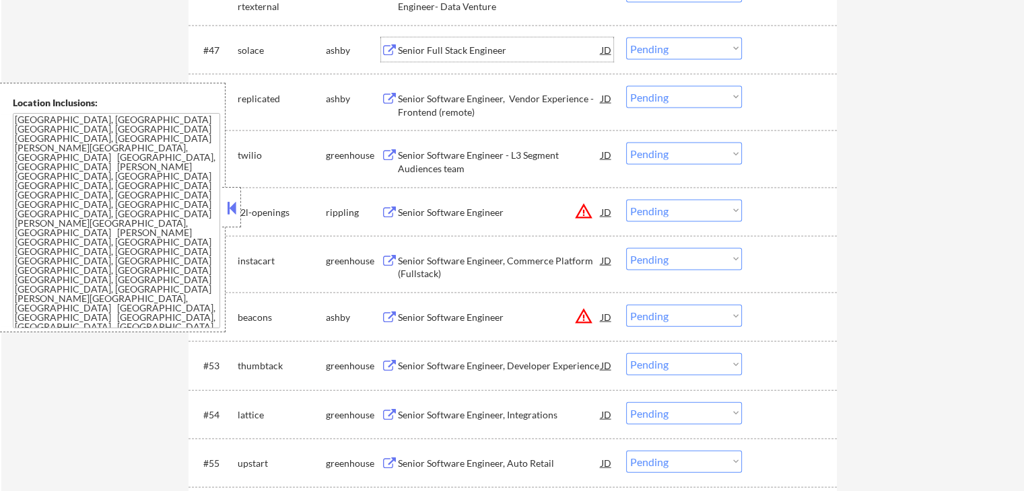
click at [411, 44] on div "Senior Full Stack Engineer" at bounding box center [499, 50] width 203 height 13
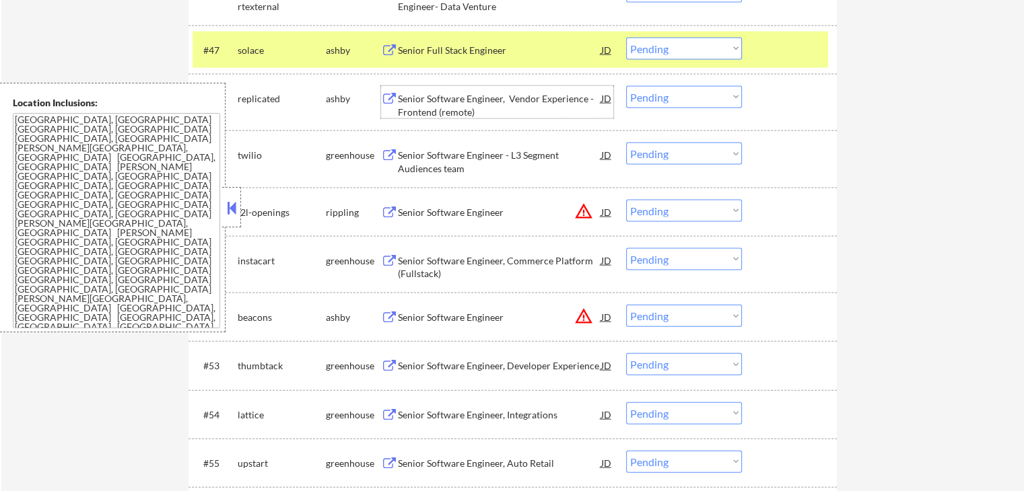
click at [421, 104] on div "Senior Software Engineer, Vendor Experience - Frontend (remote)" at bounding box center [499, 105] width 203 height 26
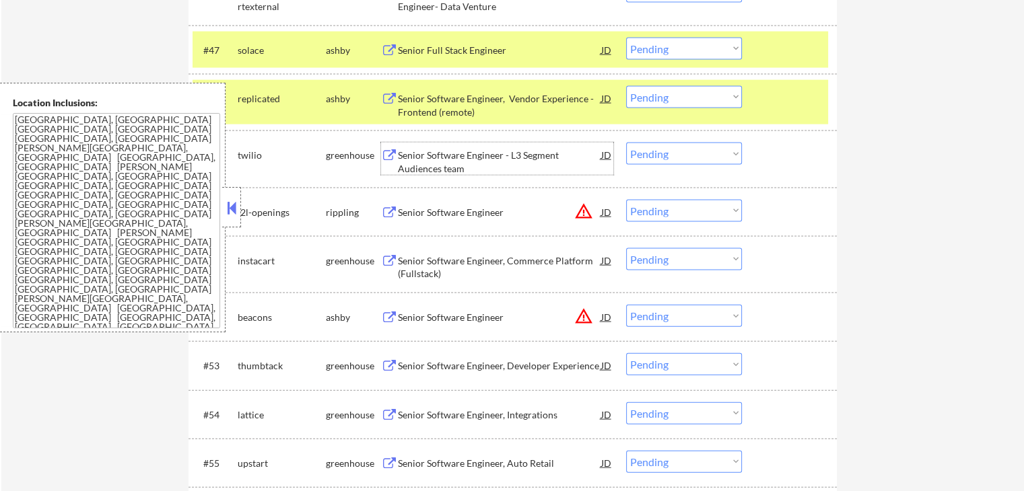
click at [407, 164] on div "Senior Software Engineer - L3 Segment Audiences team" at bounding box center [499, 162] width 203 height 26
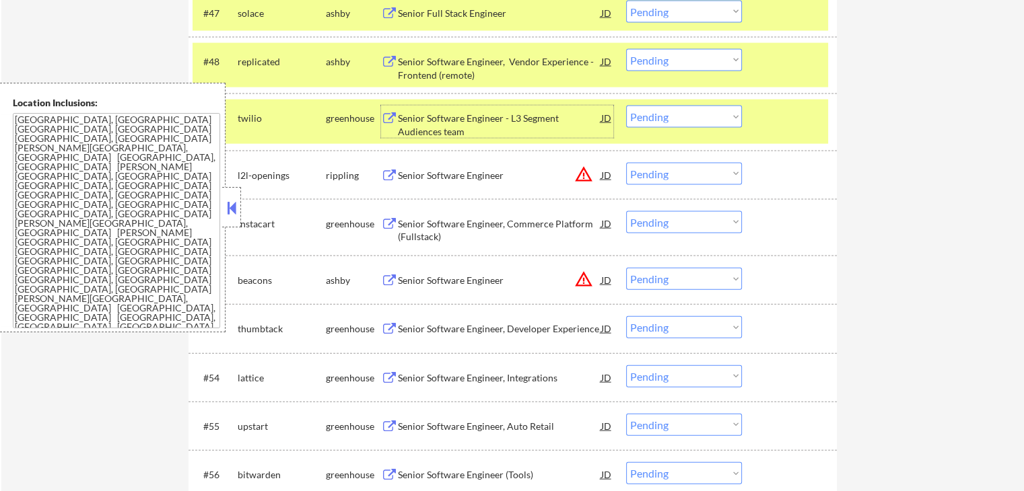
scroll to position [3030, 0]
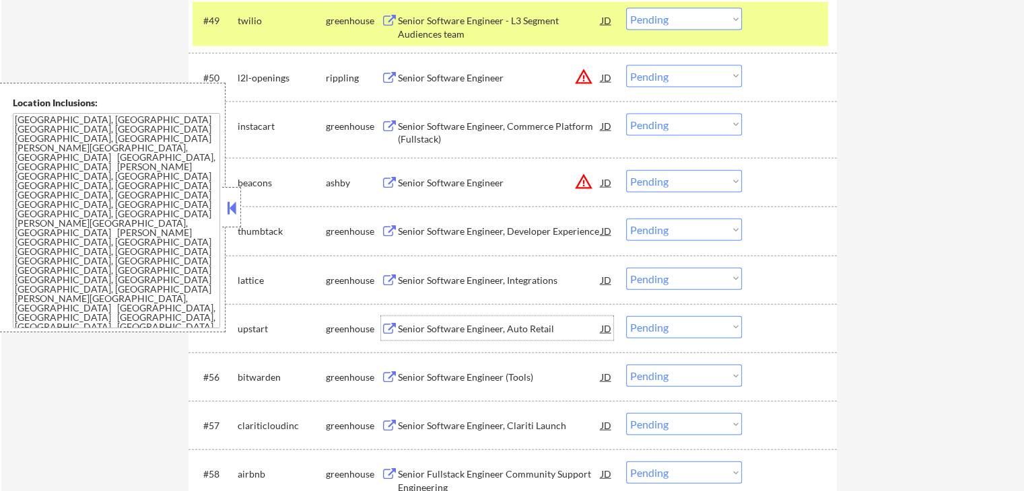
click at [403, 323] on div "Senior Software Engineer, Auto Retail" at bounding box center [499, 329] width 203 height 13
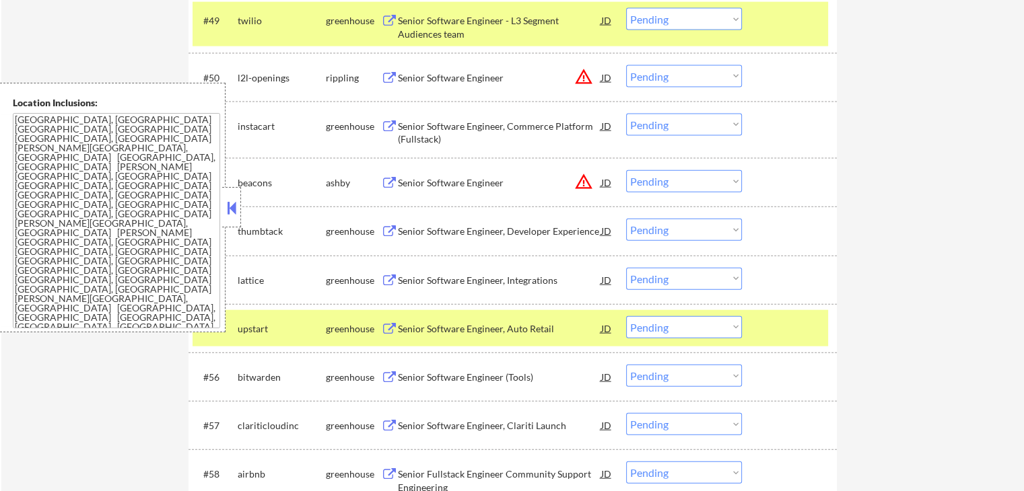
click at [406, 369] on div "Senior Software Engineer (Tools)" at bounding box center [499, 377] width 203 height 24
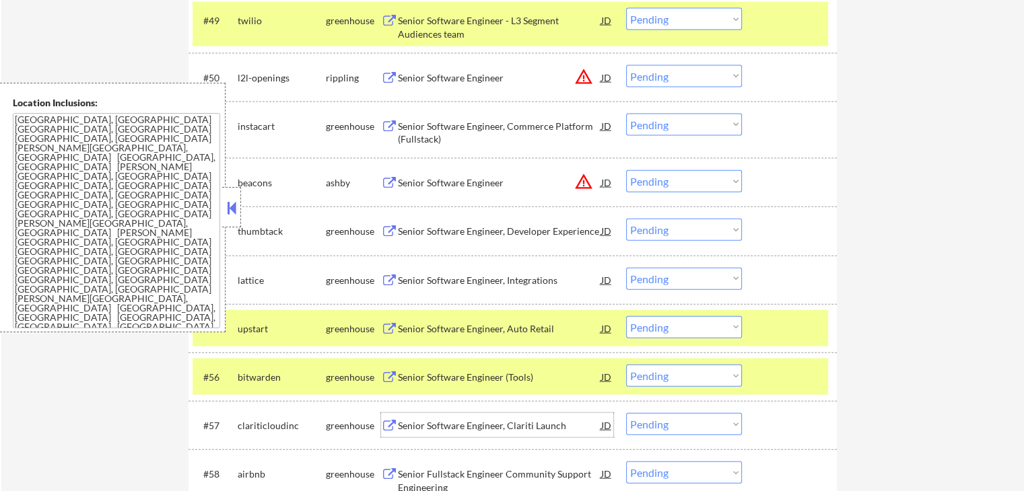
click at [408, 423] on div "Senior Software Engineer, Clariti Launch" at bounding box center [499, 425] width 203 height 13
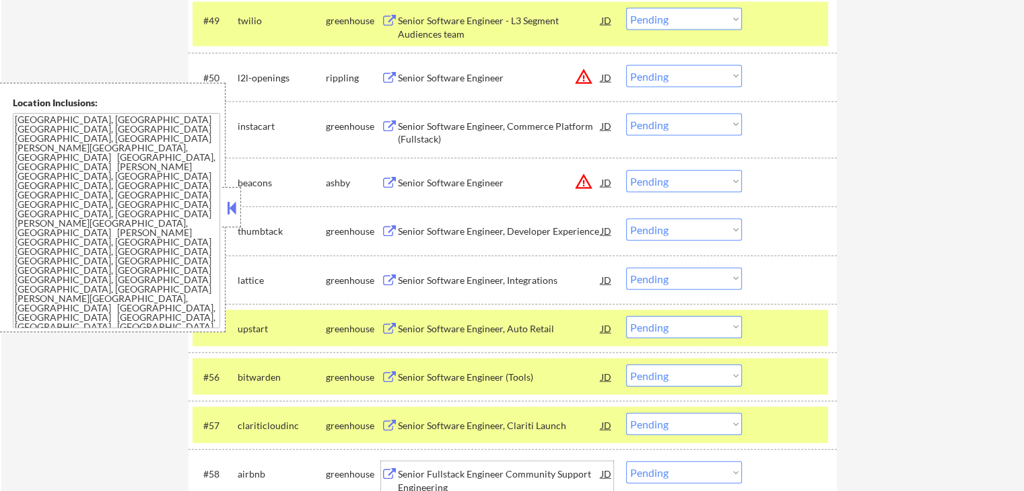
click at [405, 469] on div "Senior Fullstack Engineer Community Support Engineering" at bounding box center [499, 481] width 203 height 26
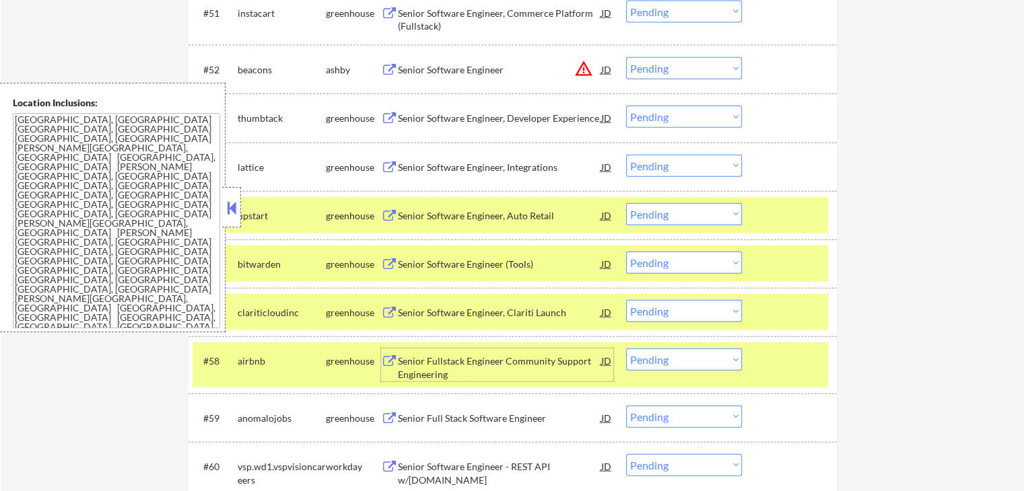
scroll to position [3164, 0]
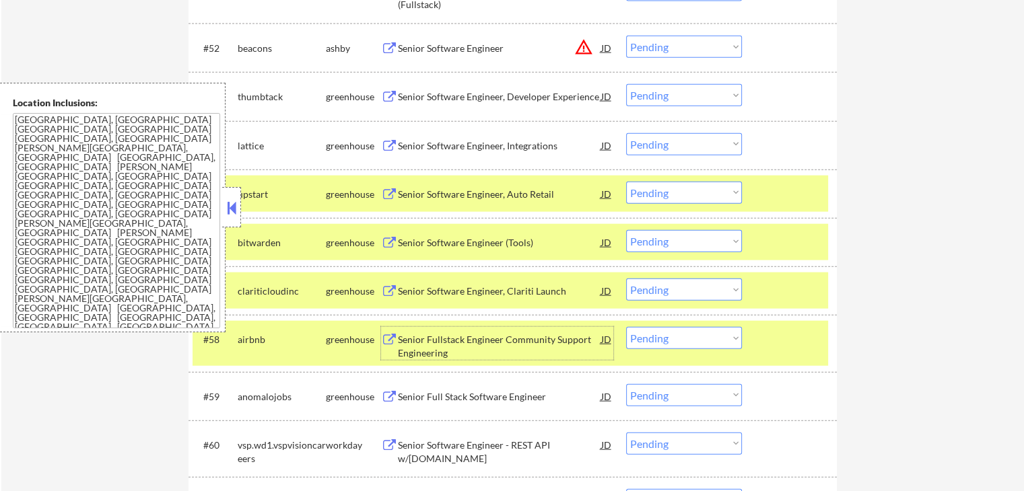
drag, startPoint x: 660, startPoint y: 340, endPoint x: 668, endPoint y: 348, distance: 11.4
click at [663, 343] on select "Choose an option... Pending Applied Excluded (Questions) Excluded (Expired) Exc…" at bounding box center [684, 338] width 116 height 22
click at [626, 327] on select "Choose an option... Pending Applied Excluded (Questions) Excluded (Expired) Exc…" at bounding box center [684, 338] width 116 height 22
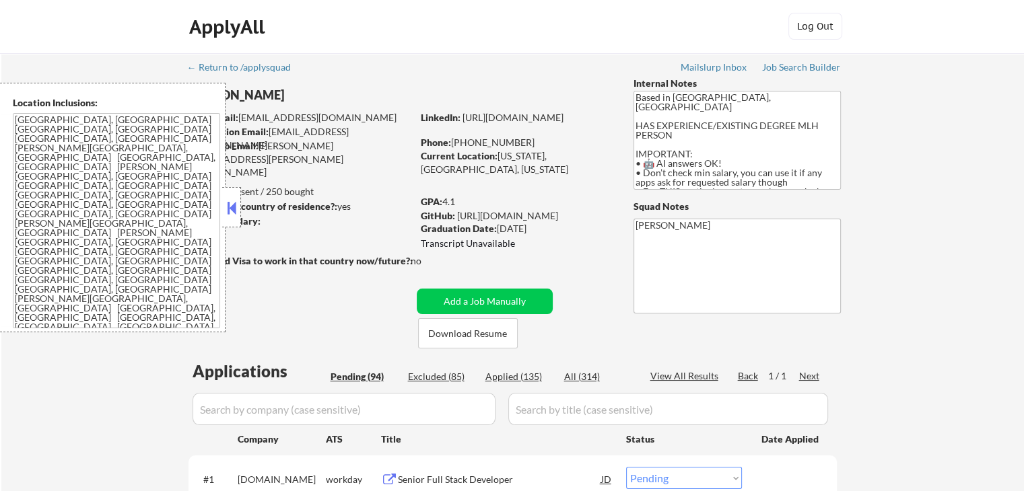
scroll to position [0, 0]
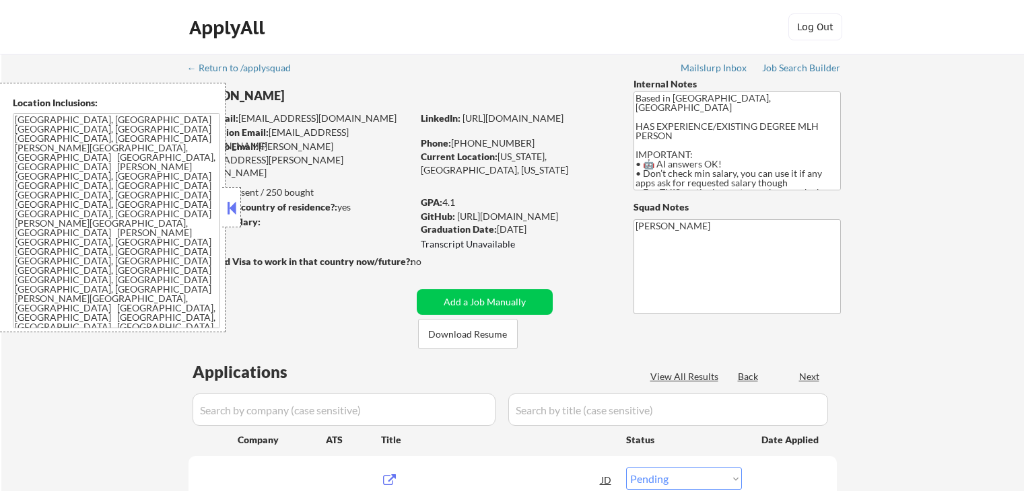
select select ""pending""
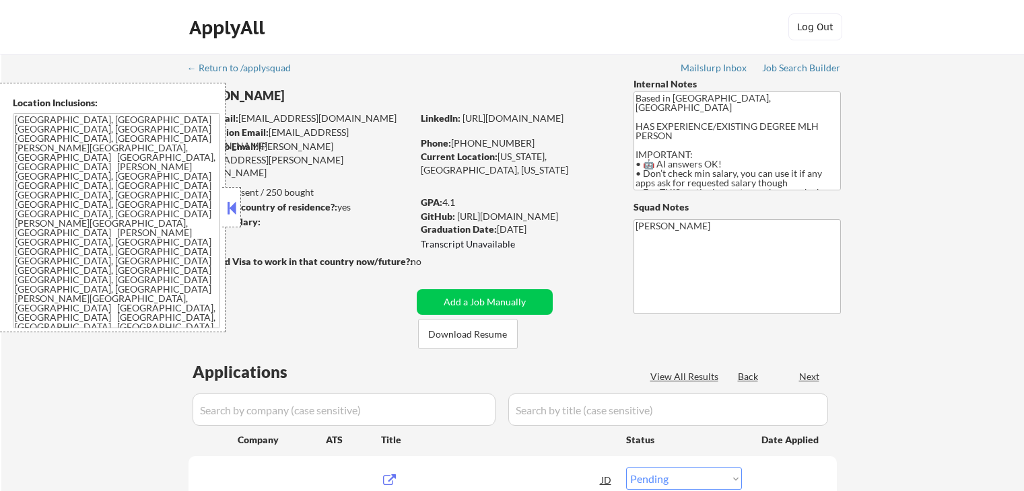
select select ""pending""
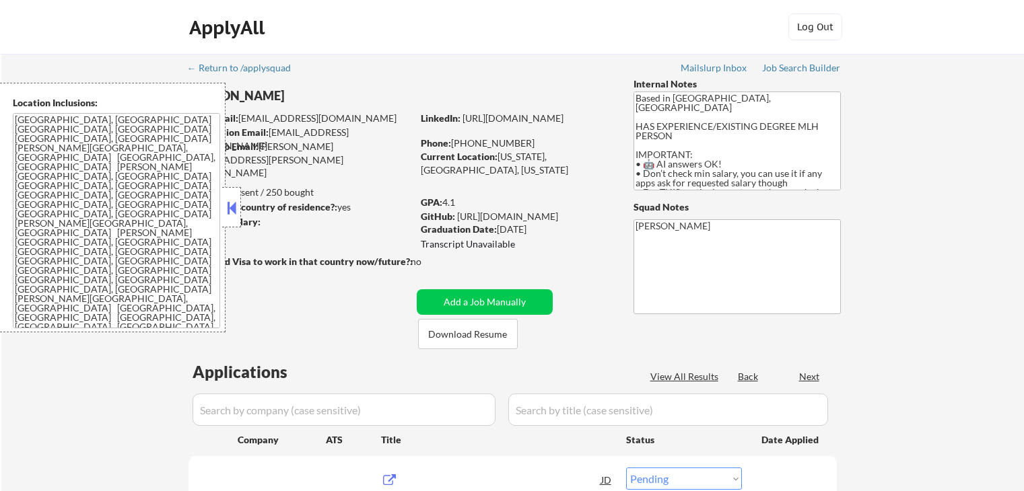
select select ""pending""
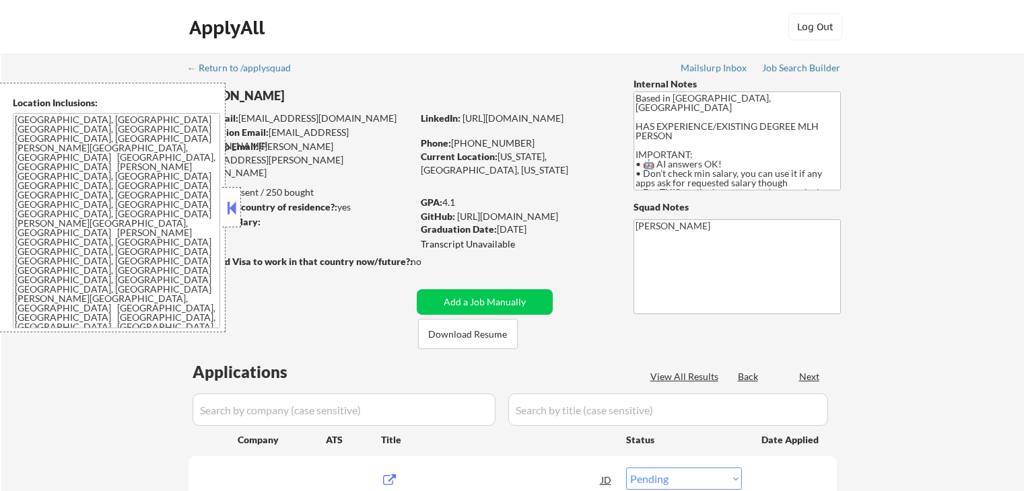
select select ""pending""
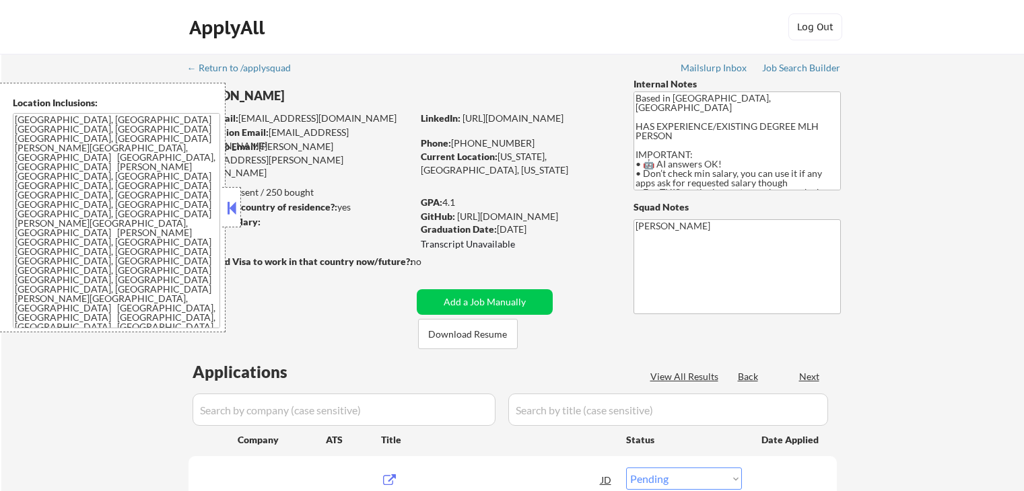
select select ""pending""
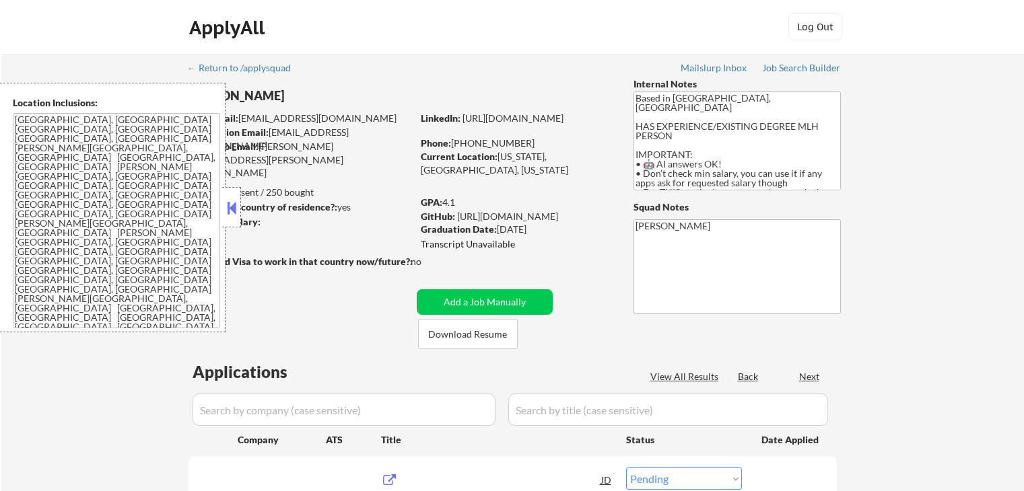
select select ""pending""
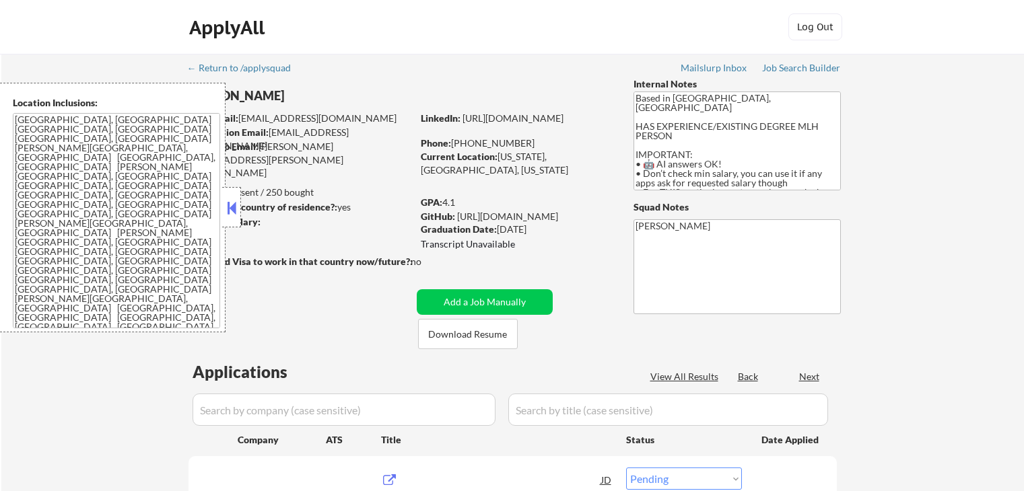
select select ""pending""
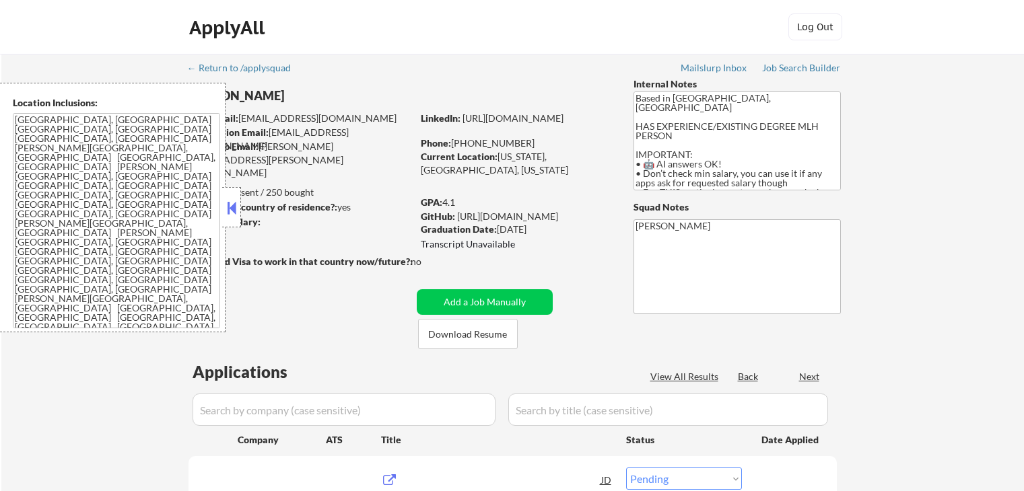
select select ""pending""
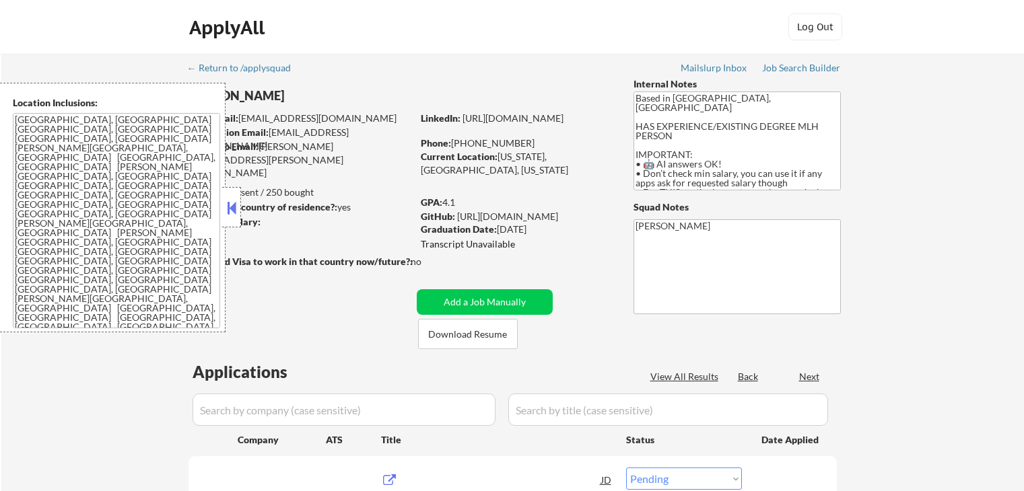
select select ""pending""
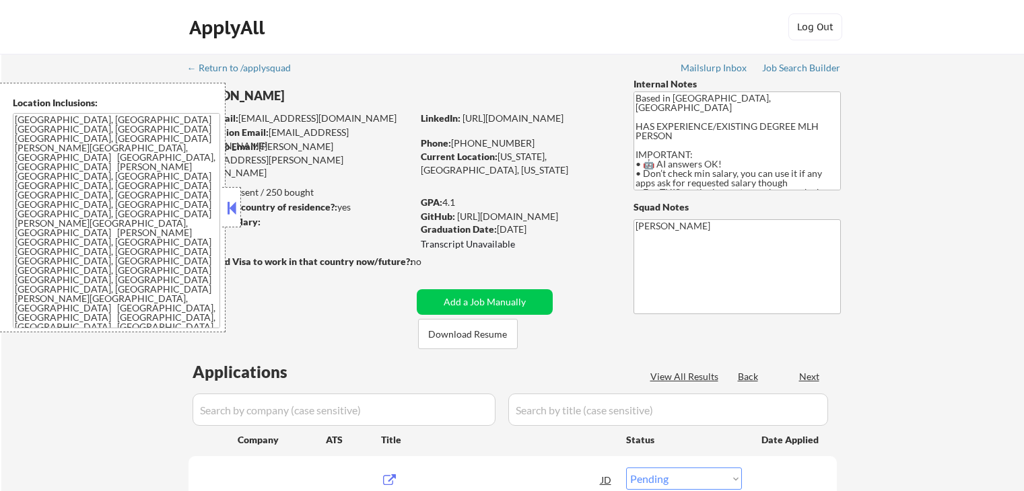
select select ""pending""
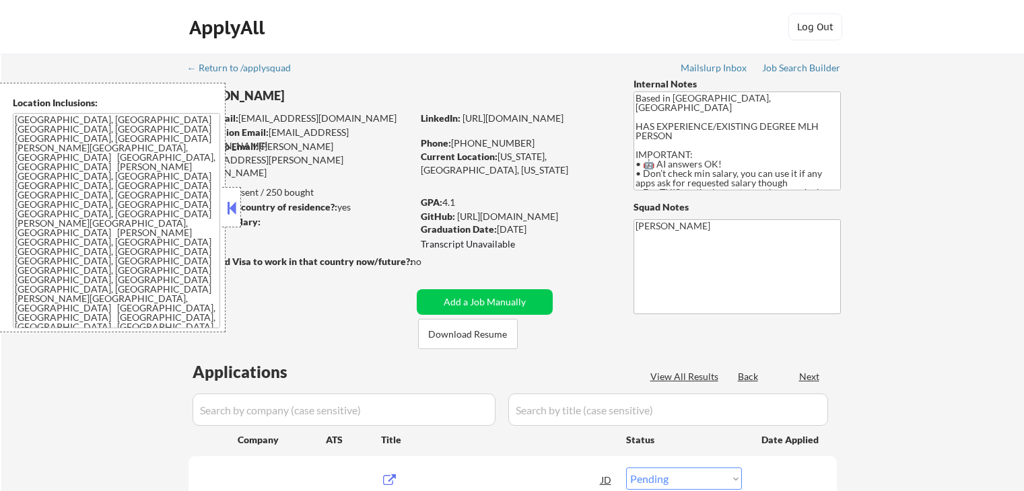
select select ""pending""
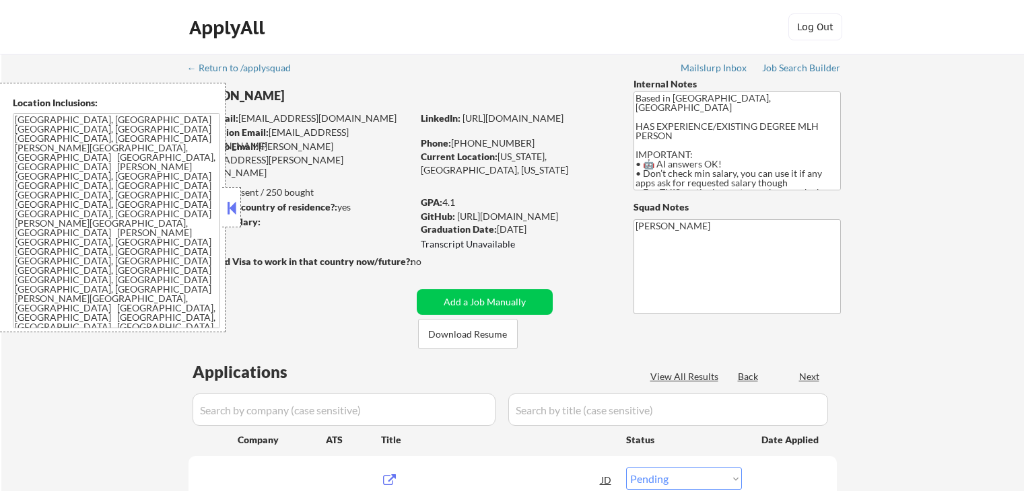
select select ""pending""
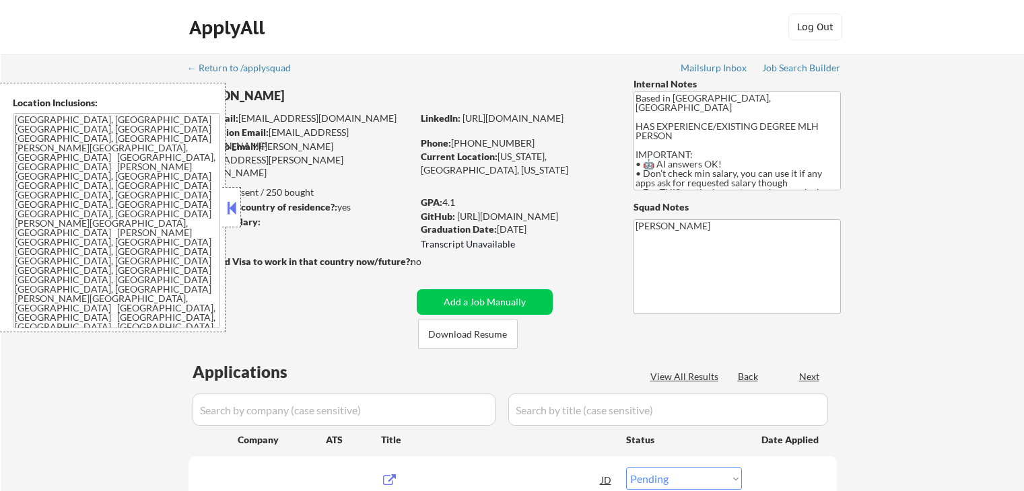
select select ""pending""
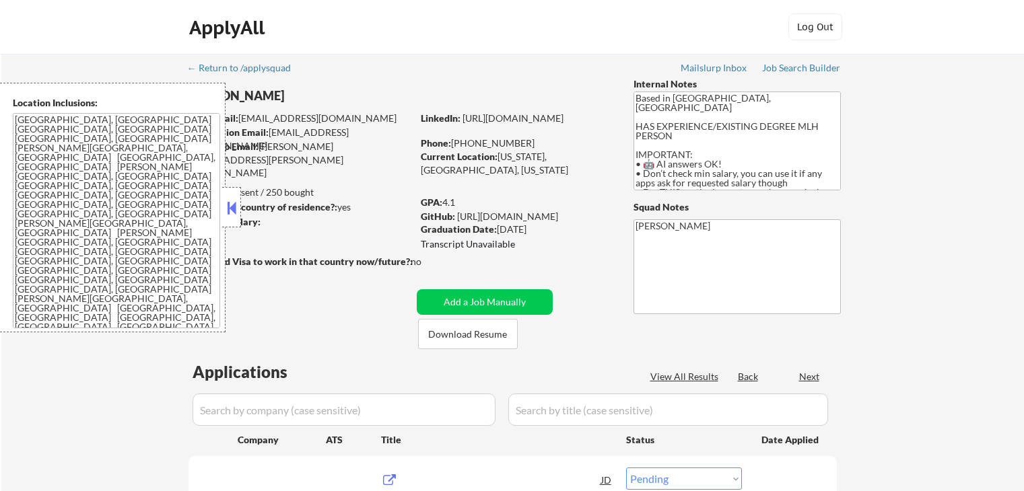
select select ""pending""
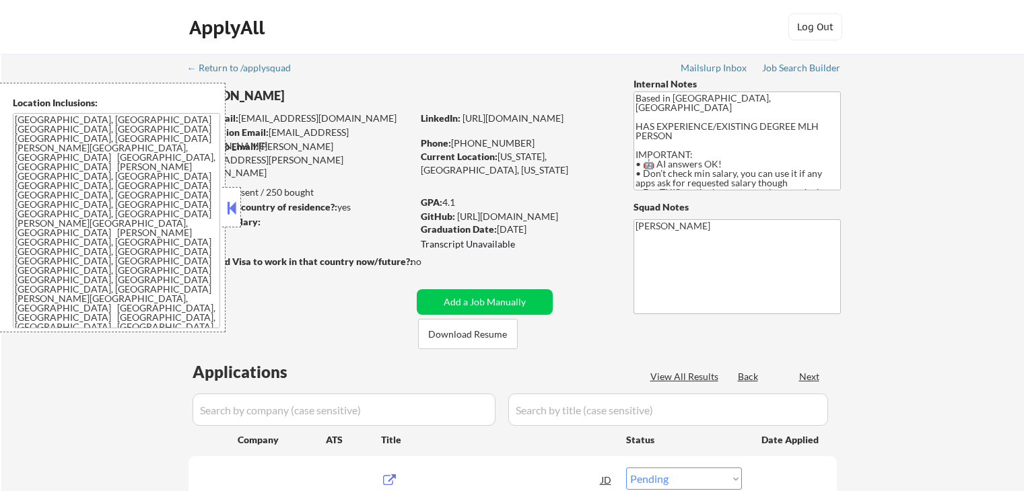
select select ""pending""
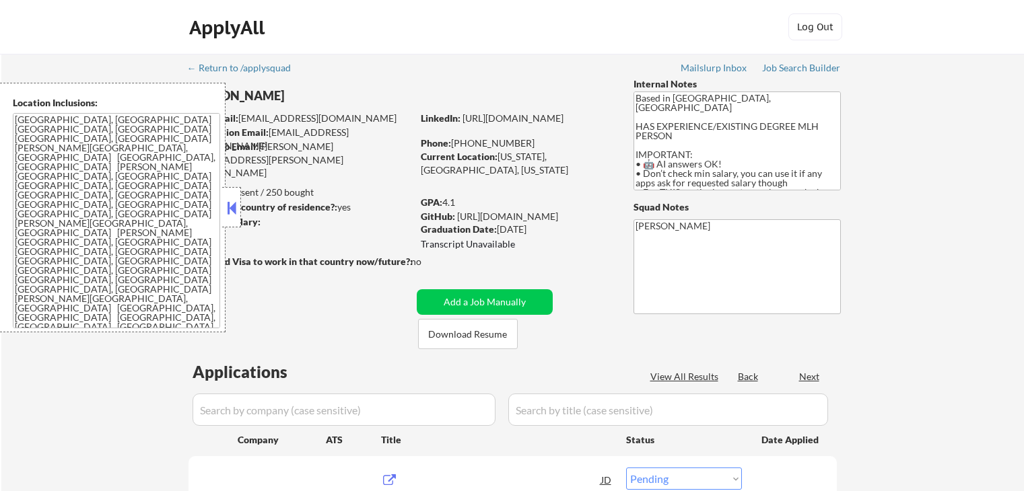
select select ""pending""
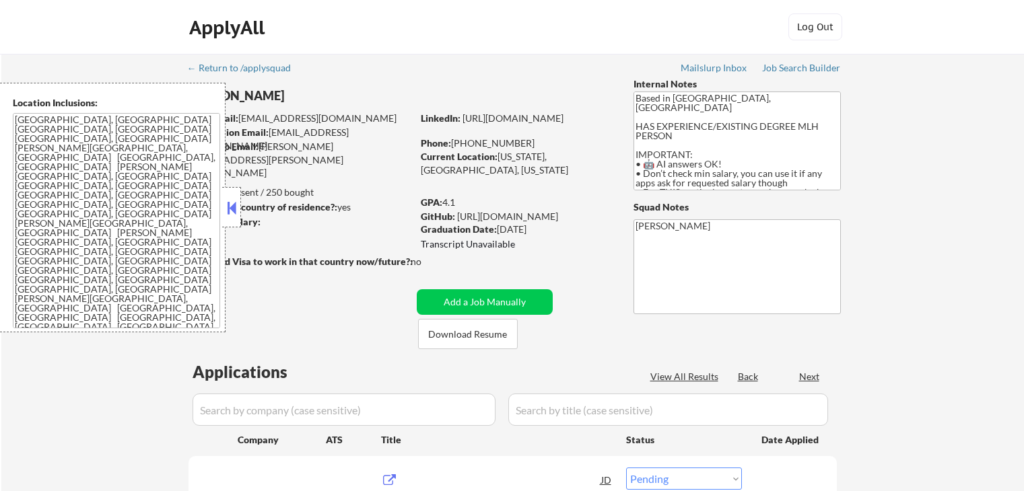
select select ""pending""
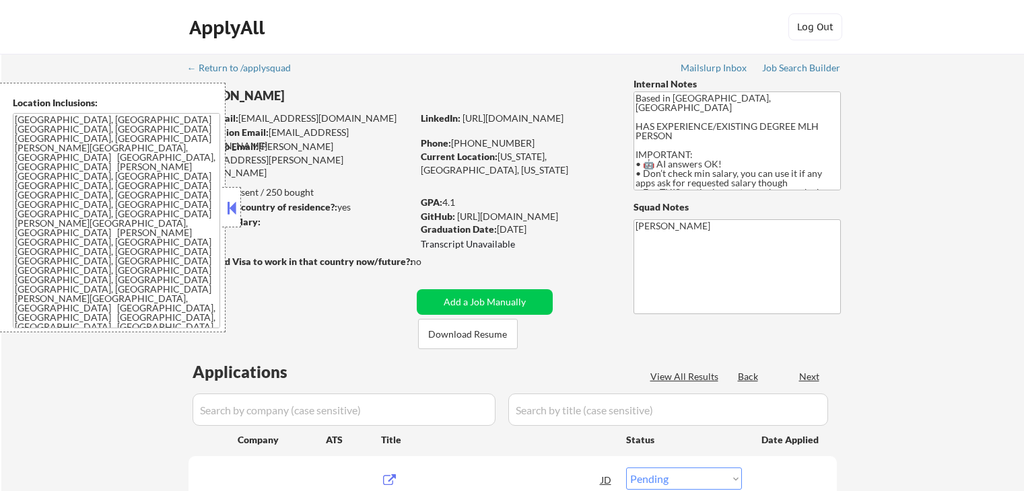
select select ""pending""
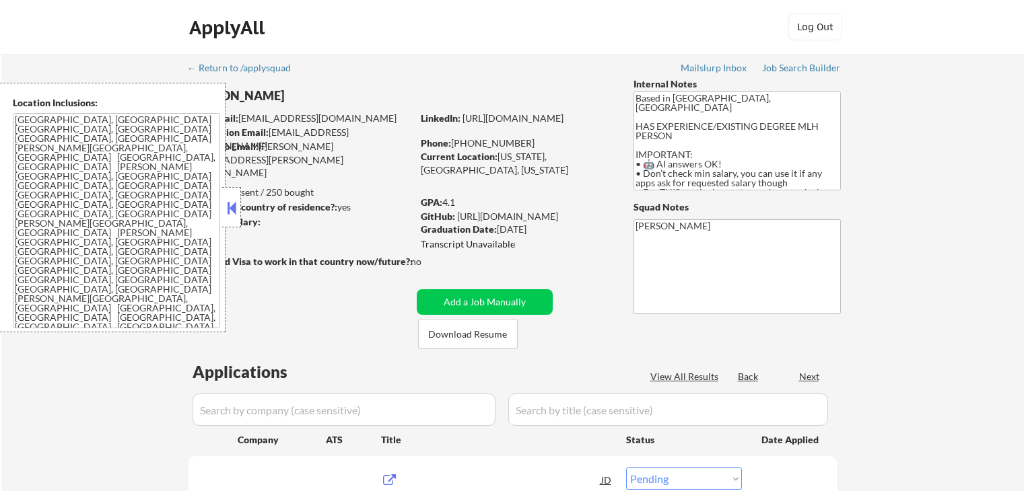
select select ""pending""
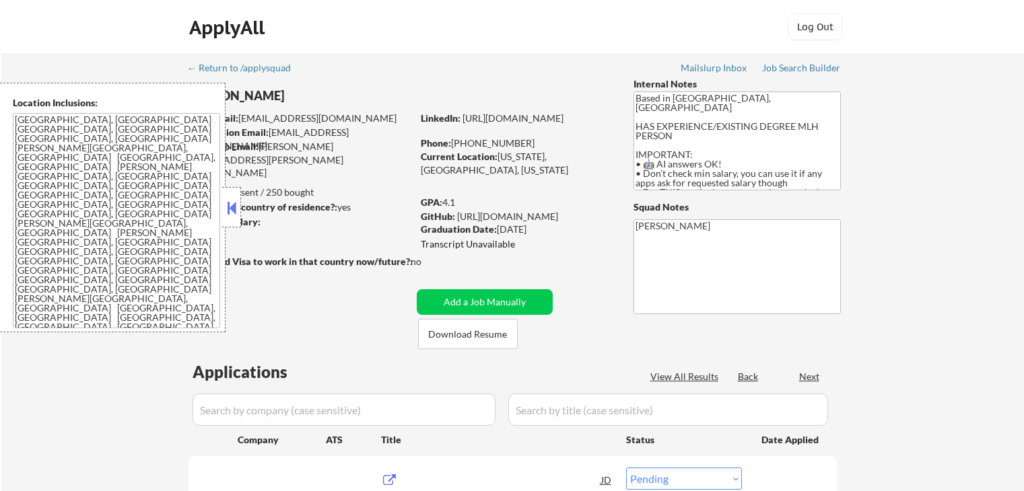
select select ""pending""
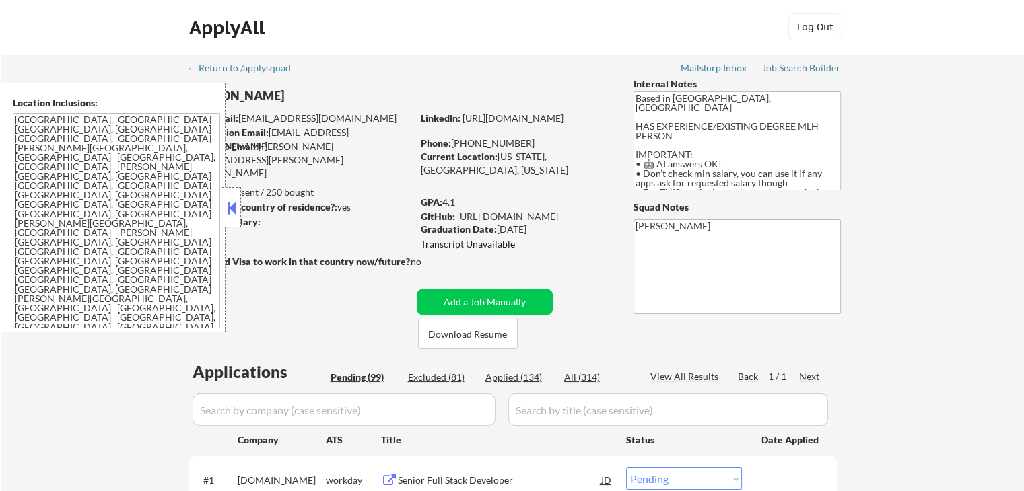
click at [525, 377] on div "Applied (134)" at bounding box center [518, 377] width 67 height 13
select select ""applied""
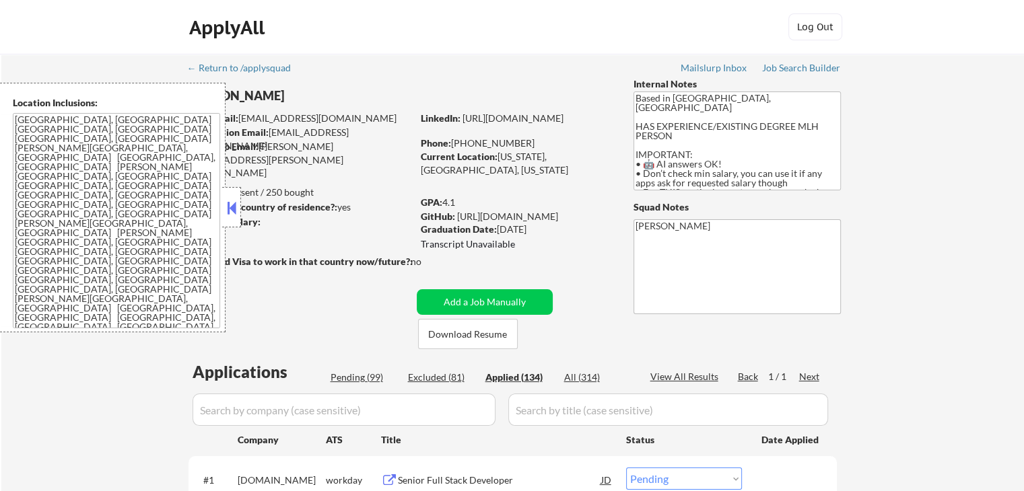
select select ""applied""
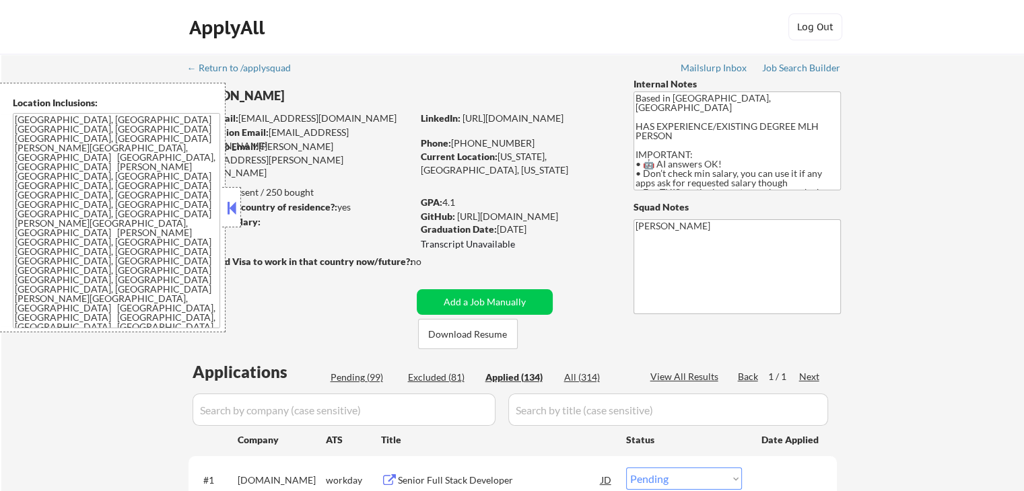
select select ""applied""
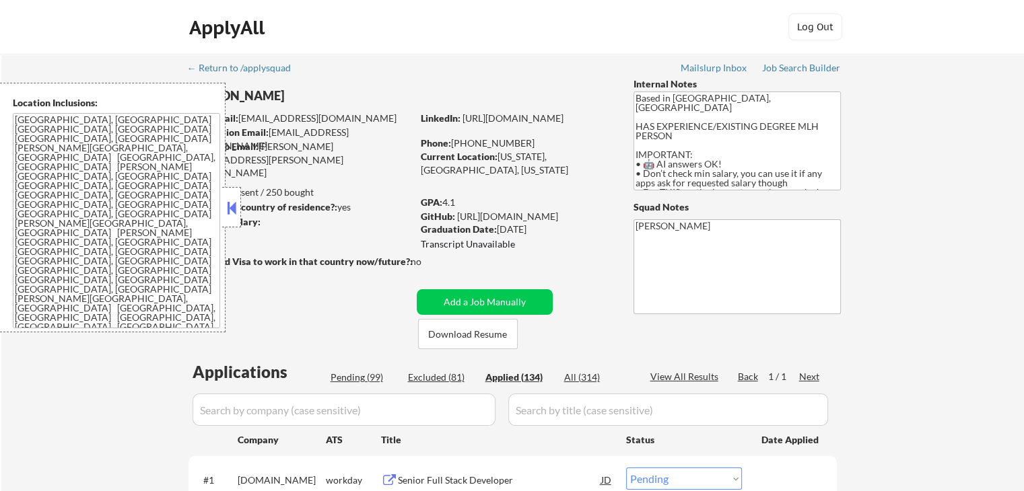
select select ""applied""
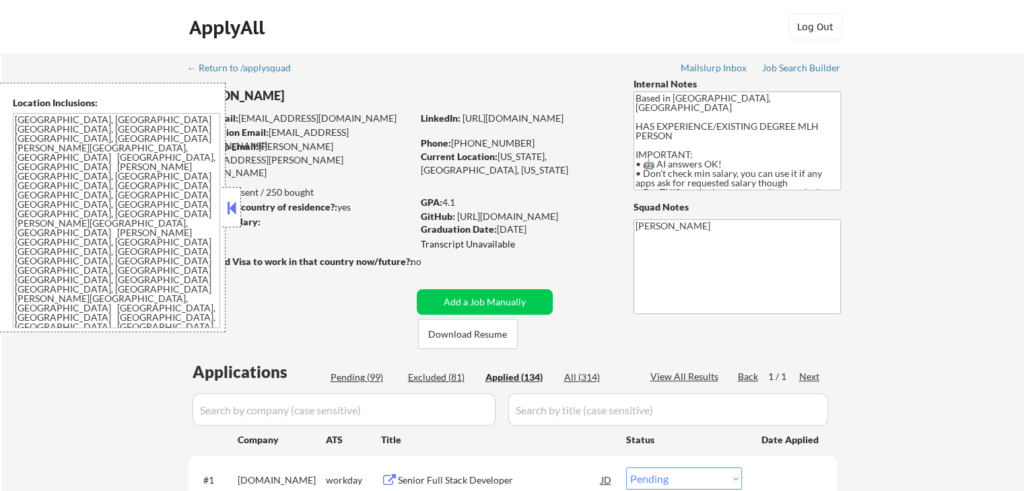
select select ""applied""
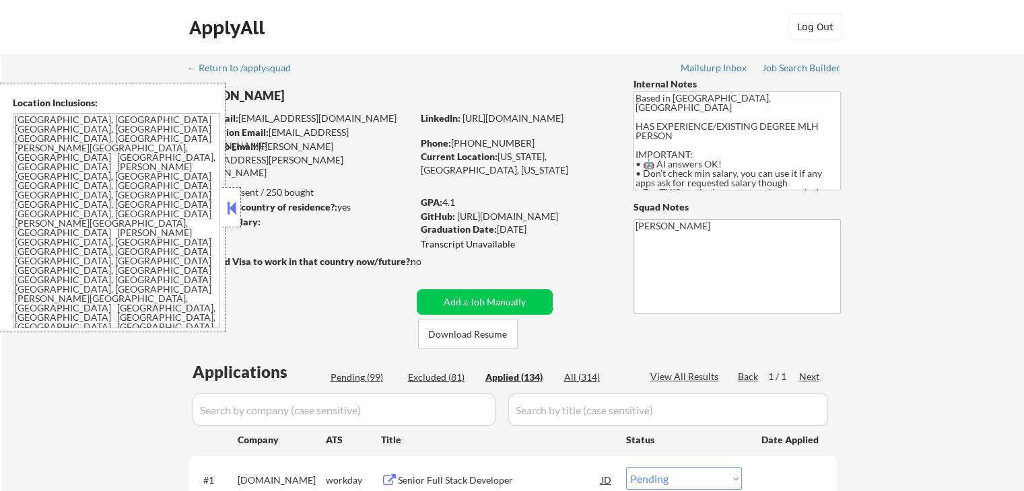
select select ""applied""
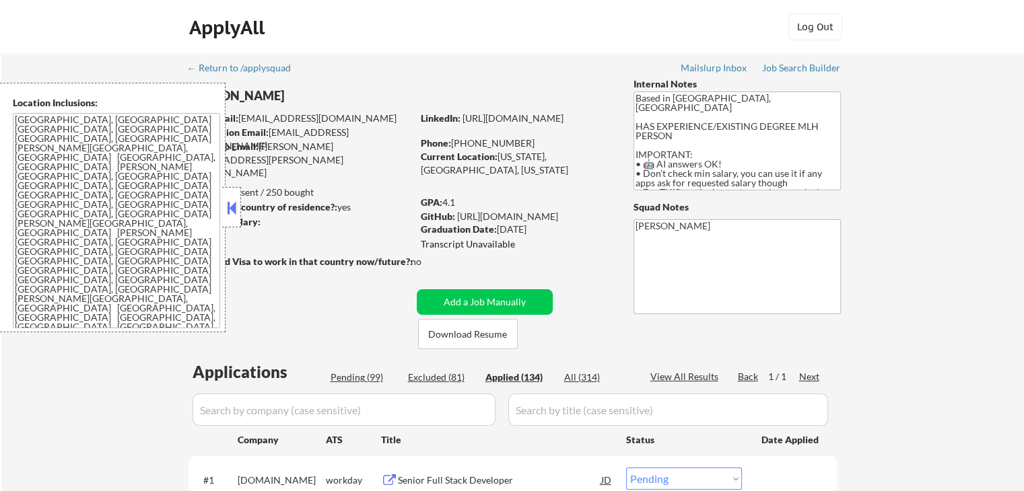
select select ""applied""
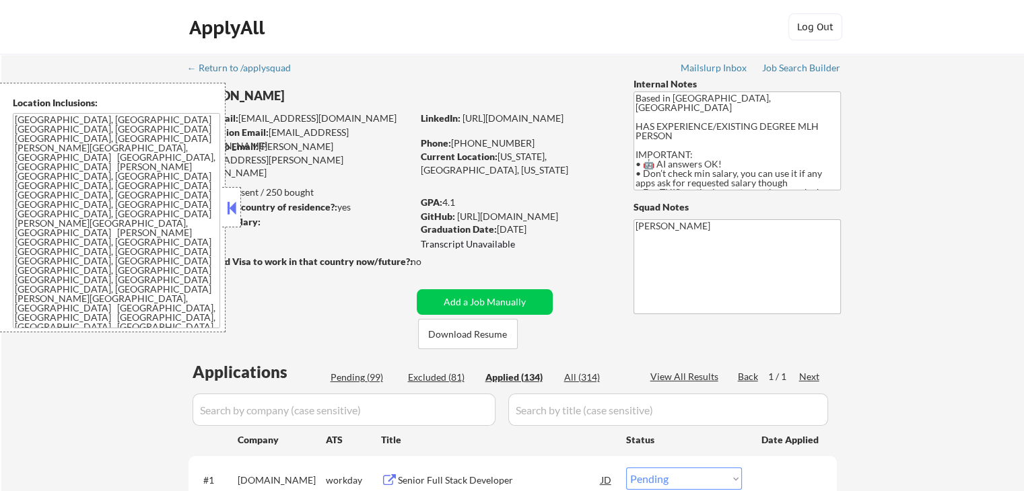
select select ""applied""
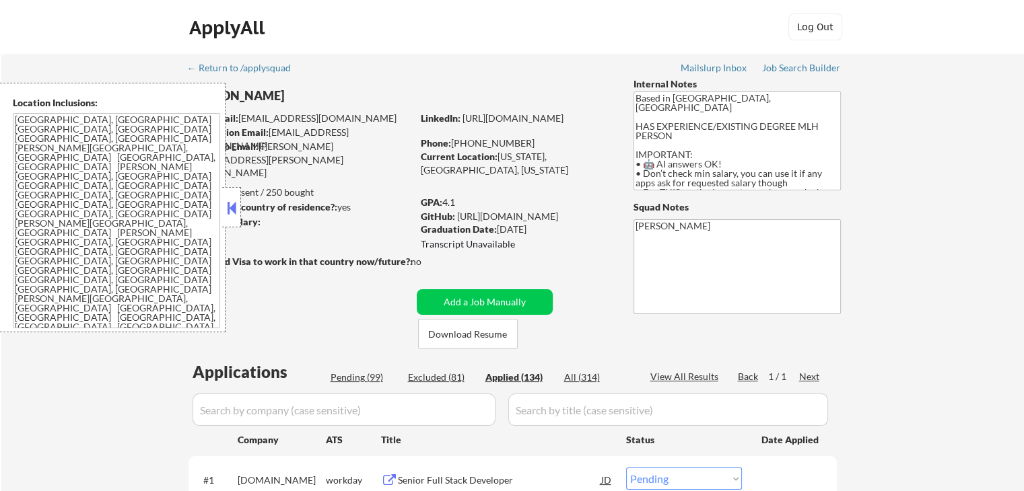
select select ""applied""
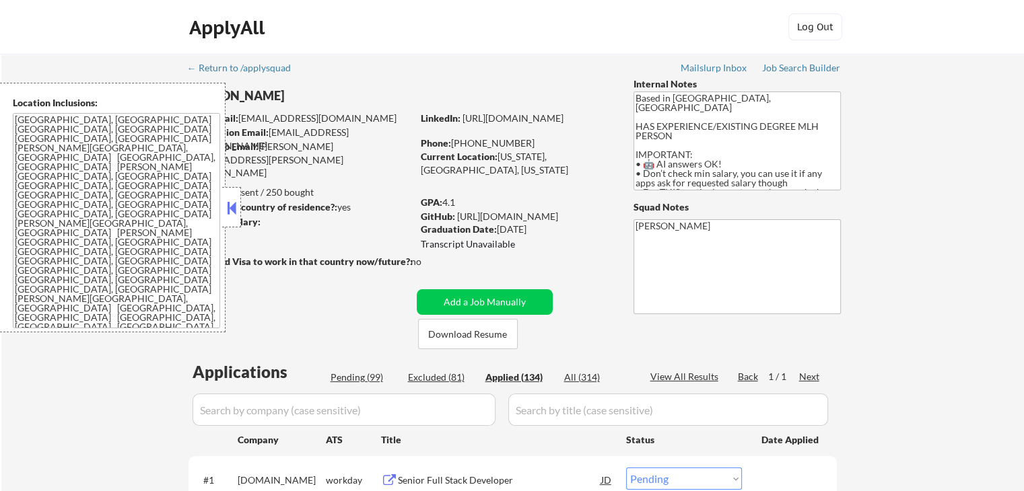
select select ""applied""
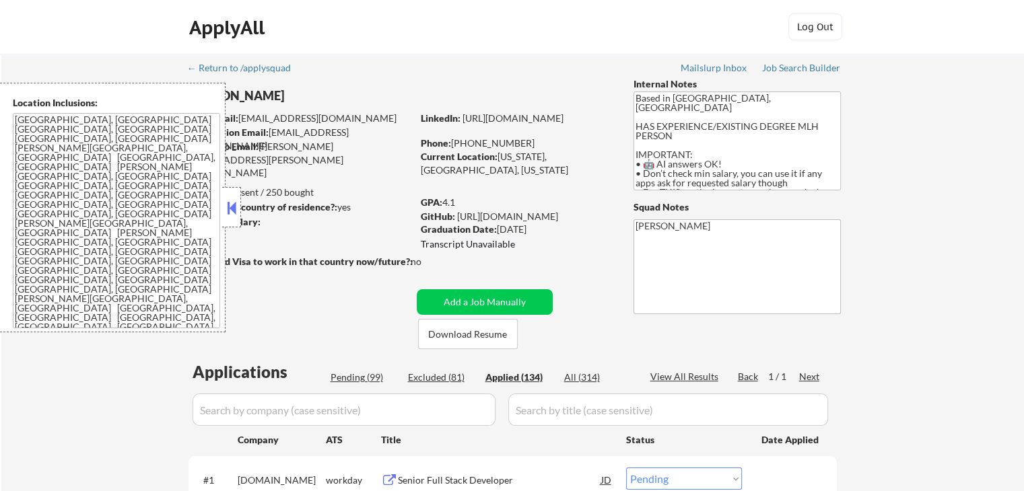
select select ""applied""
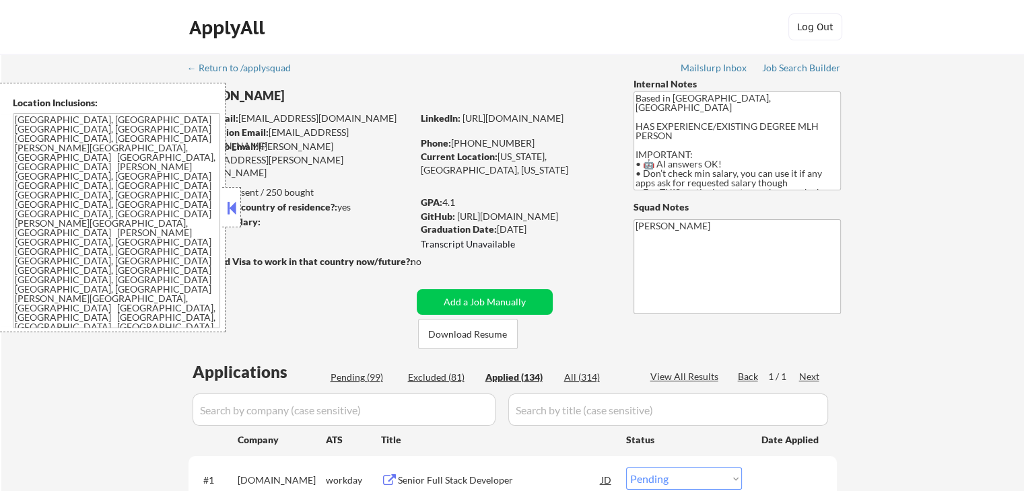
select select ""applied""
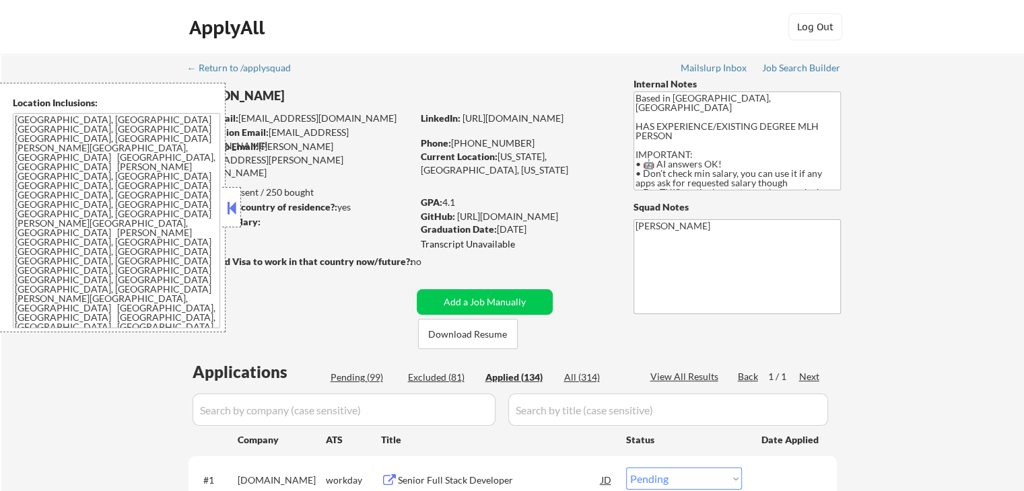
select select ""applied""
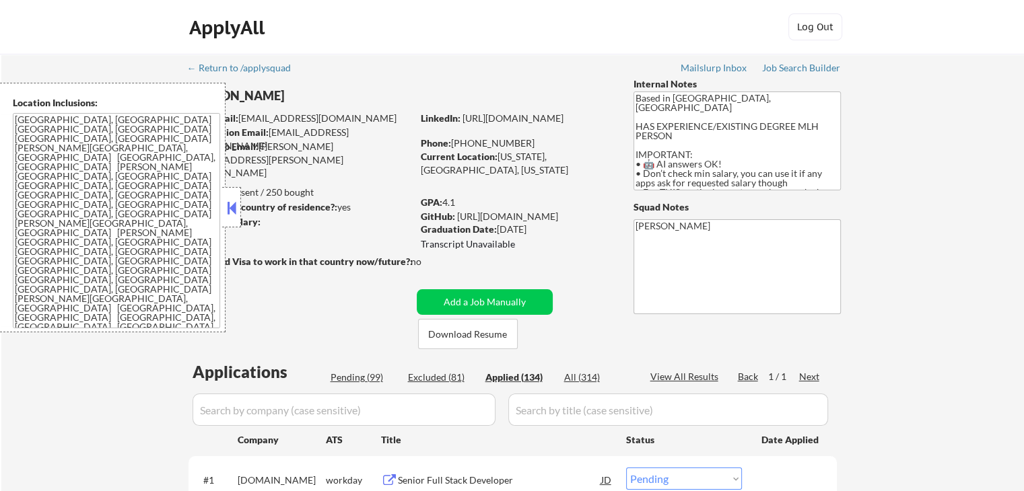
select select ""applied""
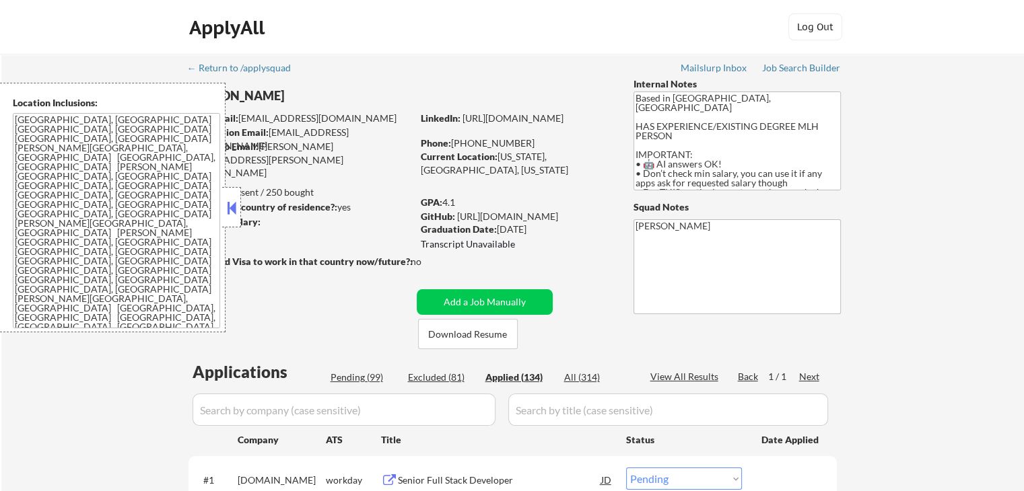
select select ""applied""
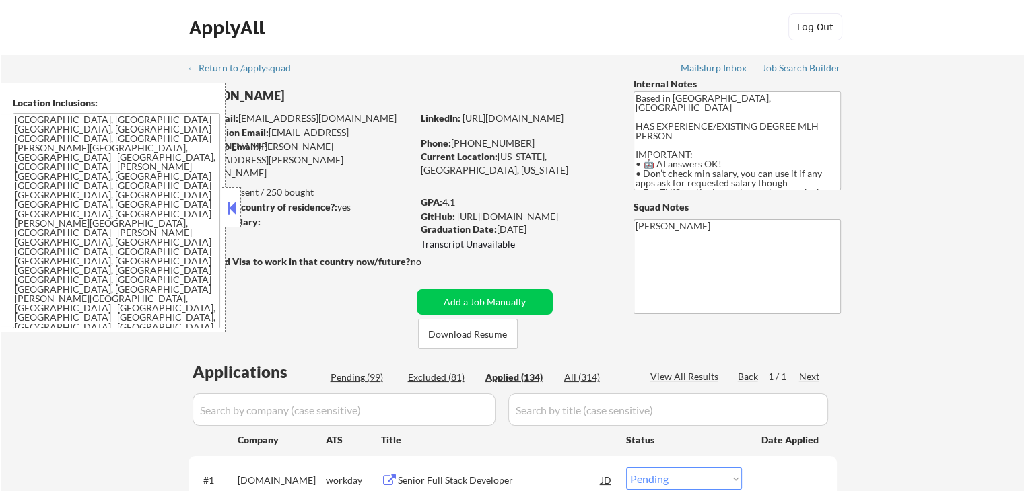
select select ""applied""
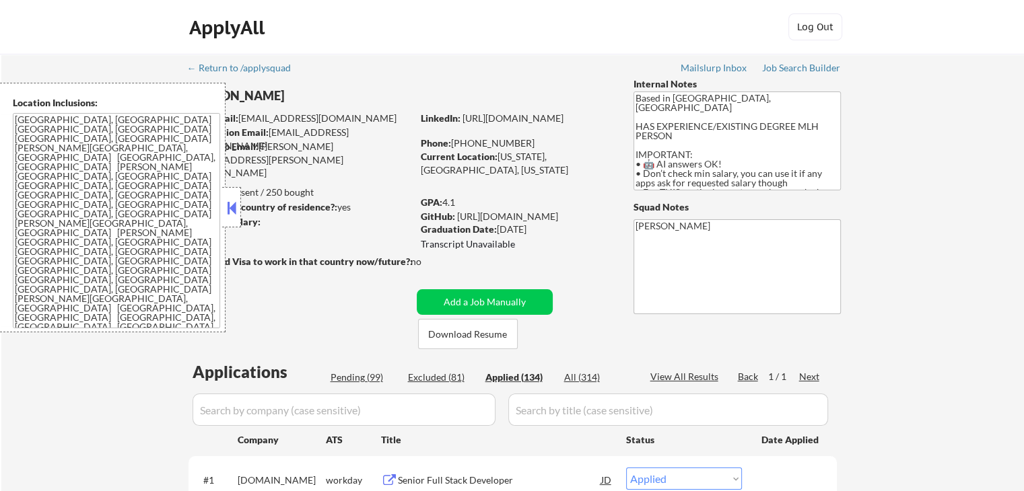
select select ""applied""
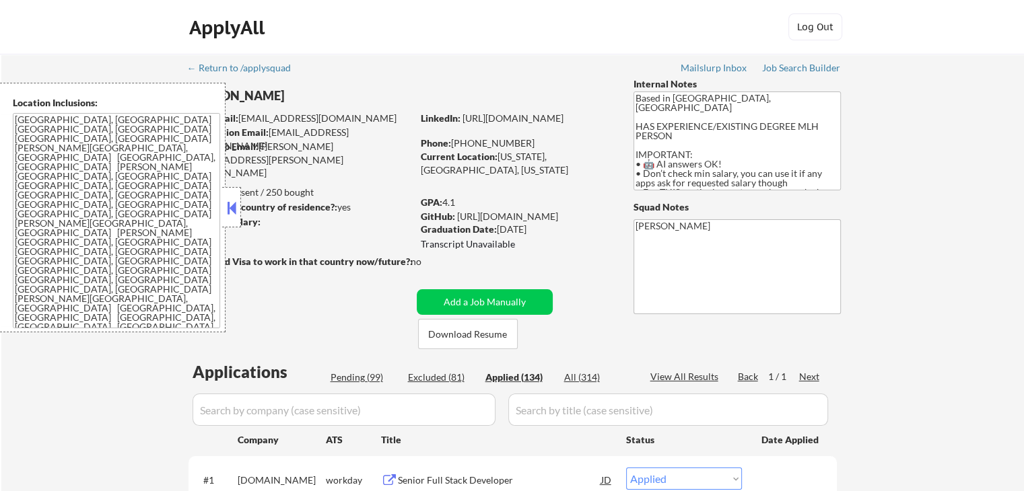
select select ""applied""
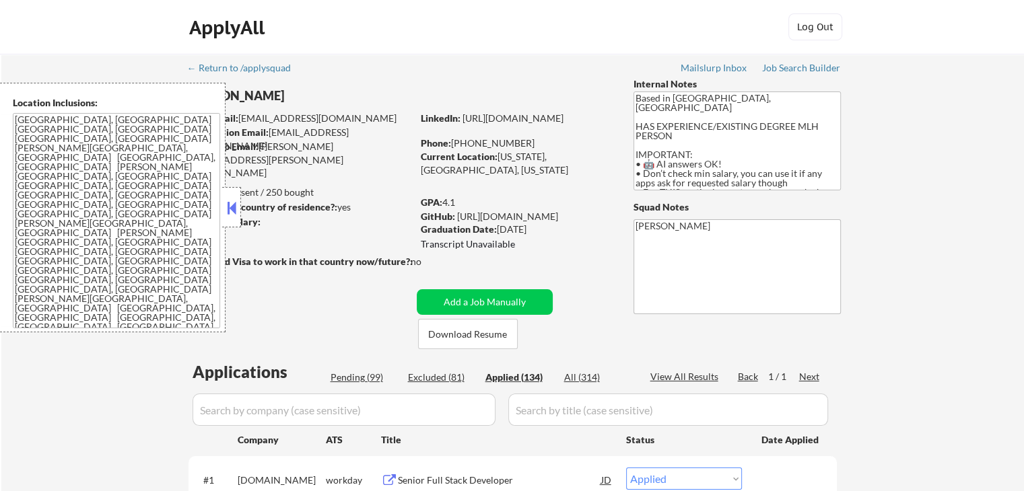
select select ""applied""
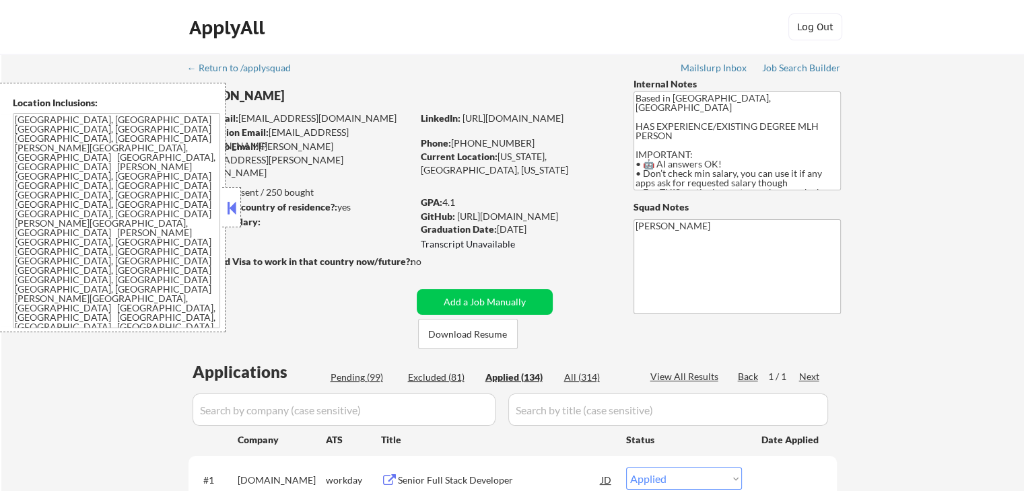
select select ""applied""
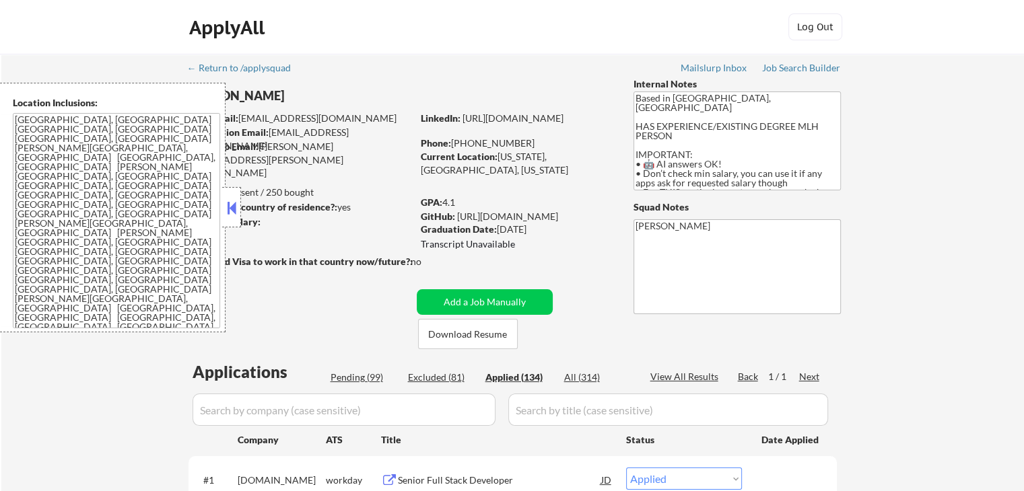
select select ""applied""
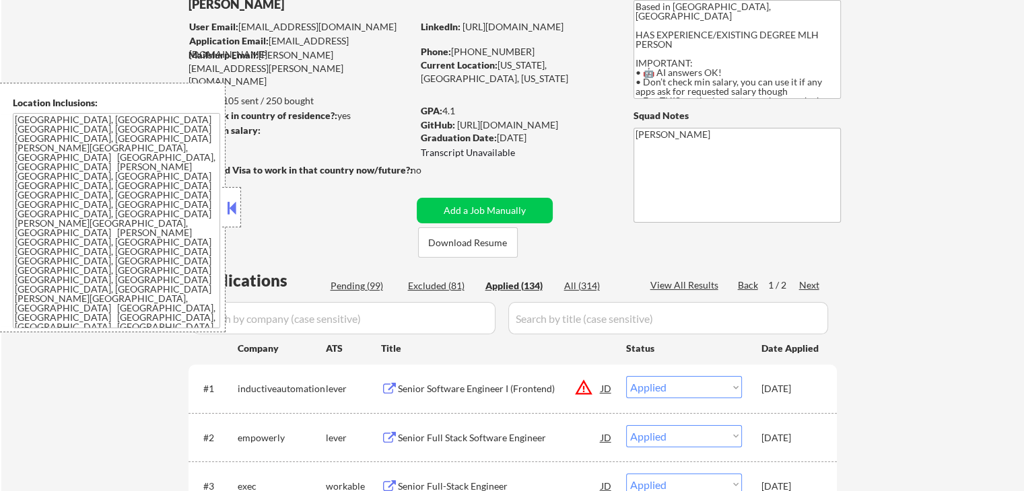
scroll to position [202, 0]
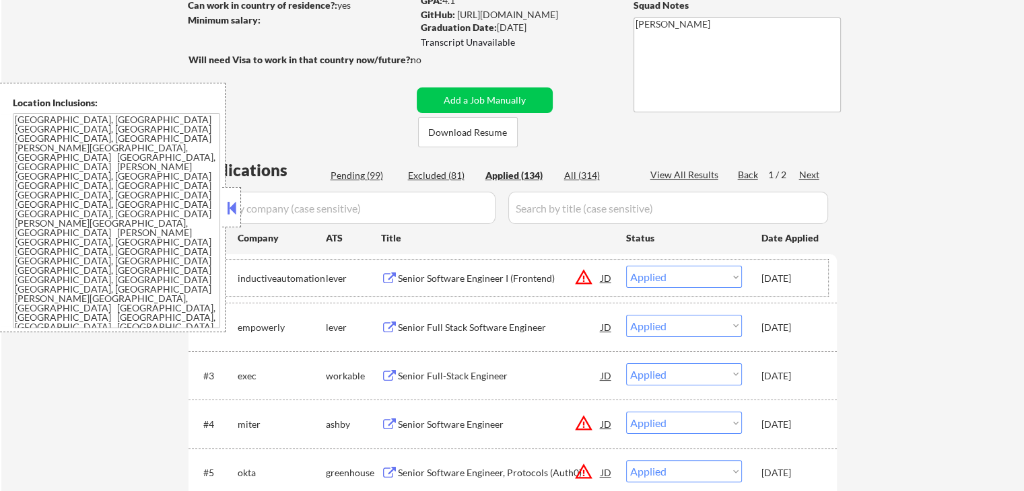
copy div "[DATE]"
drag, startPoint x: 756, startPoint y: 283, endPoint x: 816, endPoint y: 281, distance: 60.0
click at [816, 281] on div "#1 inductiveautomation lever Senior Software Engineer I (Frontend) JD warning_a…" at bounding box center [511, 278] width 636 height 36
